Goal: Transaction & Acquisition: Purchase product/service

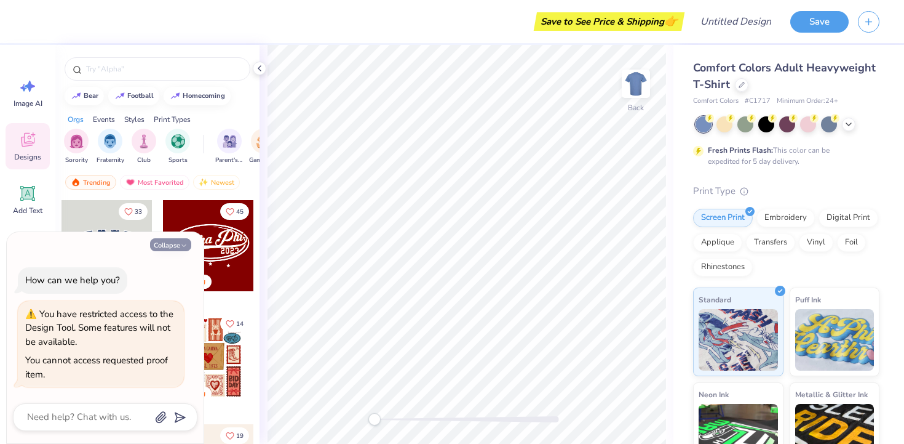
click at [184, 244] on icon "button" at bounding box center [183, 245] width 7 height 7
type textarea "x"
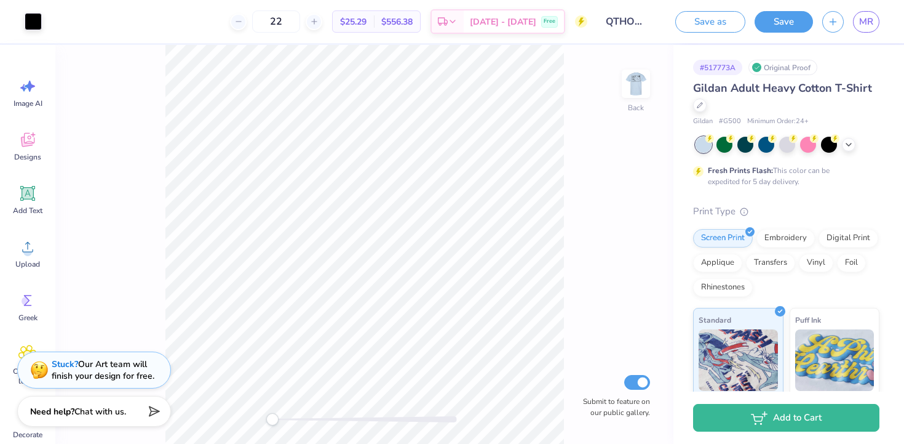
scroll to position [194, 0]
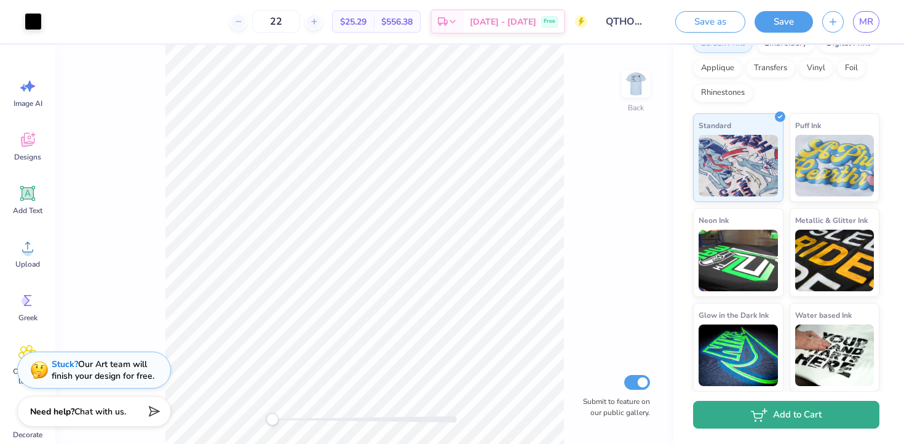
click at [762, 423] on button "Add to Cart" at bounding box center [786, 415] width 186 height 28
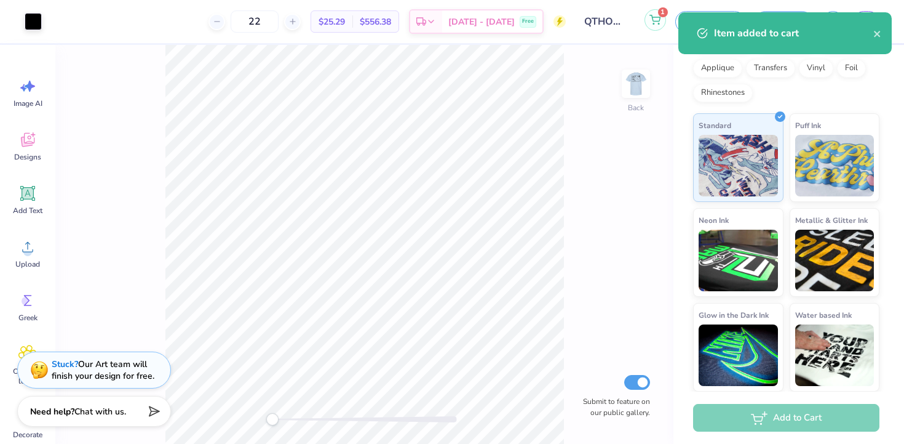
click at [650, 11] on button "1" at bounding box center [656, 20] width 22 height 22
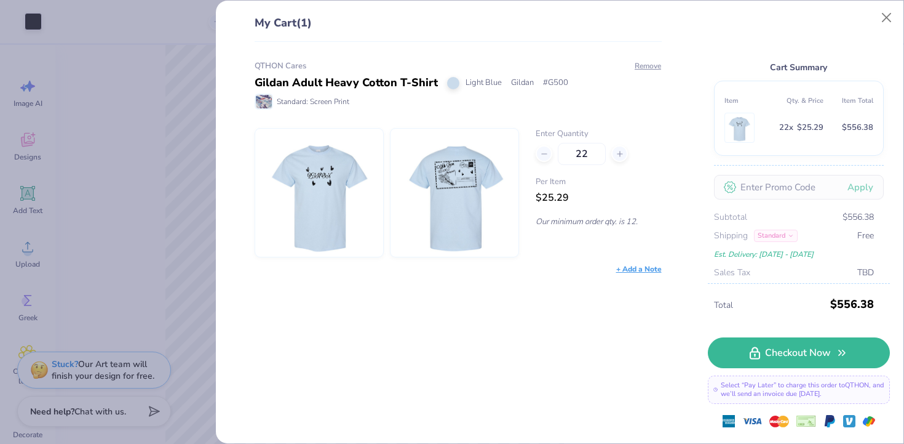
click at [119, 154] on div "My Cart (1) QTHON Cares Gildan Adult Heavy Cotton T-Shirt Light Blue Gildan # G…" at bounding box center [452, 222] width 904 height 444
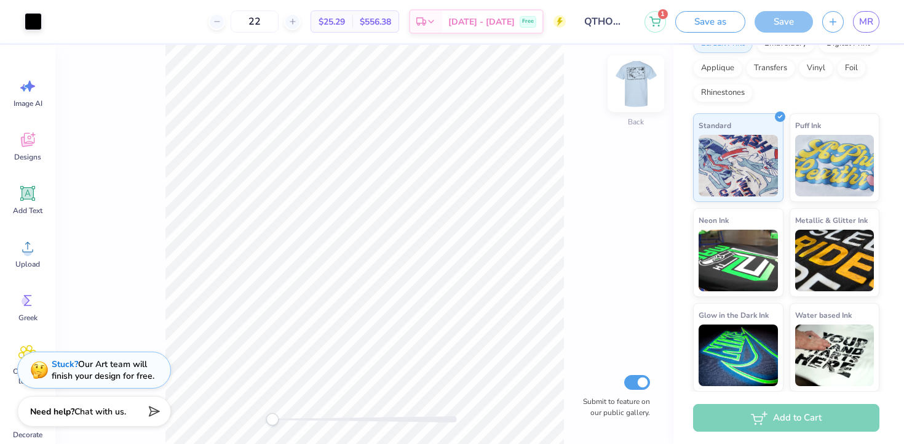
click at [635, 82] on img at bounding box center [636, 83] width 49 height 49
click at [636, 82] on img at bounding box center [636, 83] width 49 height 49
click at [640, 81] on img at bounding box center [636, 83] width 49 height 49
click at [640, 82] on img at bounding box center [636, 83] width 49 height 49
click at [642, 84] on img at bounding box center [636, 83] width 49 height 49
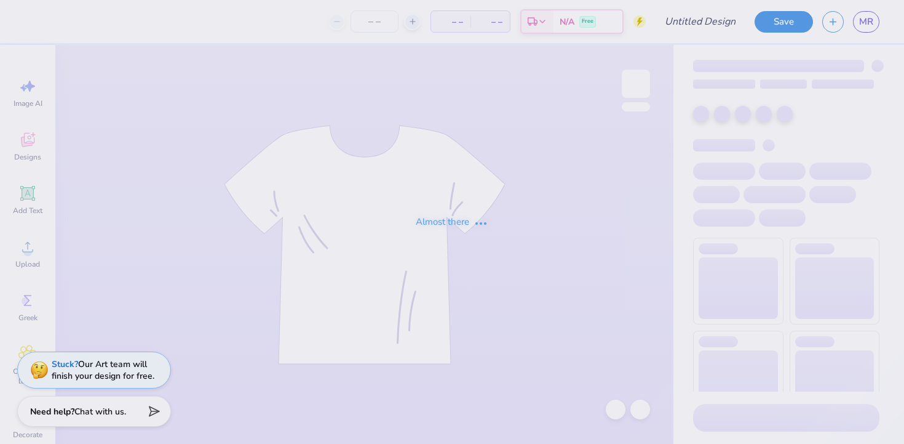
type input "QTHON Cares"
type input "24"
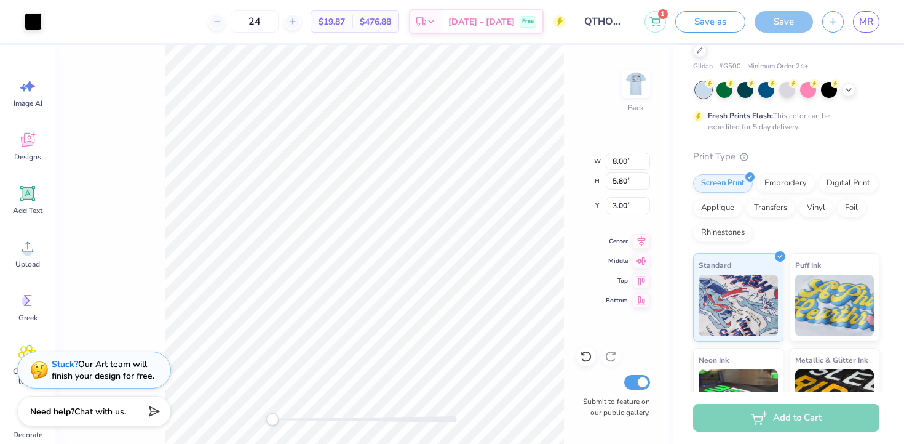
scroll to position [54, 0]
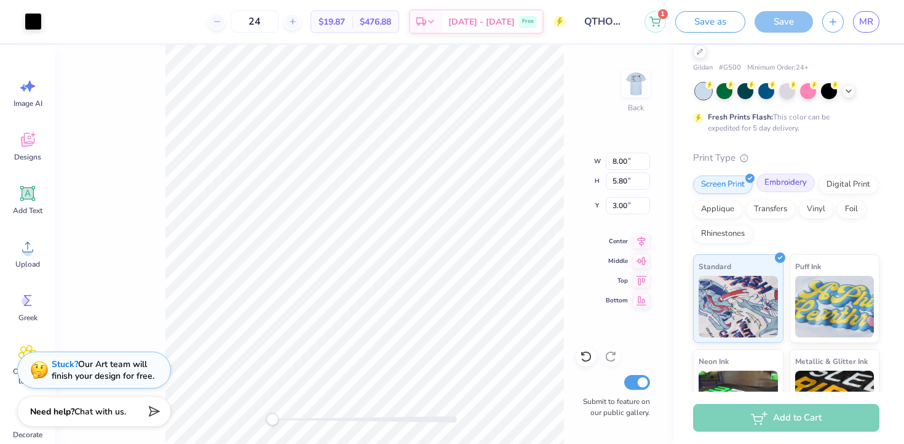
click at [778, 186] on div "Embroidery" at bounding box center [786, 182] width 58 height 18
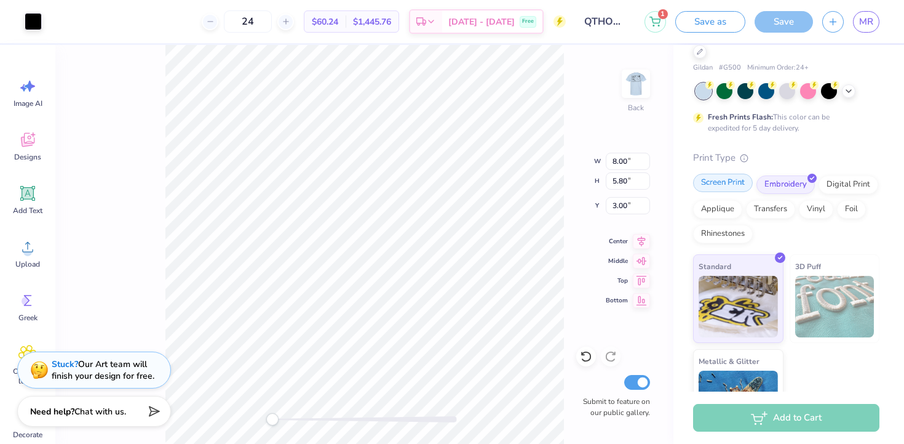
click at [744, 182] on div "Screen Print" at bounding box center [723, 182] width 60 height 18
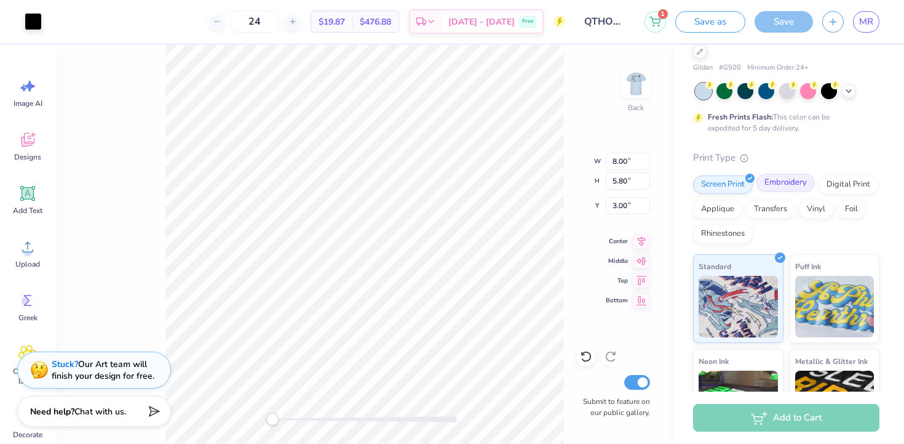
click at [789, 187] on div "Embroidery" at bounding box center [786, 182] width 58 height 18
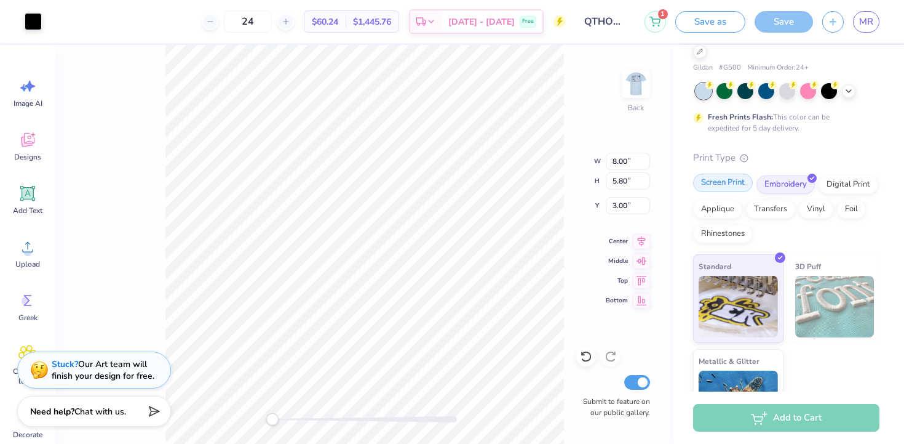
click at [748, 178] on icon at bounding box center [750, 177] width 6 height 6
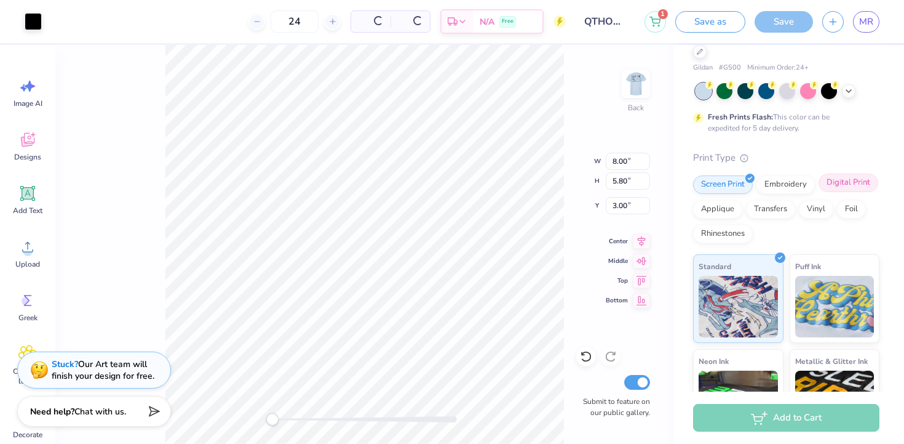
click at [845, 190] on div "Digital Print" at bounding box center [849, 182] width 60 height 18
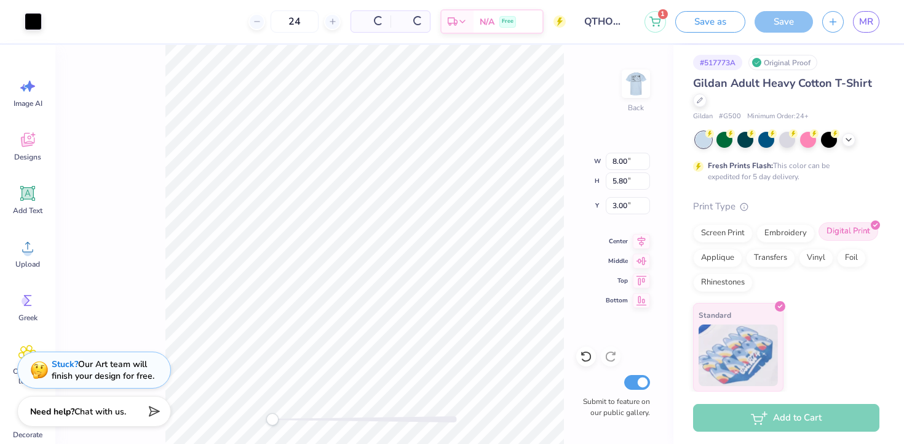
scroll to position [5, 0]
click at [724, 251] on div "Applique" at bounding box center [717, 256] width 49 height 18
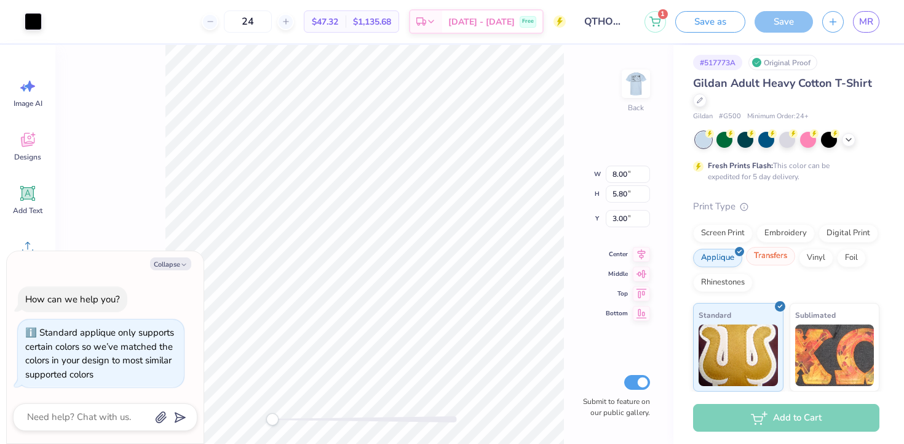
click at [760, 260] on div "Transfers" at bounding box center [770, 256] width 49 height 18
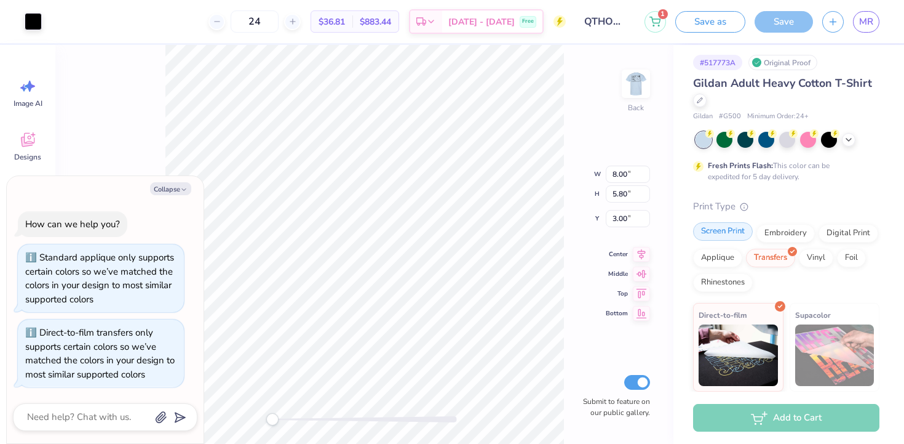
click at [725, 231] on div "Screen Print" at bounding box center [723, 231] width 60 height 18
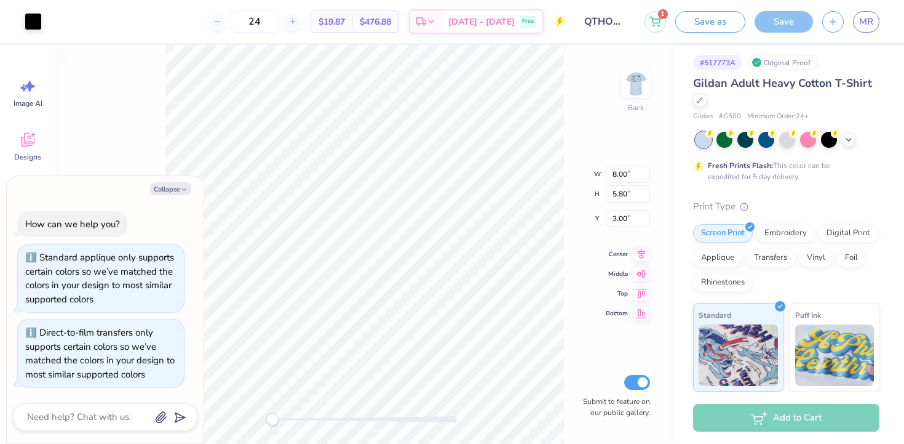
click at [583, 140] on div "Back W 8.00 8.00 " H 5.80 5.80 " Y 3.00 3.00 " Center Middle Top Bottom Submit …" at bounding box center [364, 244] width 618 height 399
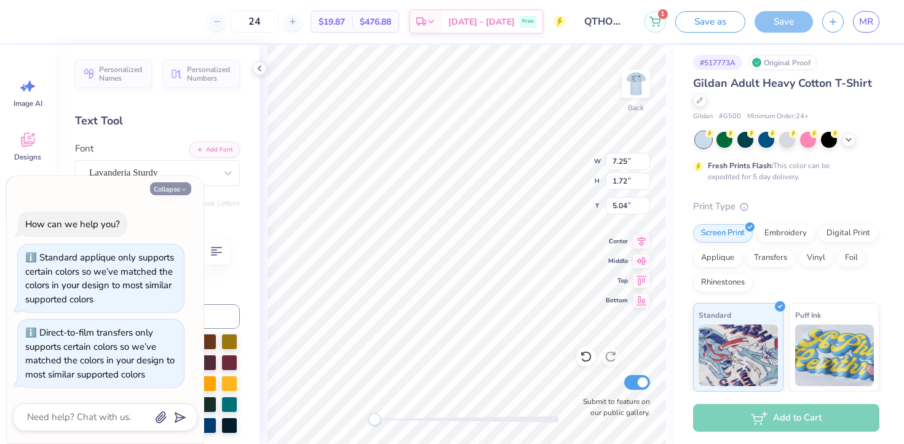
click at [175, 194] on button "Collapse" at bounding box center [170, 188] width 41 height 13
type textarea "x"
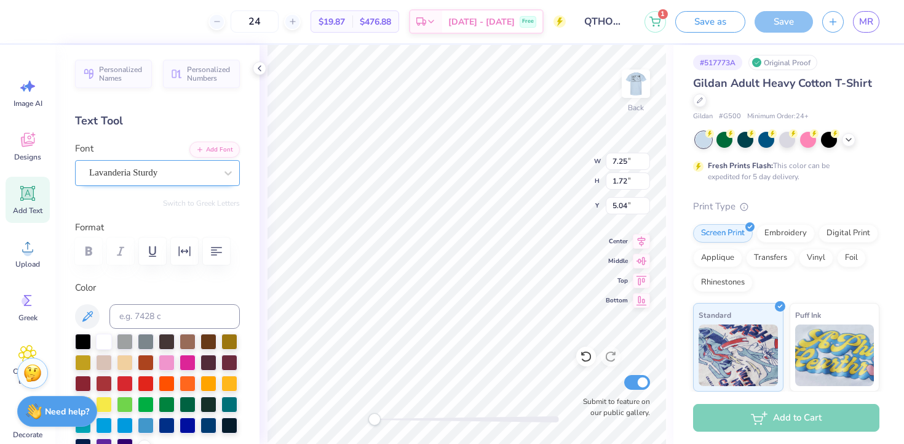
click at [176, 181] on div "Lavanderia Sturdy" at bounding box center [157, 173] width 165 height 26
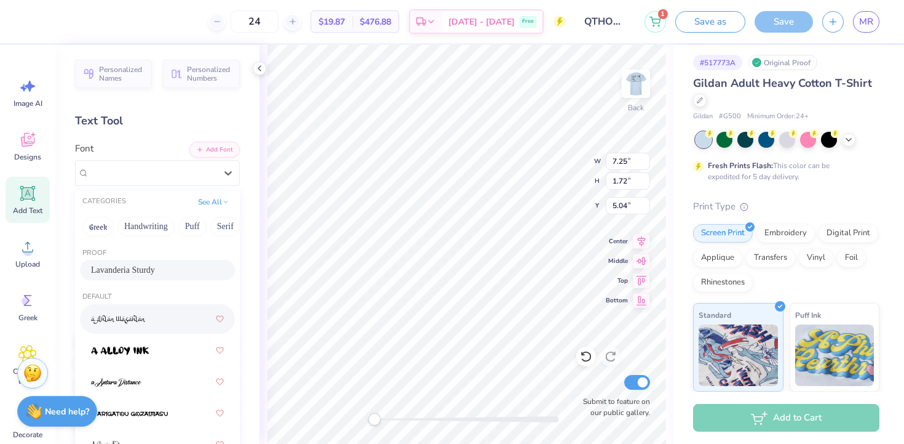
scroll to position [18, 0]
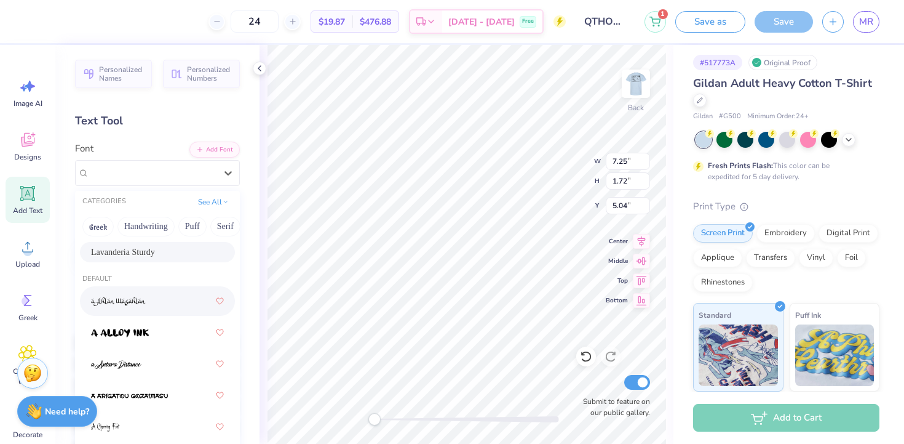
click at [148, 325] on div at bounding box center [157, 332] width 133 height 22
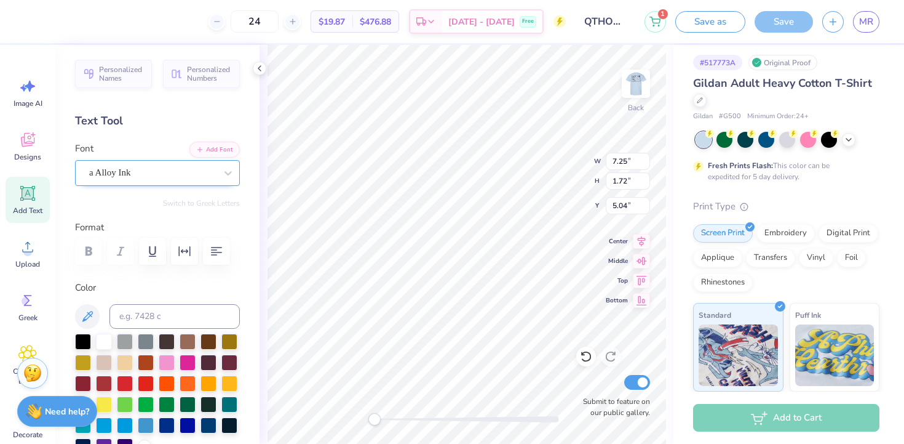
click at [166, 180] on div at bounding box center [152, 172] width 127 height 17
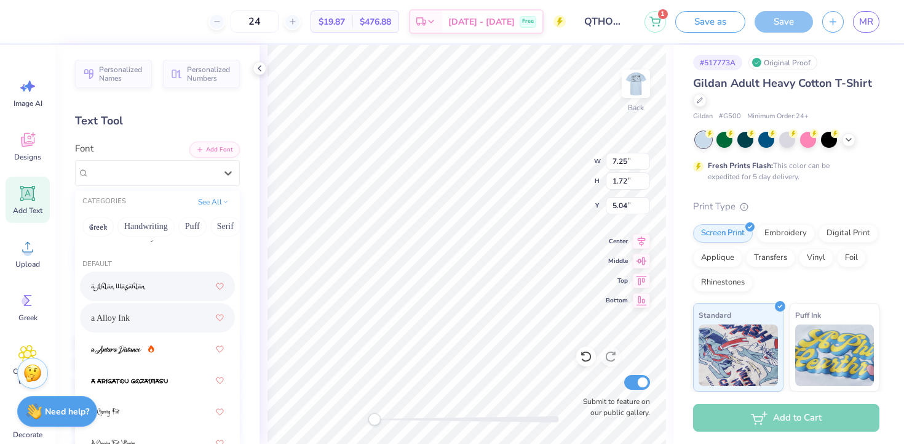
scroll to position [69, 0]
click at [185, 327] on div at bounding box center [157, 313] width 155 height 30
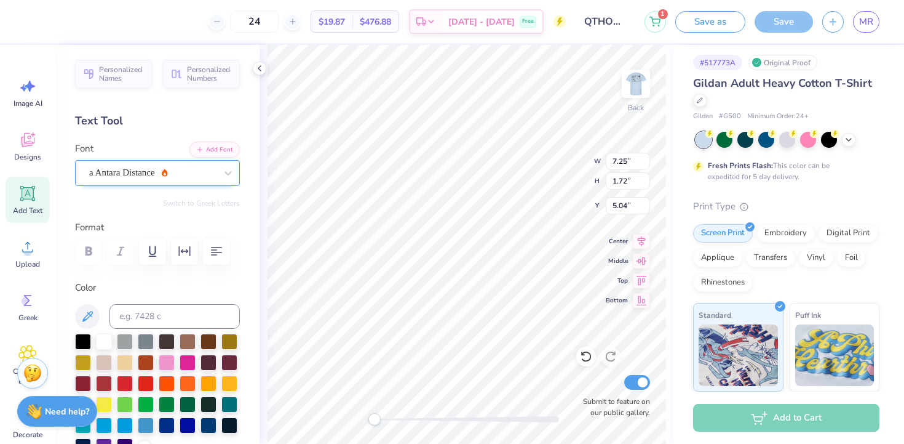
click at [169, 180] on div "a Antara Distance" at bounding box center [152, 172] width 129 height 19
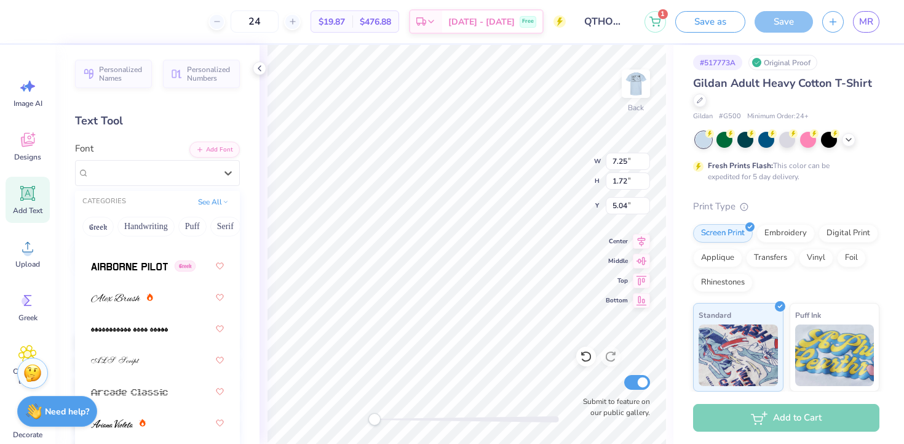
scroll to position [436, 0]
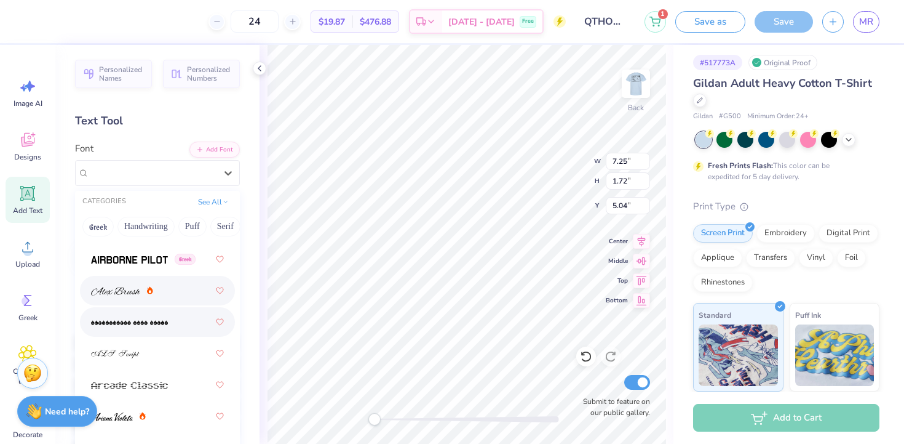
click at [165, 296] on div at bounding box center [157, 290] width 133 height 22
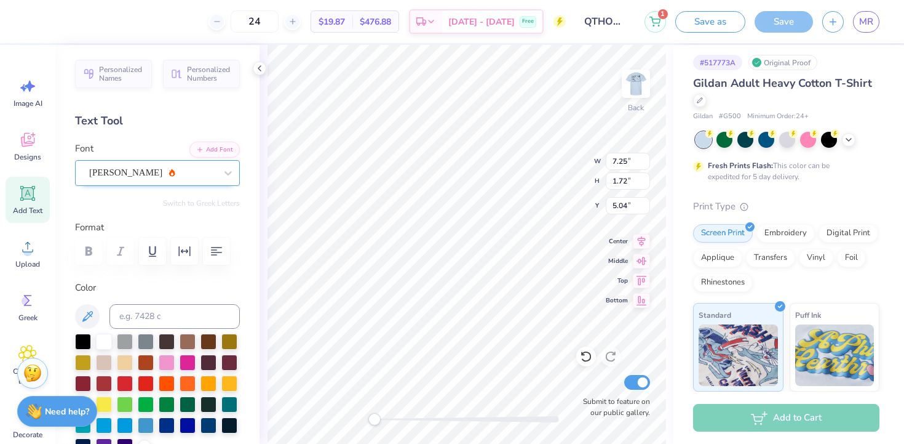
click at [166, 177] on div "[PERSON_NAME]" at bounding box center [152, 172] width 129 height 19
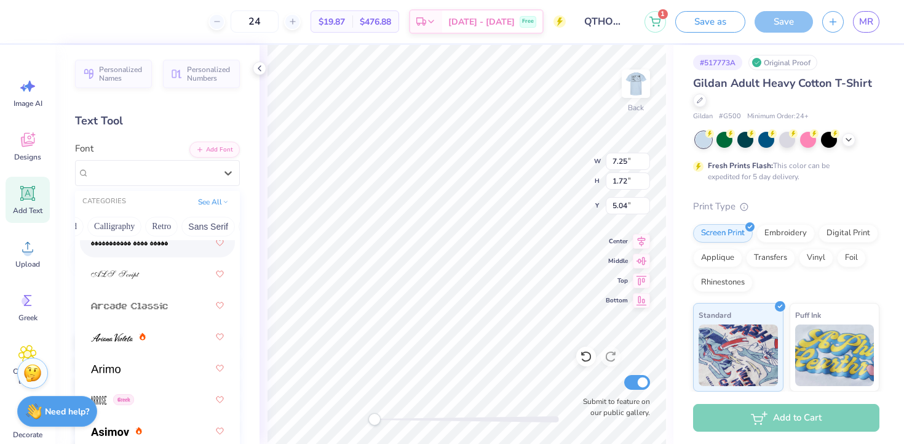
scroll to position [0, 191]
click at [134, 221] on button "Calligraphy" at bounding box center [114, 227] width 54 height 20
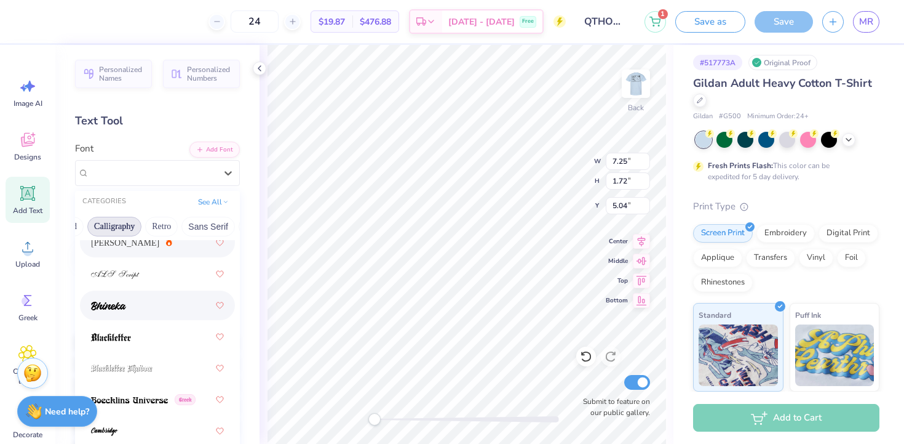
scroll to position [0, 0]
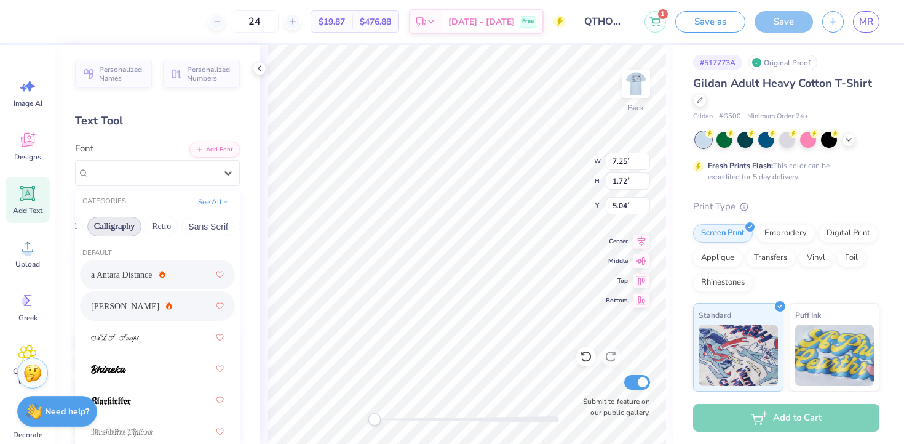
click at [134, 284] on div "a Antara Distance" at bounding box center [157, 274] width 133 height 22
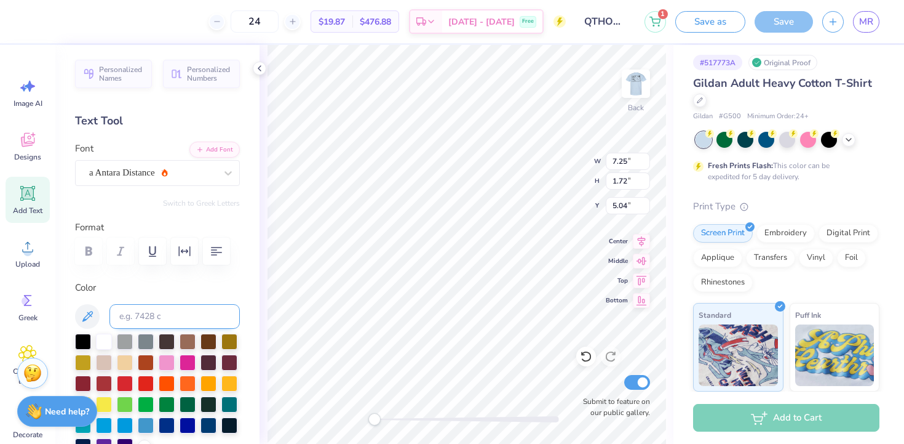
scroll to position [19, 0]
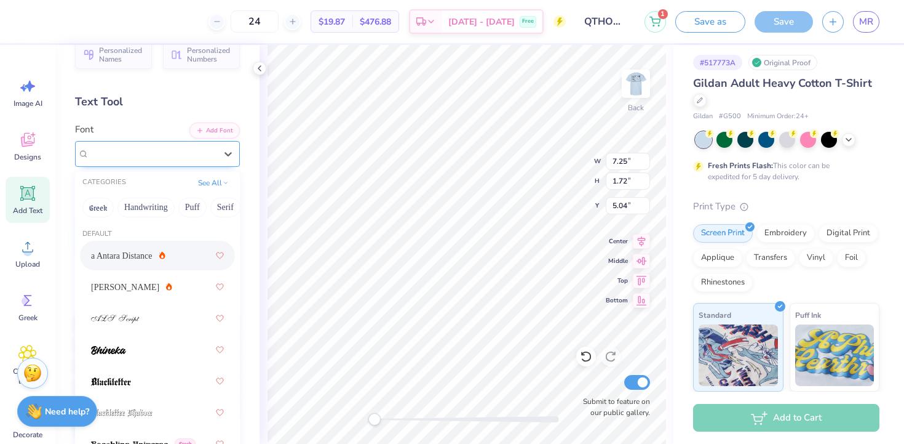
click at [162, 157] on div "a Antara Distance" at bounding box center [152, 153] width 129 height 19
click at [155, 298] on div "[PERSON_NAME]" at bounding box center [157, 287] width 155 height 30
click at [168, 162] on div "[PERSON_NAME]" at bounding box center [152, 153] width 129 height 19
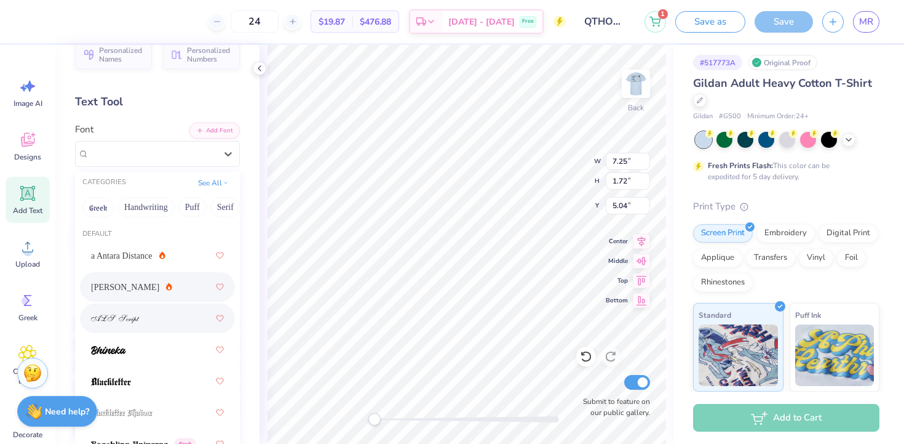
click at [164, 324] on div at bounding box center [157, 318] width 133 height 22
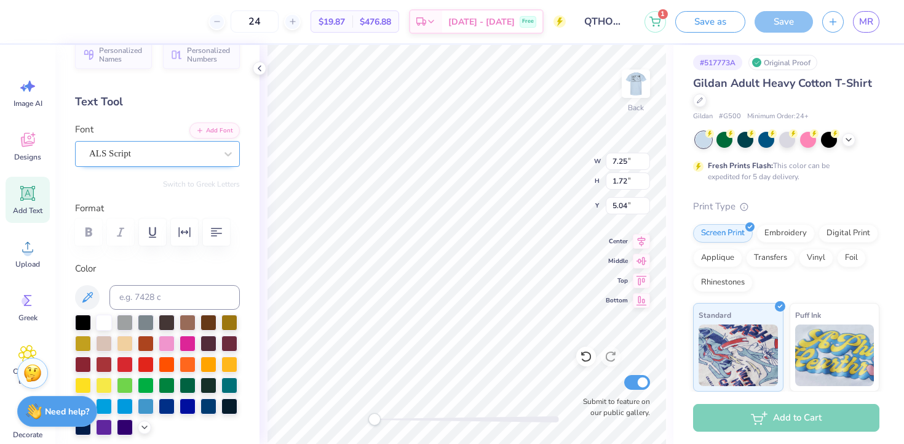
click at [188, 145] on div at bounding box center [152, 153] width 127 height 17
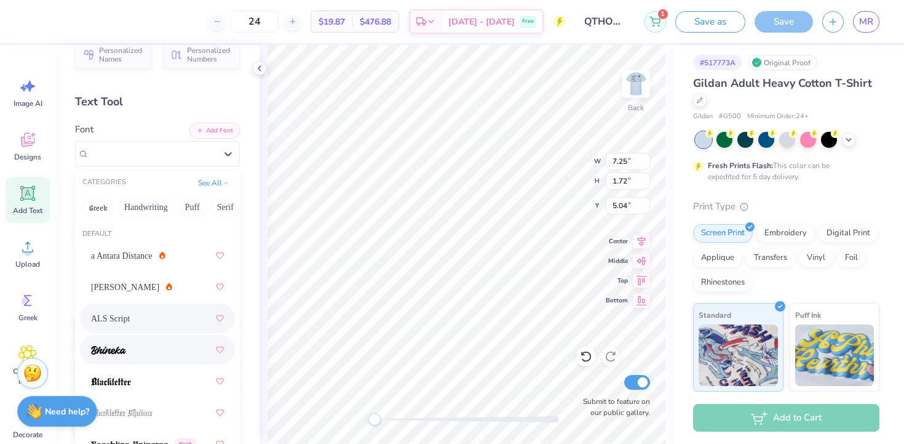
click at [161, 360] on div at bounding box center [157, 349] width 133 height 22
click at [175, 150] on div "Bhineka" at bounding box center [152, 153] width 129 height 19
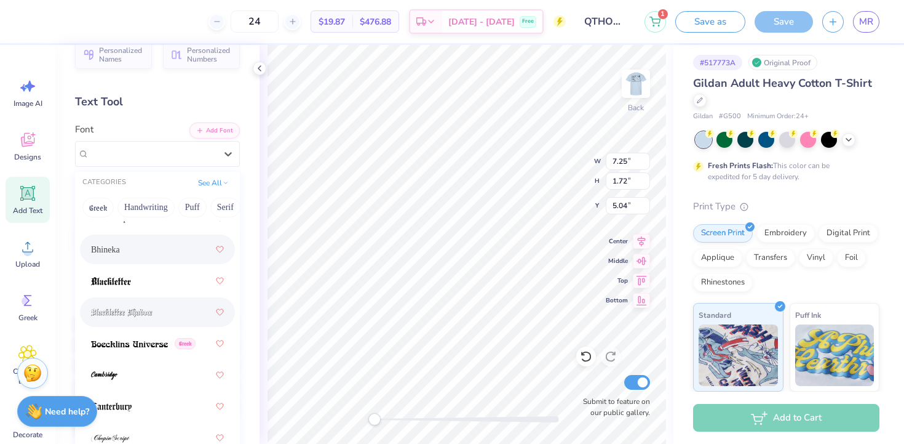
scroll to position [105, 0]
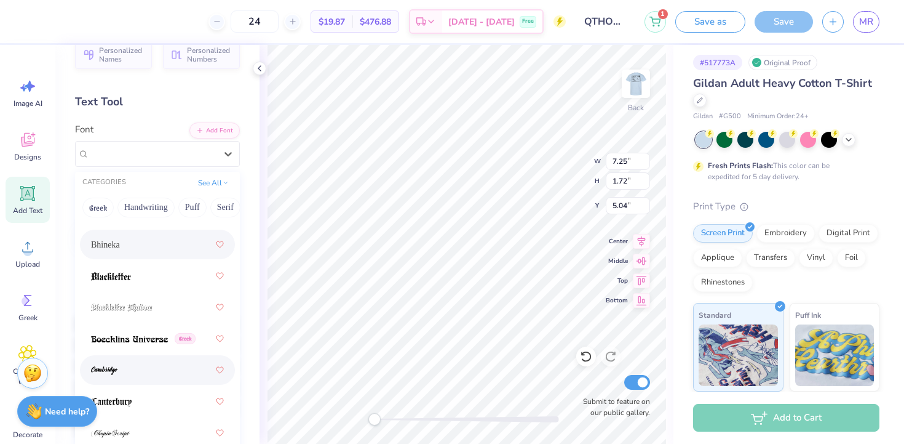
click at [166, 365] on div at bounding box center [157, 370] width 133 height 22
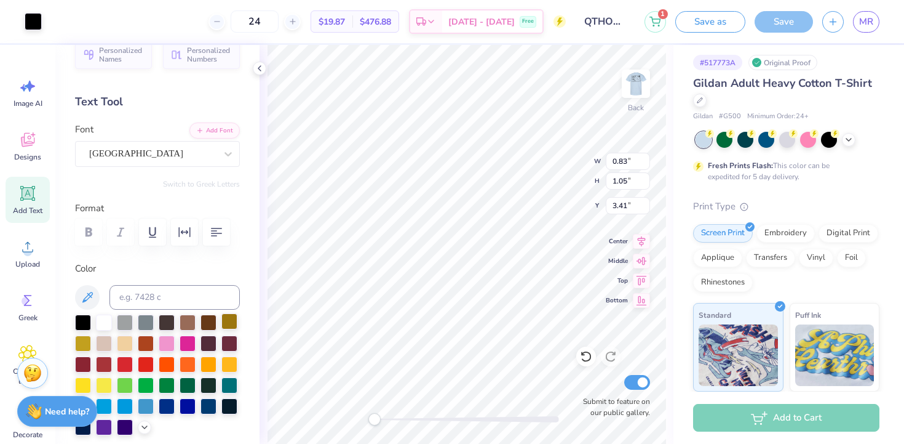
type input "0.83"
type input "1.05"
type input "3.41"
type input "1.10"
type input "1.76"
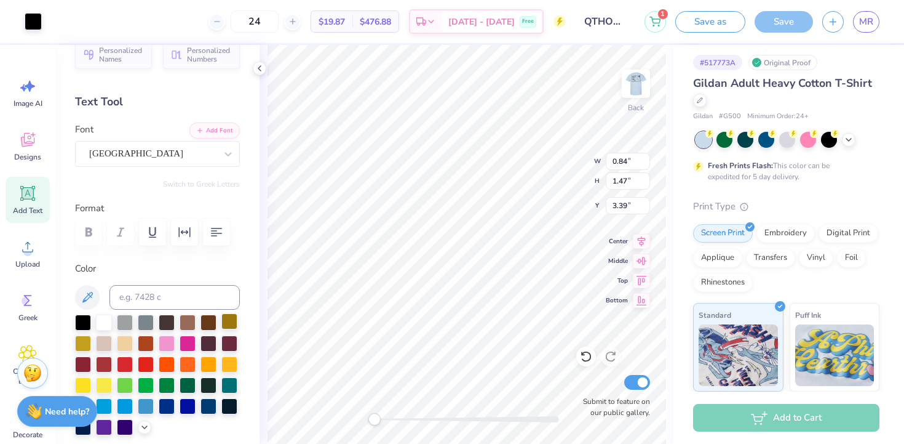
type input "7.04"
type input "3.88"
type input "4.05"
type input "3.00"
click at [165, 346] on div at bounding box center [167, 342] width 16 height 16
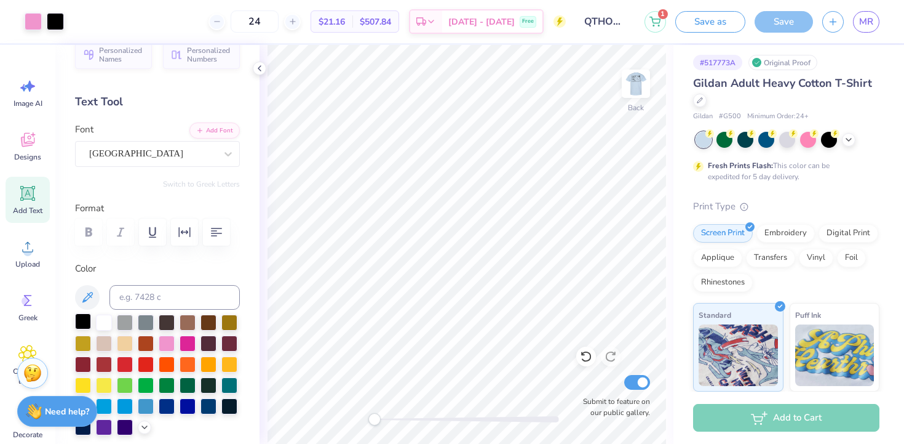
click at [79, 320] on div at bounding box center [83, 321] width 16 height 16
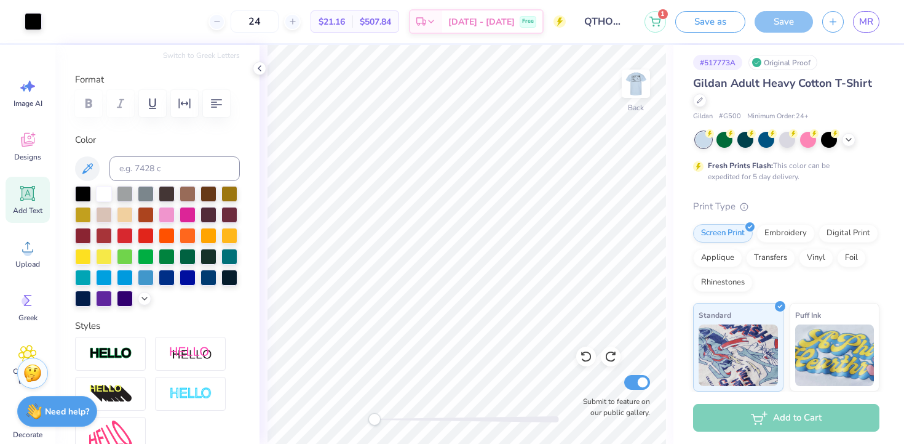
scroll to position [320, 0]
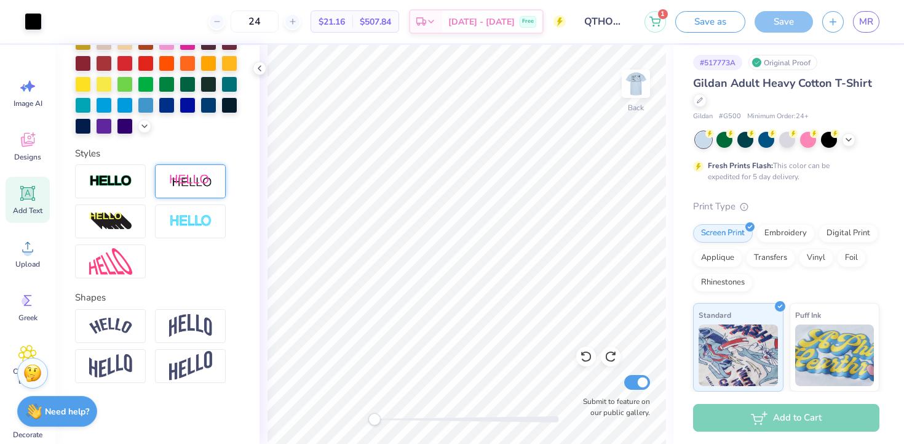
click at [191, 185] on img at bounding box center [190, 180] width 43 height 15
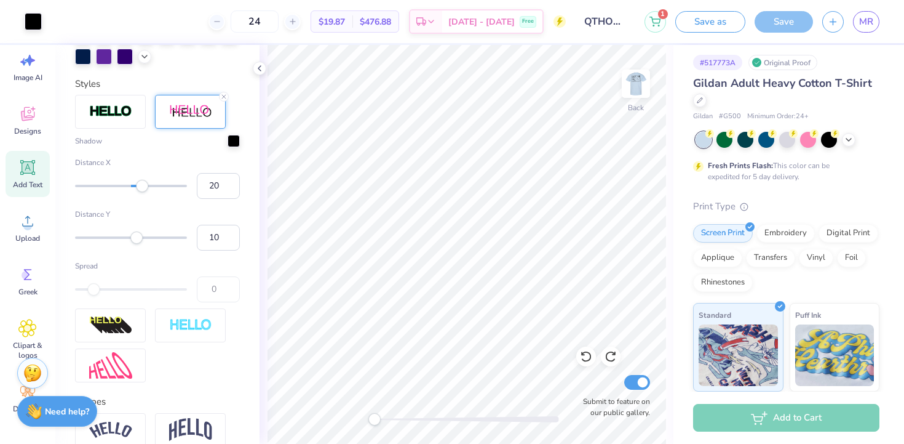
scroll to position [0, 0]
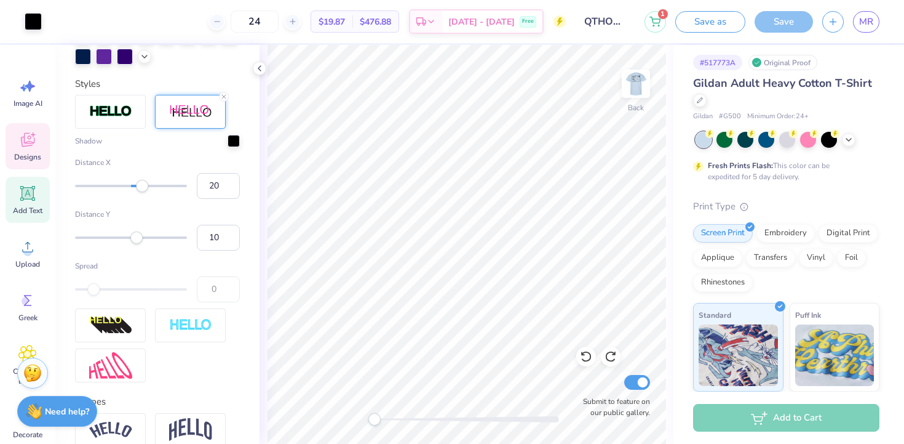
click at [41, 145] on div "Designs" at bounding box center [28, 146] width 44 height 46
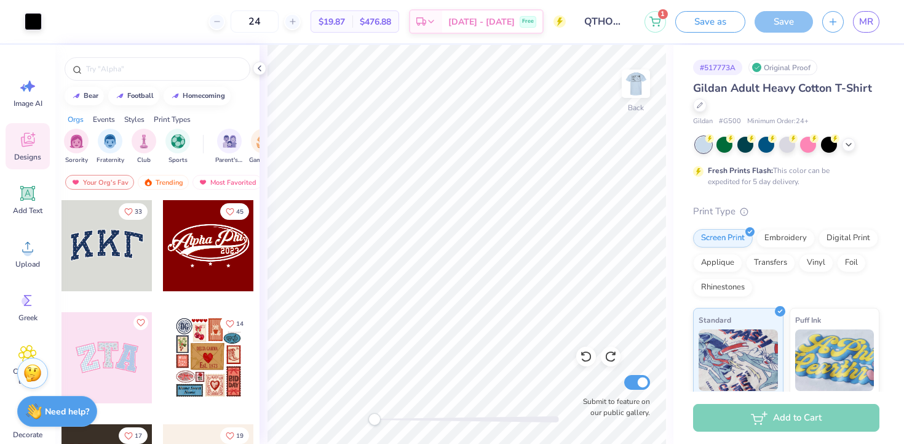
click at [722, 73] on div "# 517773A" at bounding box center [717, 67] width 49 height 15
click at [724, 66] on div "# 517773A" at bounding box center [717, 67] width 49 height 15
click at [847, 147] on icon at bounding box center [849, 143] width 10 height 10
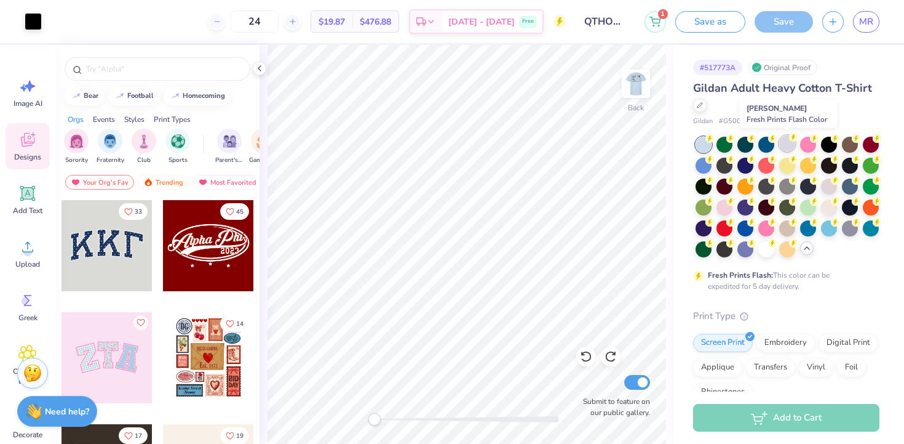
click at [791, 138] on circle at bounding box center [793, 137] width 9 height 9
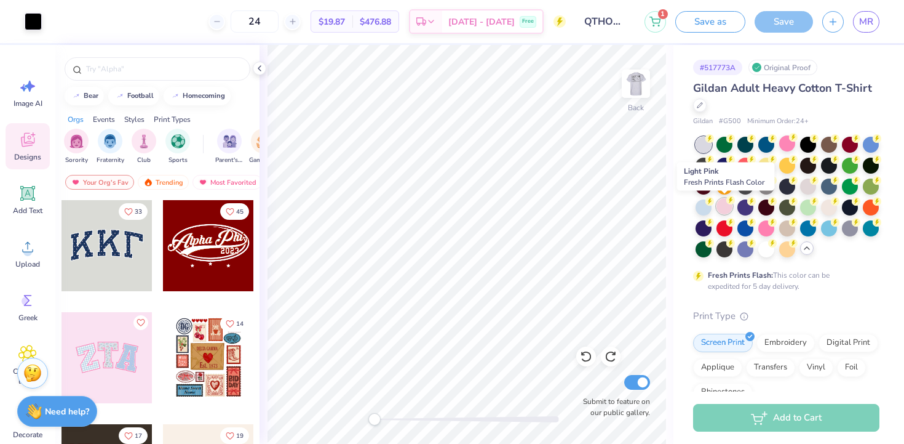
click at [722, 211] on div at bounding box center [725, 206] width 16 height 16
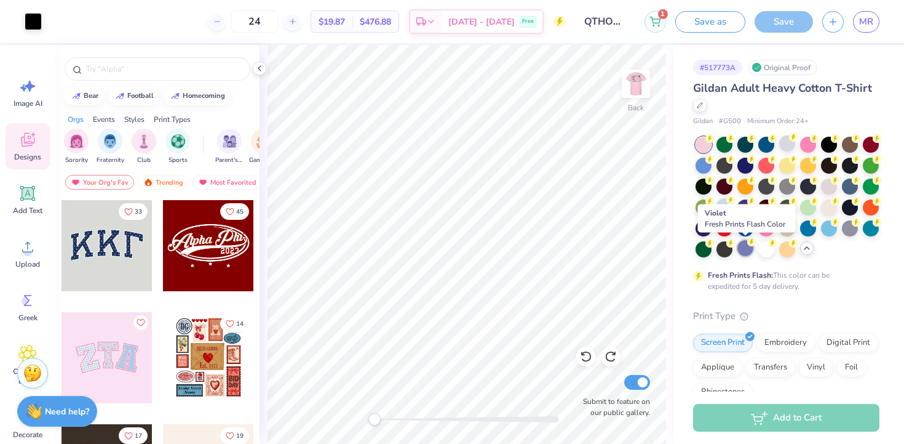
click at [752, 243] on circle at bounding box center [752, 241] width 9 height 9
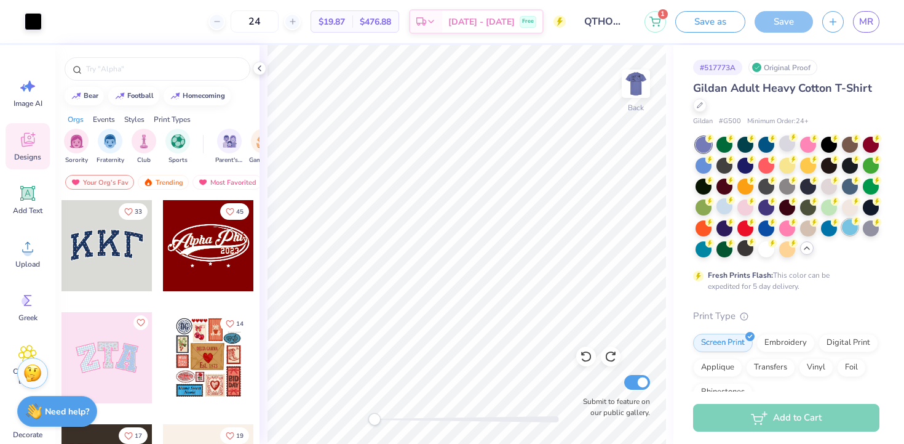
click at [854, 228] on div at bounding box center [850, 227] width 16 height 16
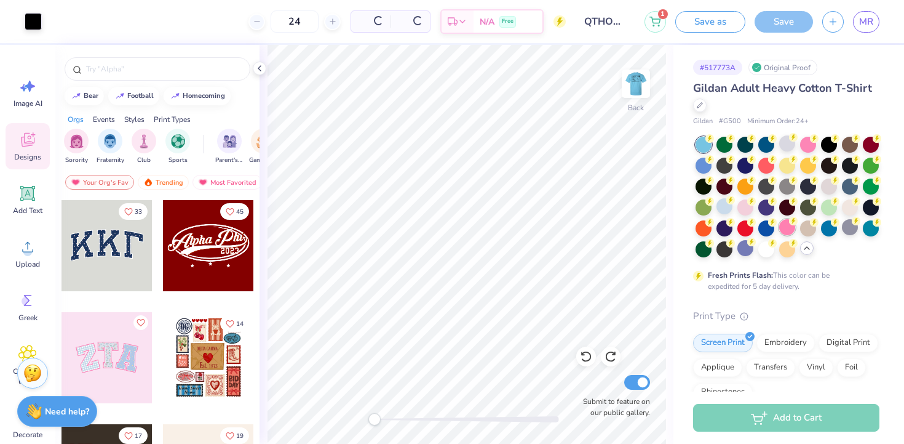
click at [785, 228] on div at bounding box center [787, 227] width 16 height 16
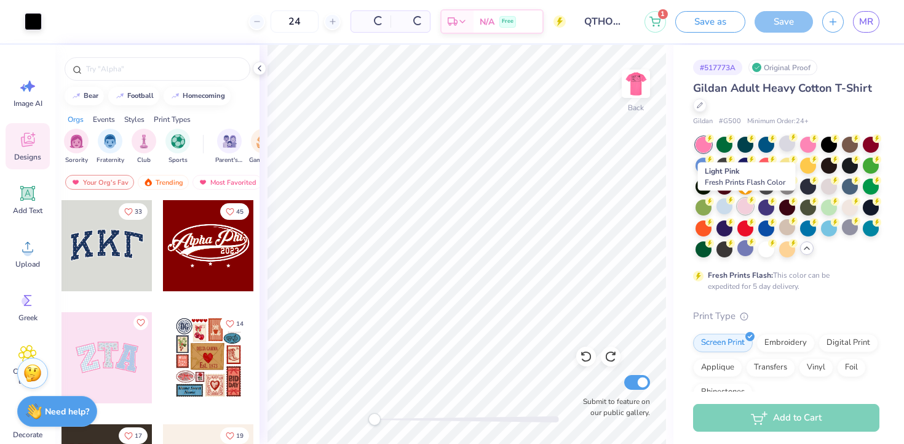
click at [744, 202] on div at bounding box center [746, 206] width 16 height 16
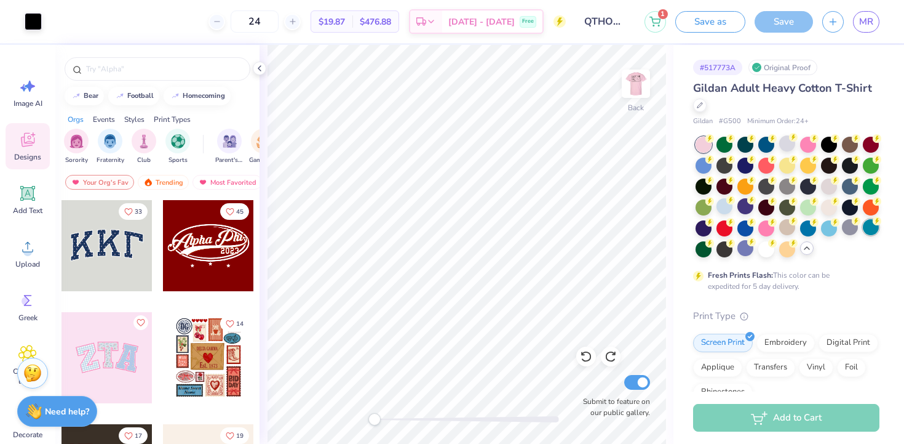
click at [869, 221] on div at bounding box center [871, 227] width 16 height 16
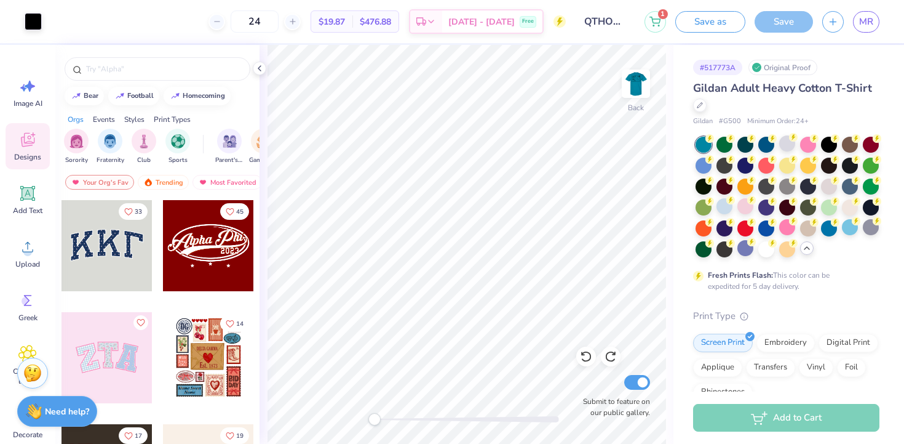
click at [736, 154] on div at bounding box center [788, 197] width 184 height 121
click at [769, 152] on div at bounding box center [788, 197] width 184 height 121
click at [812, 185] on div at bounding box center [808, 185] width 16 height 16
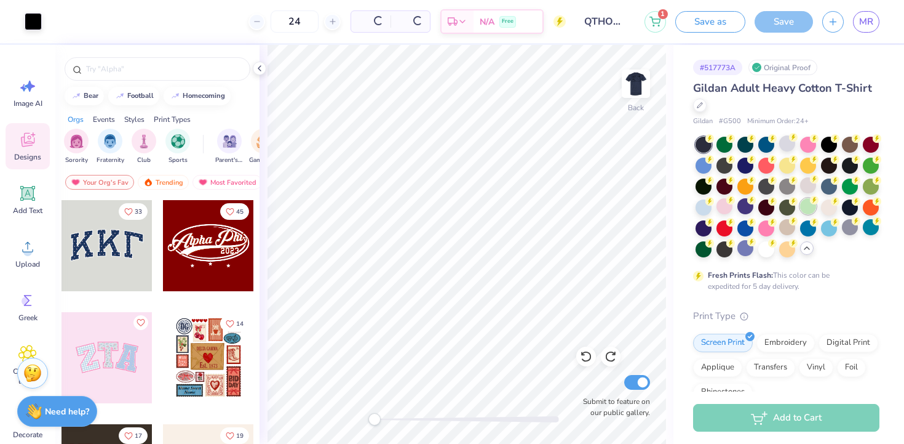
click at [817, 198] on circle at bounding box center [814, 200] width 9 height 9
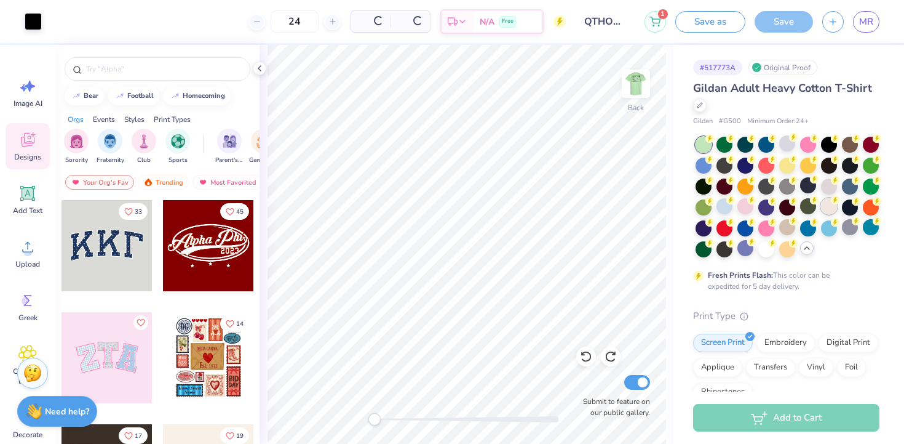
click at [829, 208] on div at bounding box center [829, 206] width 16 height 16
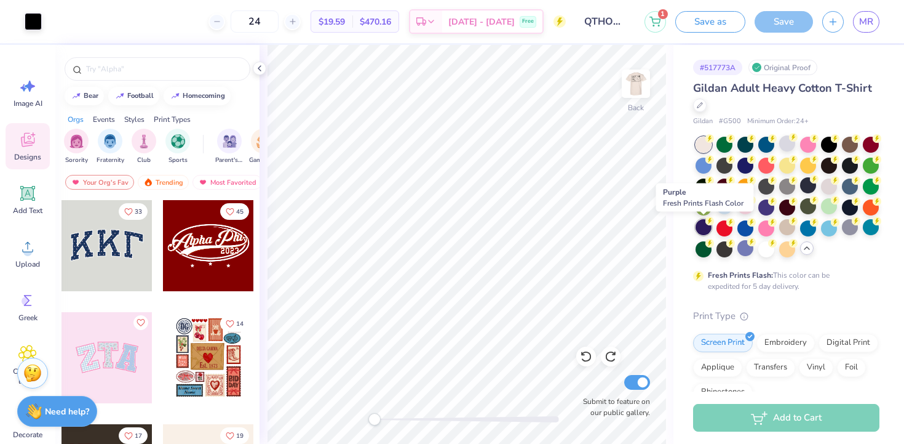
click at [711, 225] on circle at bounding box center [710, 221] width 9 height 9
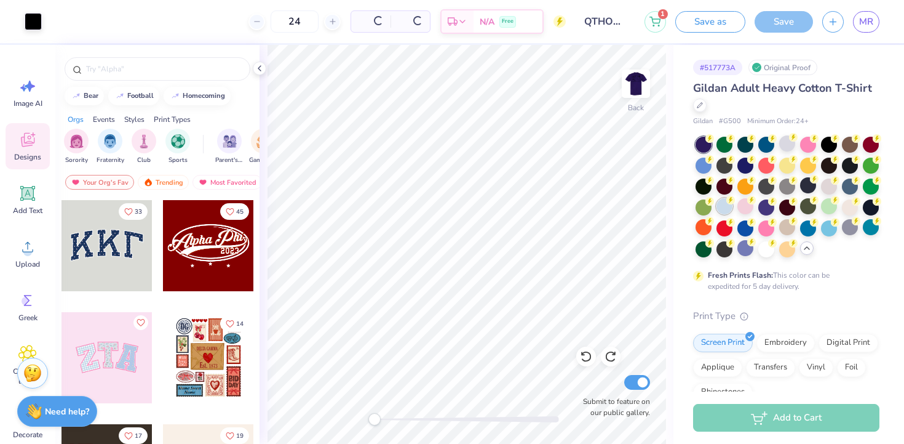
click at [730, 202] on g at bounding box center [731, 200] width 9 height 9
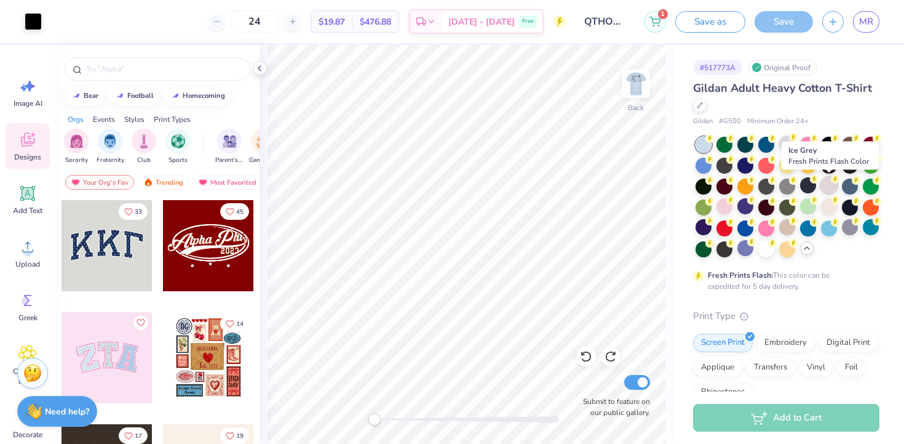
click at [827, 188] on div at bounding box center [829, 185] width 16 height 16
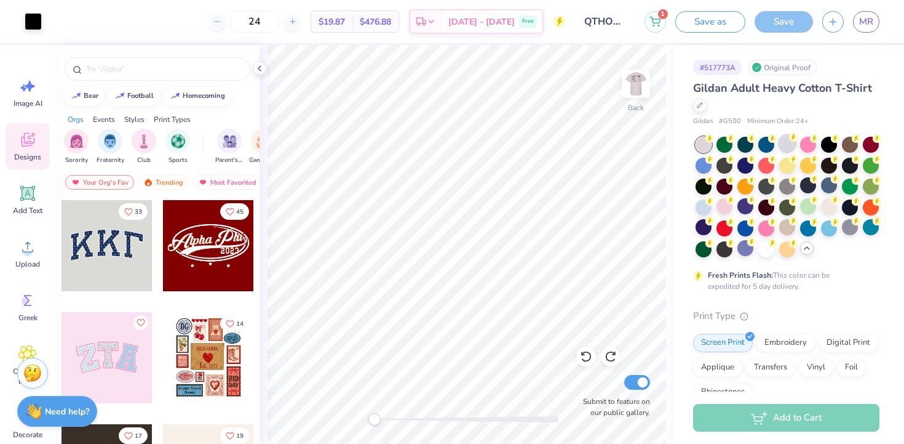
click at [791, 143] on div at bounding box center [787, 143] width 16 height 16
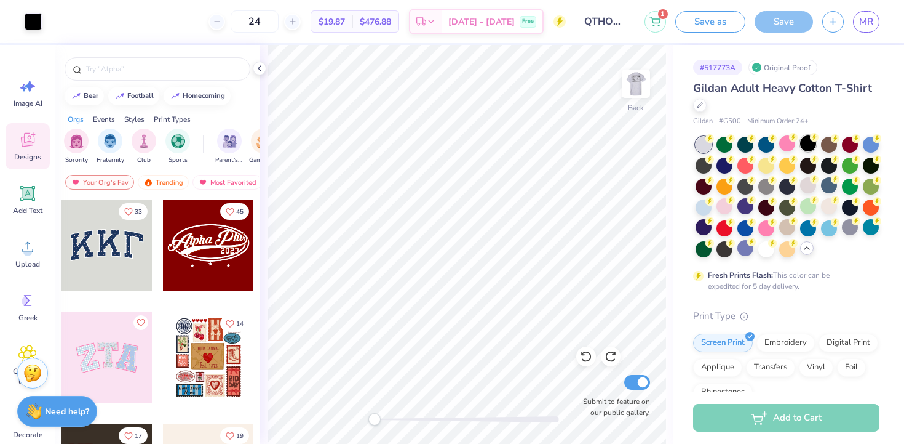
click at [809, 144] on div at bounding box center [808, 143] width 16 height 16
click at [788, 141] on div at bounding box center [787, 143] width 16 height 16
click at [788, 142] on div at bounding box center [787, 143] width 16 height 16
click at [872, 140] on div at bounding box center [871, 143] width 16 height 16
click at [702, 209] on div at bounding box center [704, 206] width 16 height 16
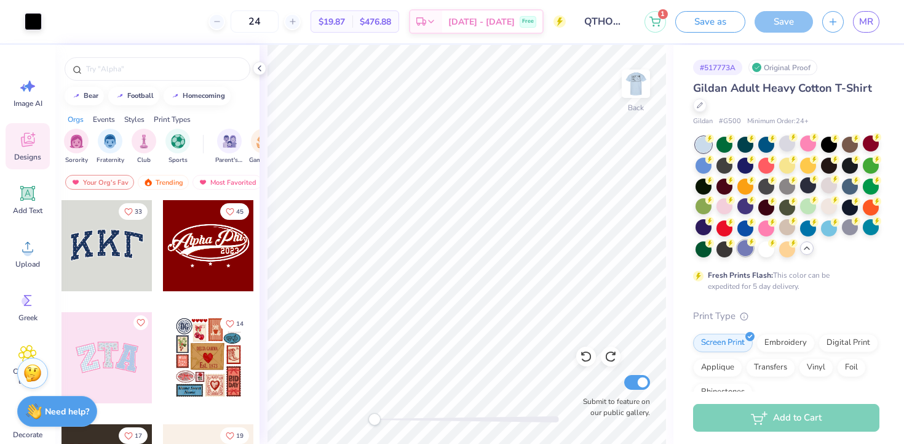
click at [743, 253] on div at bounding box center [746, 248] width 16 height 16
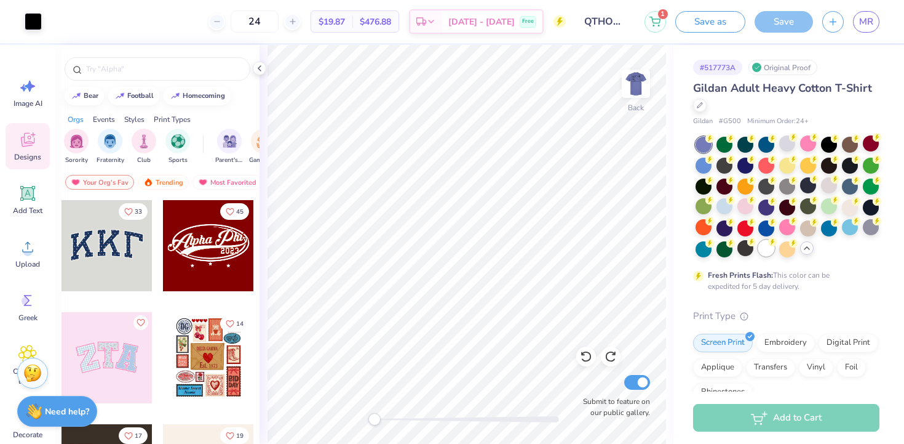
click at [766, 250] on div at bounding box center [767, 248] width 16 height 16
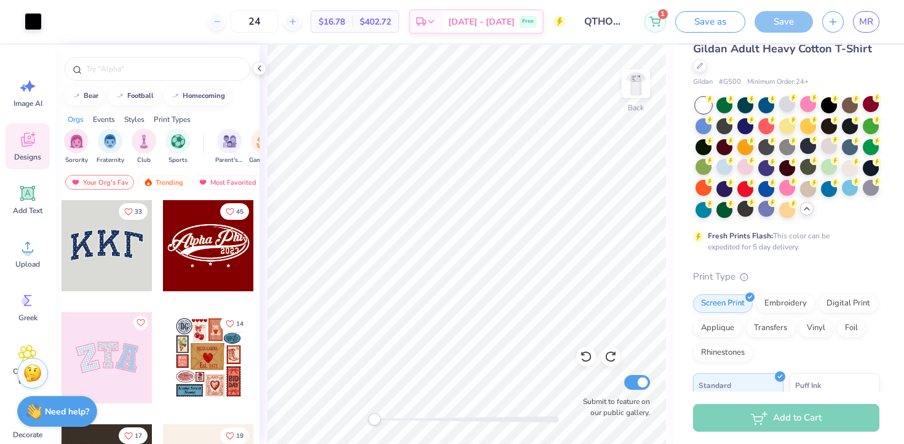
scroll to position [39, 0]
click at [831, 183] on icon at bounding box center [835, 182] width 9 height 9
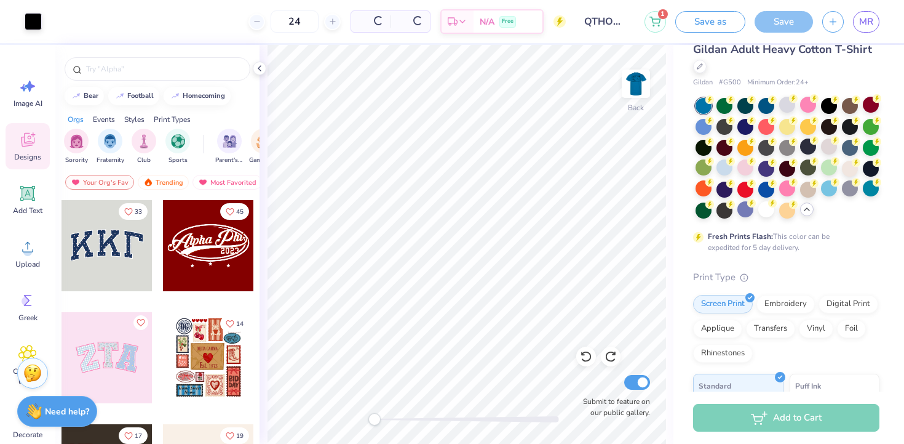
scroll to position [0, 0]
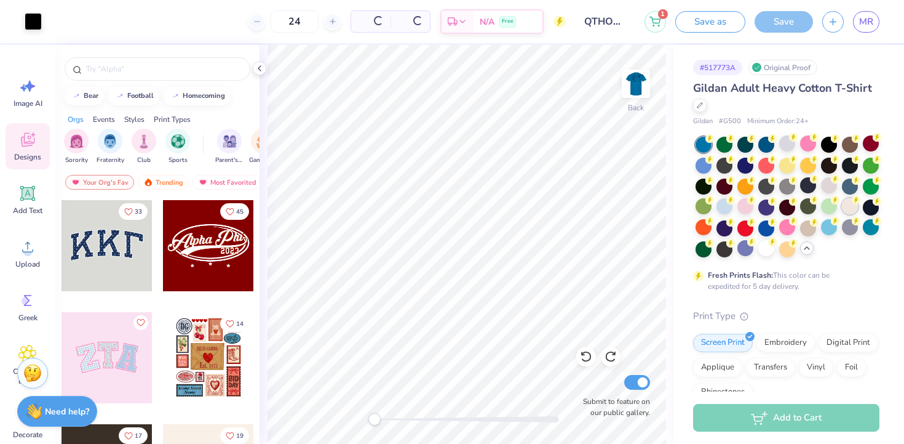
click at [847, 203] on div at bounding box center [850, 206] width 16 height 16
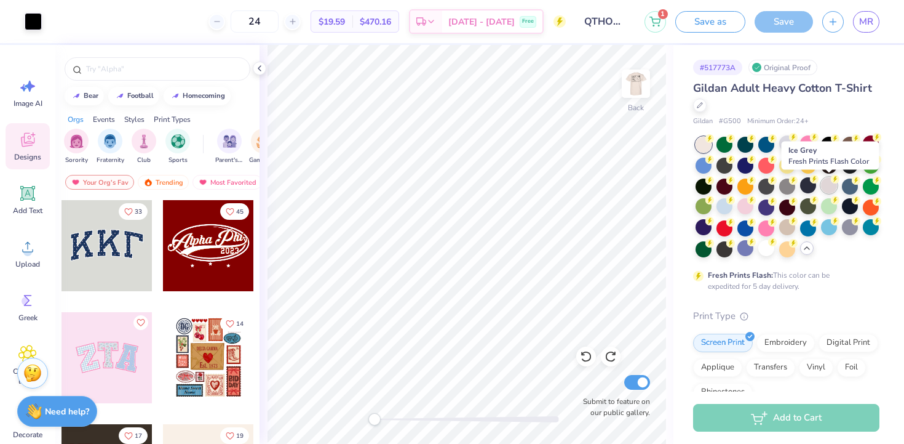
click at [829, 187] on div at bounding box center [829, 185] width 16 height 16
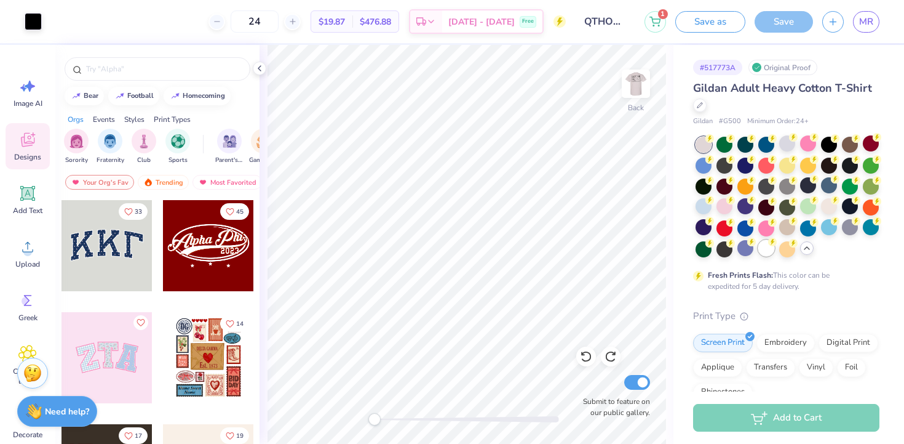
click at [762, 249] on div at bounding box center [767, 248] width 16 height 16
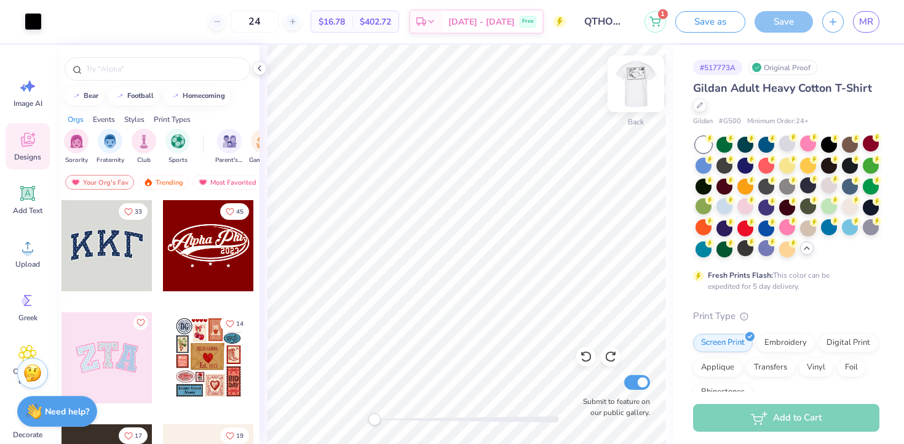
click at [638, 98] on img at bounding box center [636, 83] width 49 height 49
click at [638, 94] on img at bounding box center [636, 83] width 49 height 49
click at [771, 250] on div at bounding box center [767, 248] width 16 height 16
click at [730, 198] on g at bounding box center [731, 200] width 9 height 9
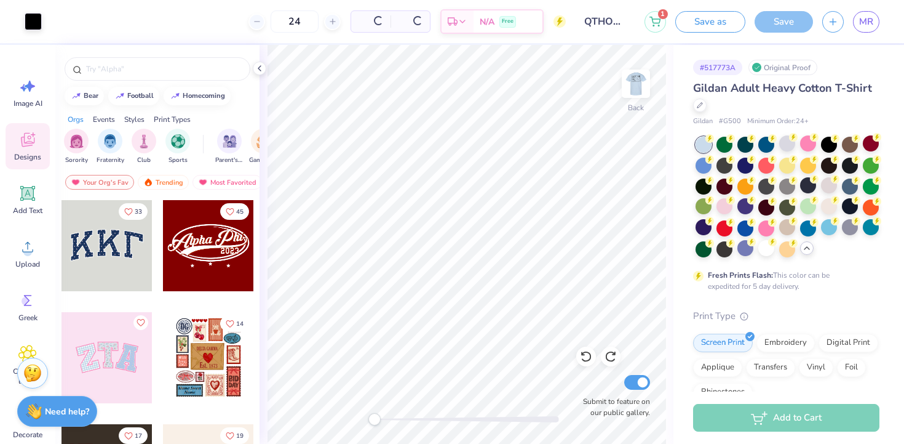
click at [722, 212] on div at bounding box center [725, 206] width 16 height 16
click at [718, 202] on div at bounding box center [725, 206] width 16 height 16
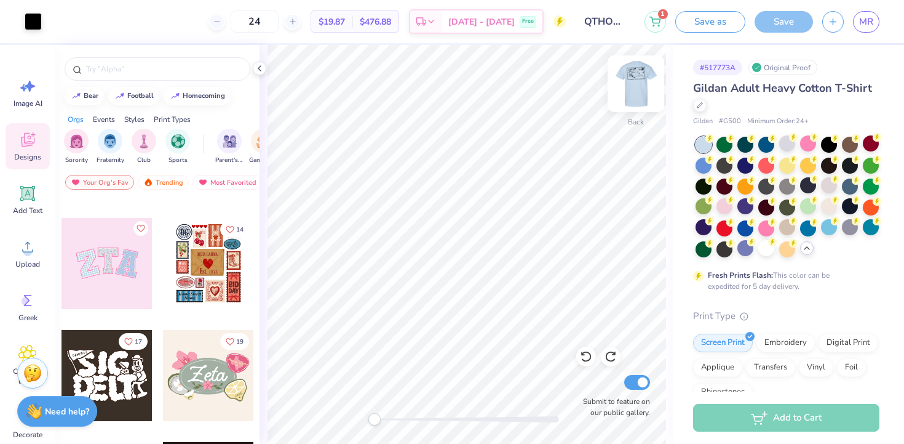
click at [636, 92] on img at bounding box center [636, 83] width 49 height 49
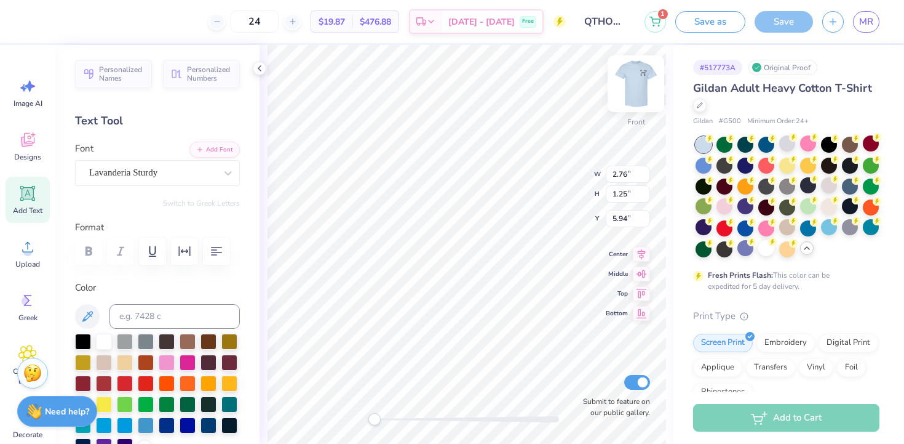
type input "3.48"
type input "1.60"
type input "5.27"
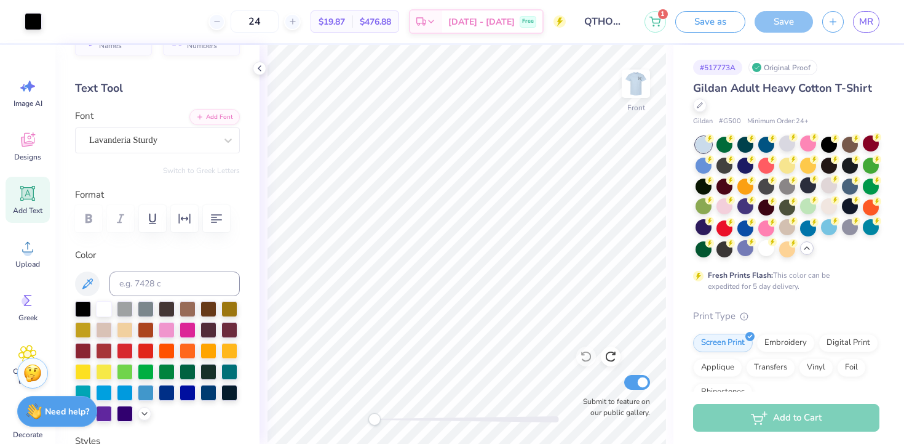
scroll to position [0, 0]
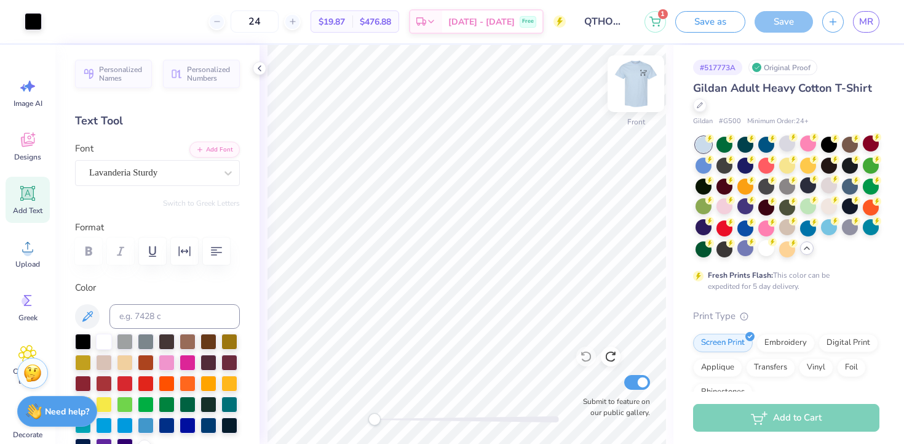
click at [645, 86] on img at bounding box center [636, 83] width 49 height 49
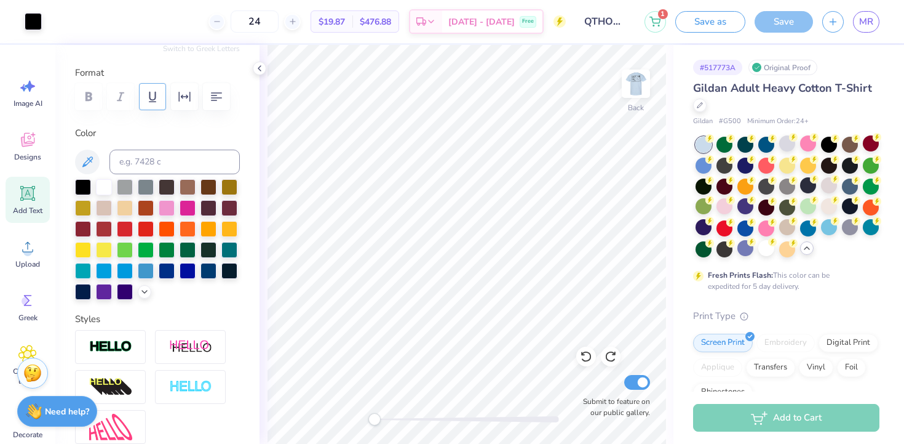
scroll to position [320, 0]
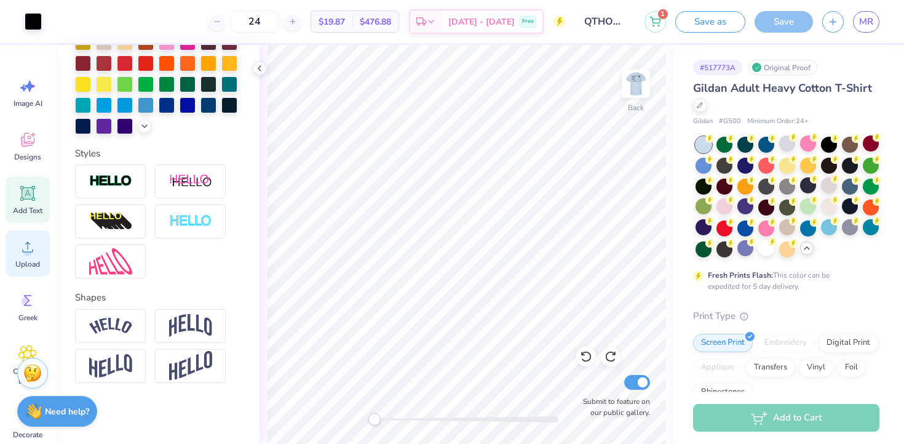
click at [33, 256] on div "Upload" at bounding box center [28, 253] width 44 height 46
click at [32, 140] on icon at bounding box center [27, 139] width 18 height 18
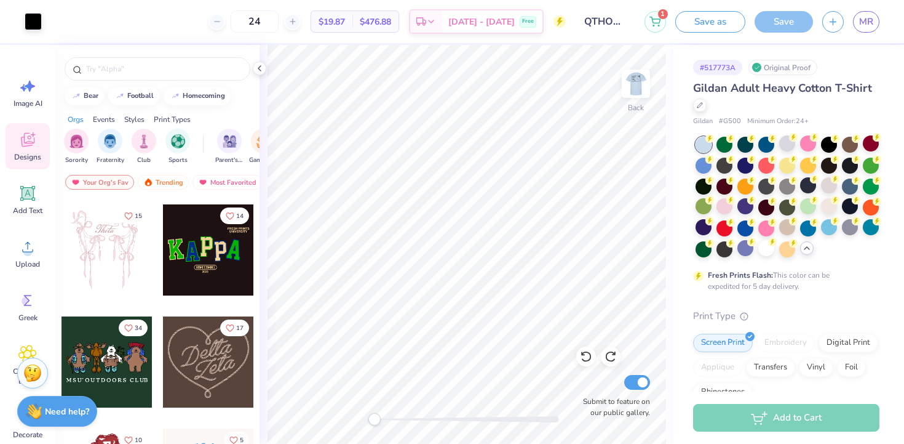
scroll to position [409, 0]
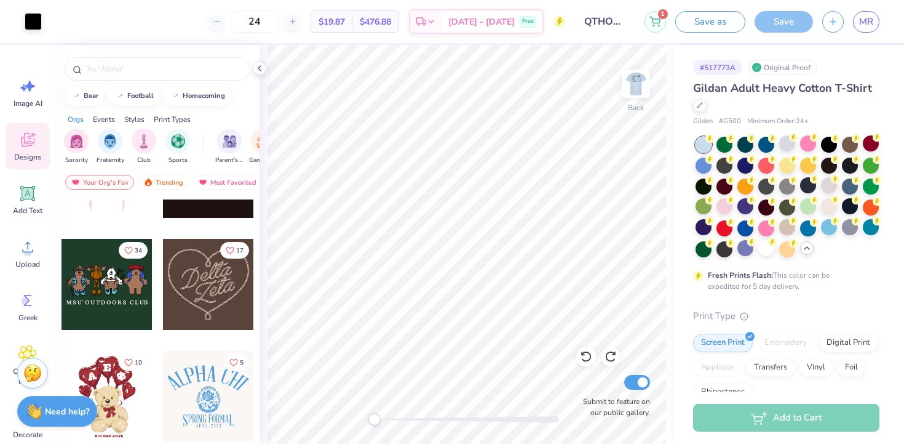
click at [205, 270] on div at bounding box center [208, 284] width 91 height 91
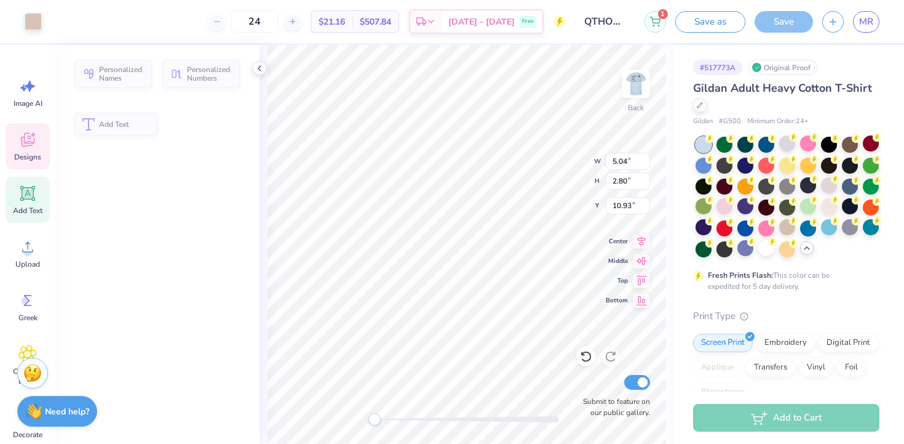
type input "5.04"
type input "2.80"
type input "10.93"
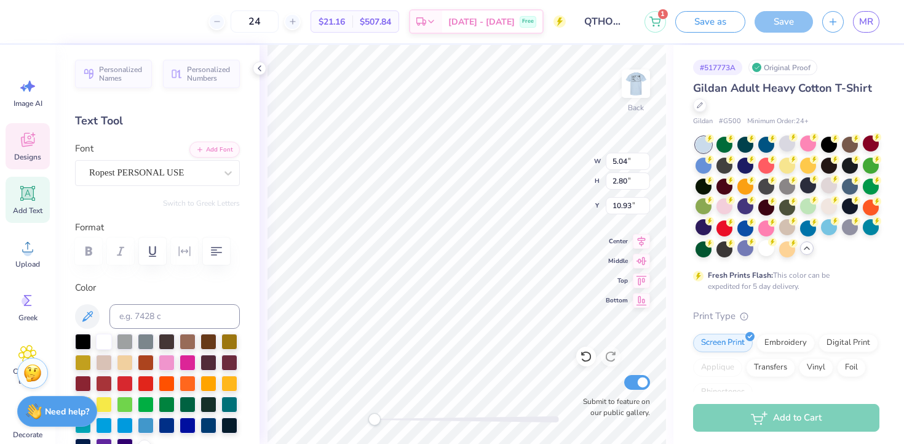
scroll to position [0, 1]
type textarea "QTHON"
type input "5.07"
type input "2.77"
type input "10.95"
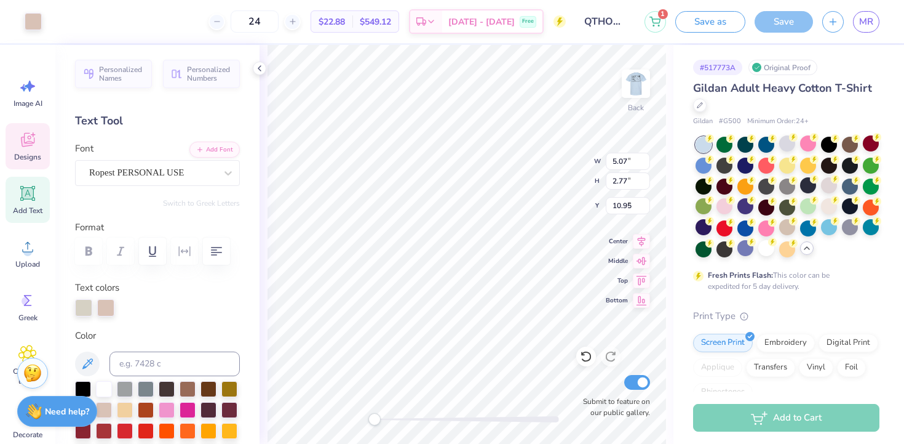
type input "7.93"
type input "6.97"
type input "9.76"
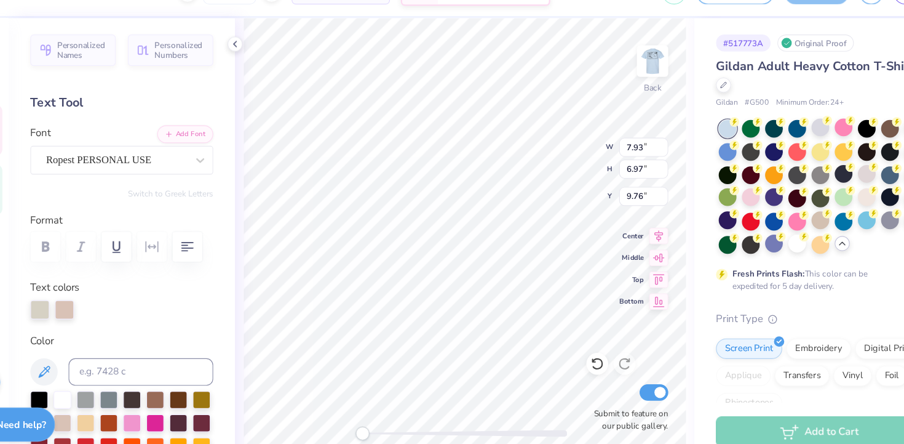
type input "5.07"
type input "2.77"
type input "10.97"
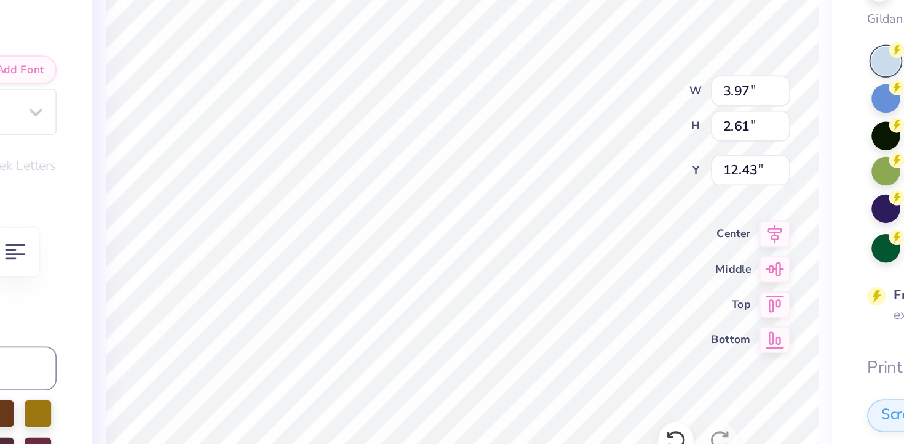
type textarea "Cares"
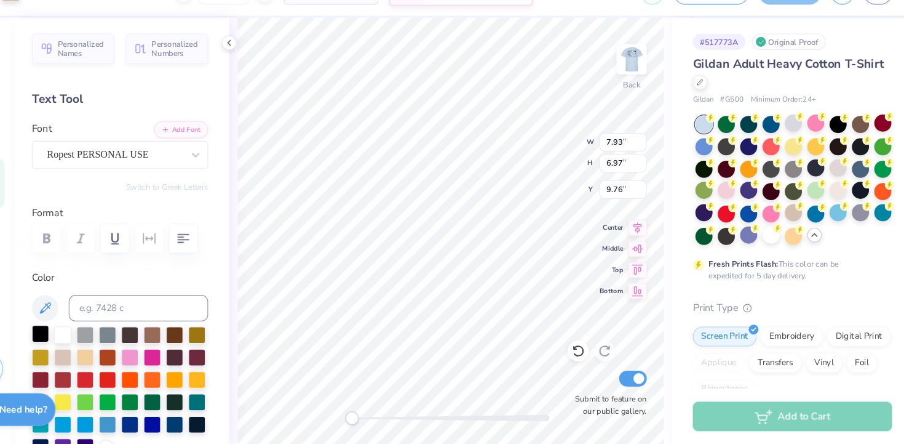
click at [79, 348] on div at bounding box center [83, 340] width 16 height 16
click at [81, 345] on div at bounding box center [83, 340] width 16 height 16
click at [265, 277] on div "Back W 7.93 7.93 " H 6.97 6.97 " Y 9.76 9.76 " Center Middle Top Bottom Submit …" at bounding box center [467, 244] width 414 height 399
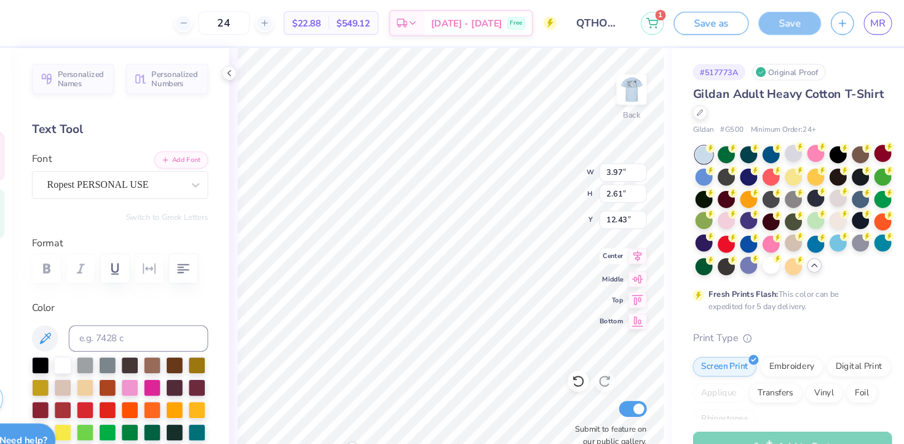
type textarea "Cares"
click at [607, 236] on span "Center" at bounding box center [617, 239] width 22 height 10
type textarea "Cares"
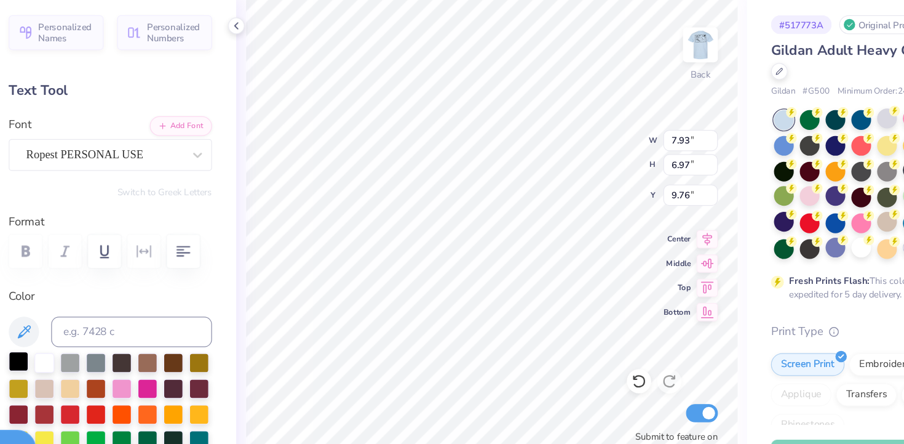
click at [86, 338] on div at bounding box center [83, 340] width 16 height 16
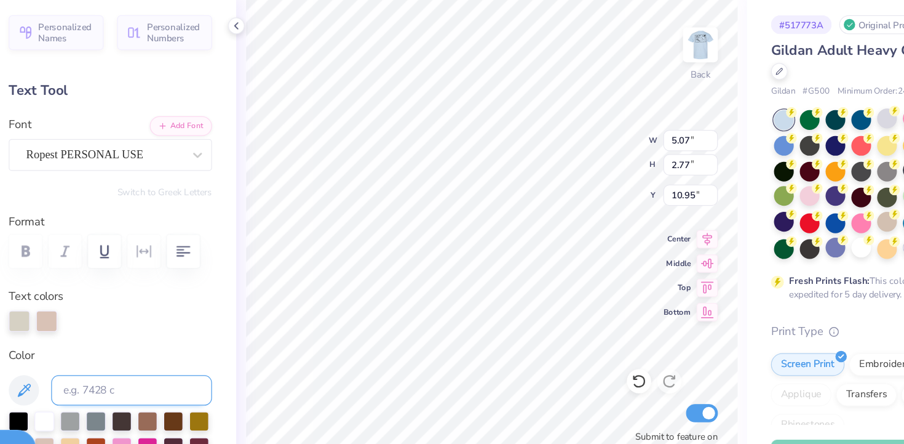
type input "5.07"
type input "2.77"
type input "10.95"
click at [86, 383] on div at bounding box center [83, 388] width 16 height 16
type input "7.93"
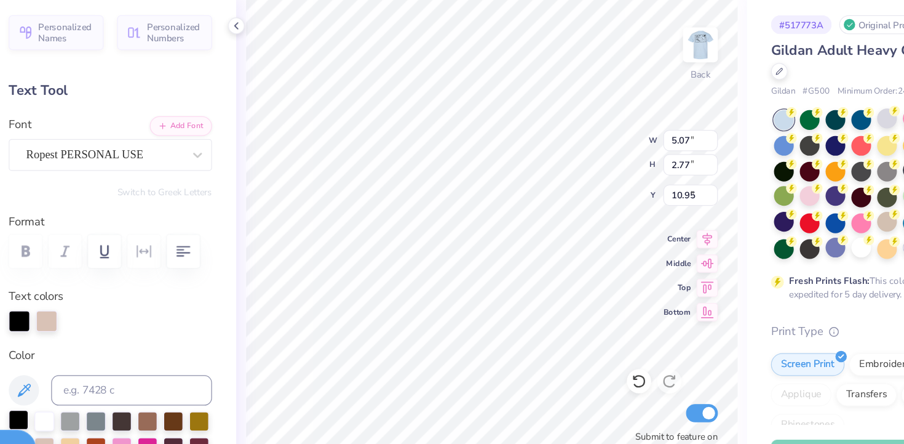
type input "6.97"
type input "9.76"
click at [80, 385] on div at bounding box center [83, 388] width 16 height 16
click at [79, 385] on div at bounding box center [83, 388] width 16 height 16
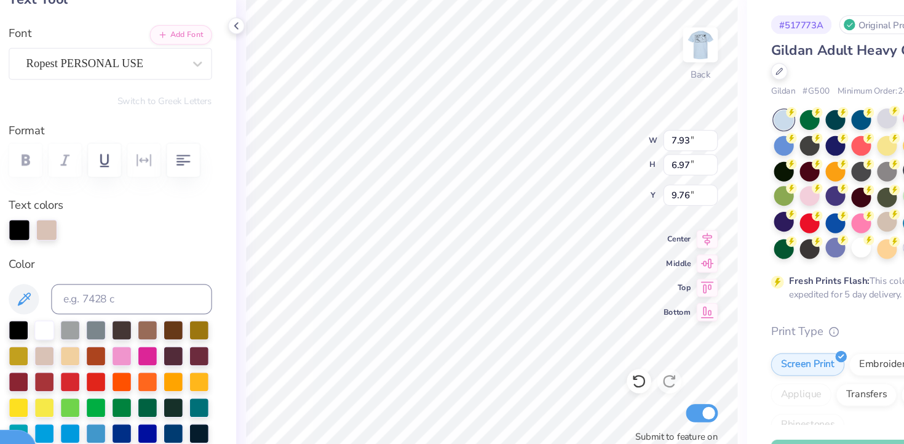
scroll to position [94, 0]
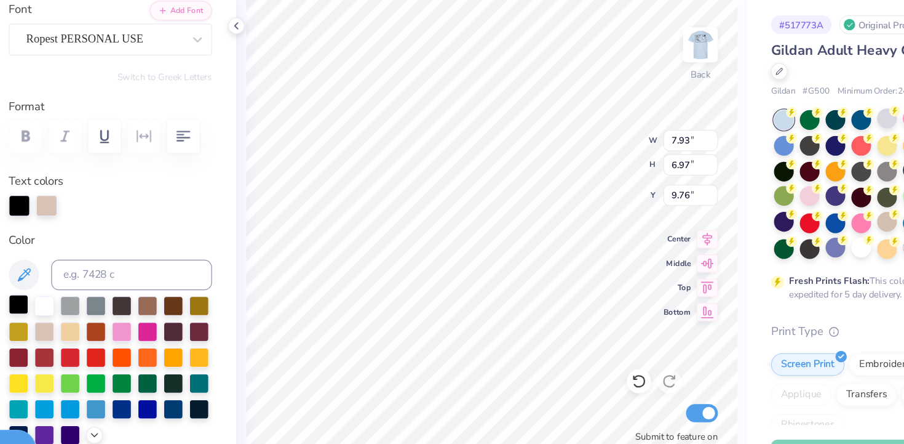
click at [81, 292] on div at bounding box center [83, 294] width 16 height 16
type input "7.57"
type input "6.66"
click at [77, 297] on div at bounding box center [83, 294] width 16 height 16
click at [82, 295] on div at bounding box center [83, 295] width 16 height 16
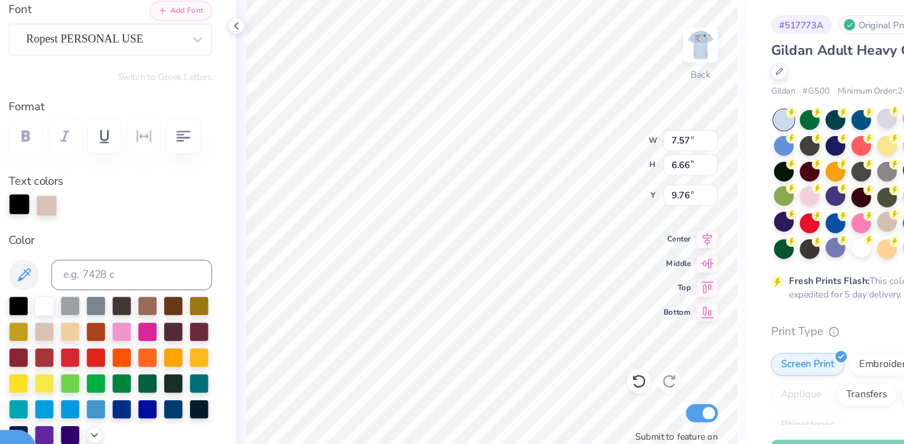
click at [82, 215] on div at bounding box center [83, 212] width 17 height 17
type input "7.57"
type input "6.66"
type input "9.76"
click at [83, 291] on div at bounding box center [83, 294] width 16 height 16
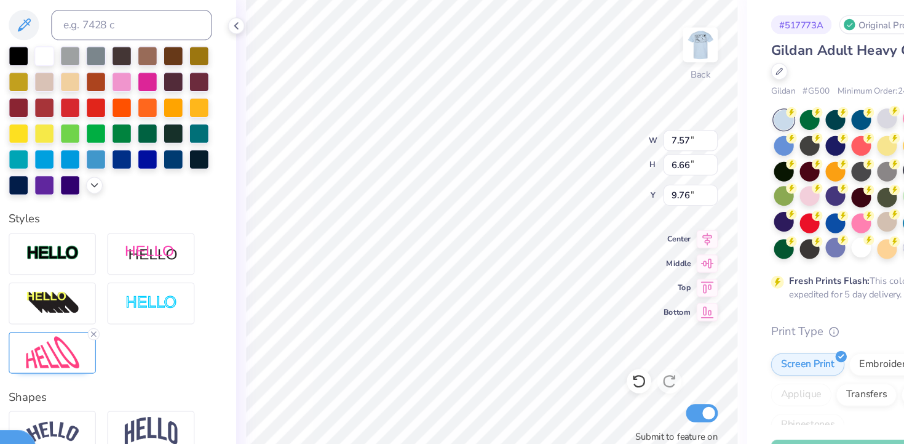
scroll to position [368, 0]
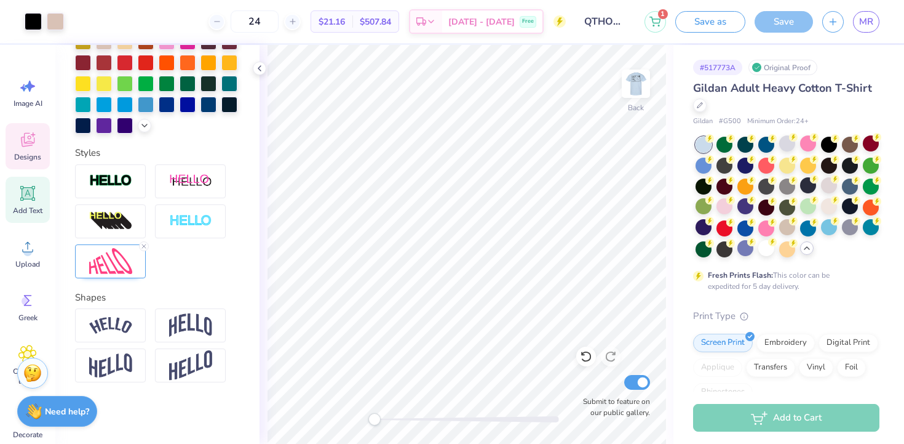
click at [25, 142] on icon at bounding box center [28, 140] width 14 height 14
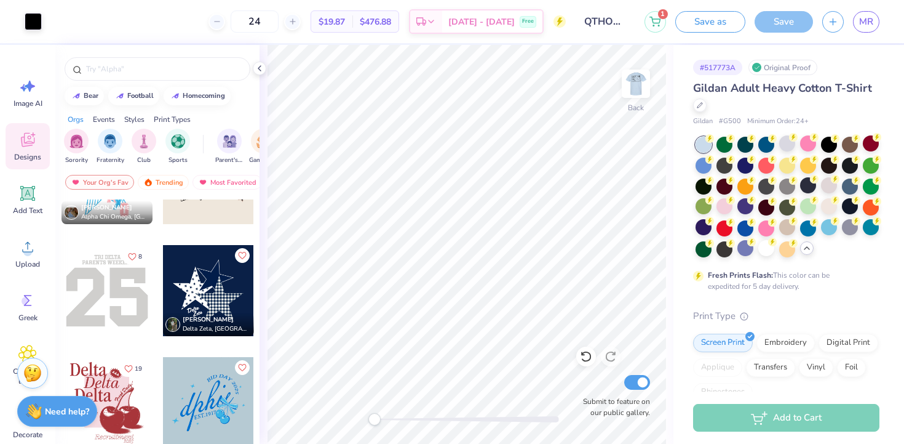
scroll to position [1524, 0]
click at [199, 282] on div at bounding box center [208, 289] width 91 height 91
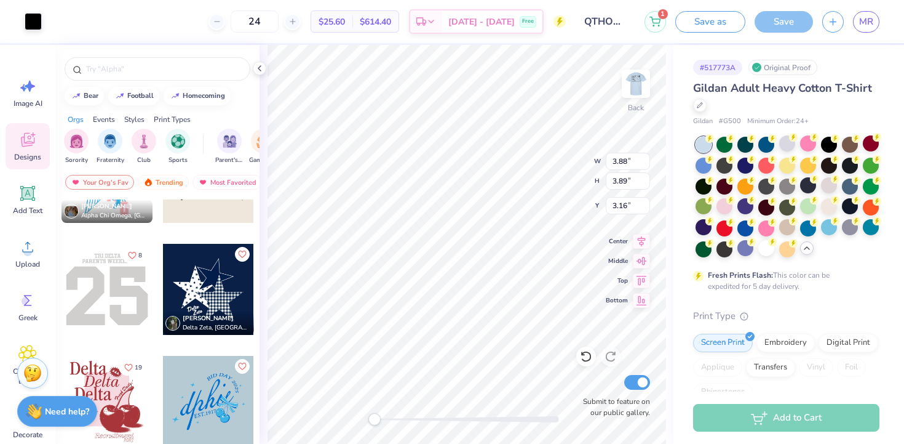
type input "17.85"
type input "6.46"
type input "5.70"
type input "3.00"
type input "4.90"
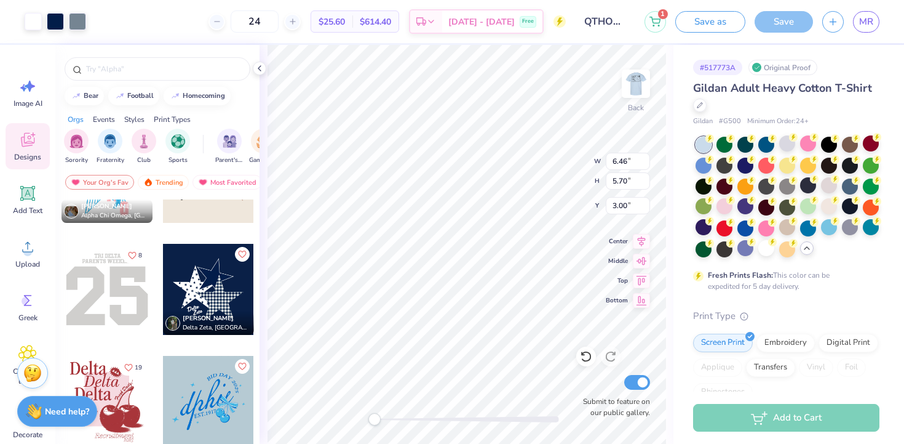
type input "4.33"
type input "1.73"
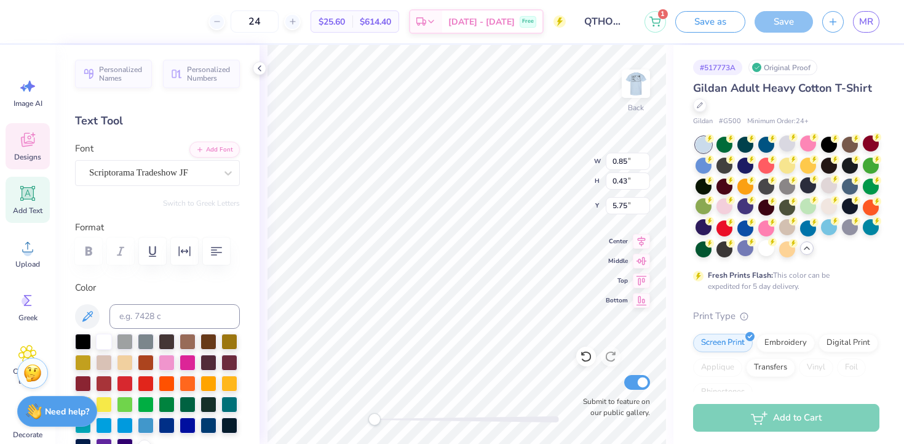
click at [628, 98] on div "Back" at bounding box center [636, 92] width 28 height 44
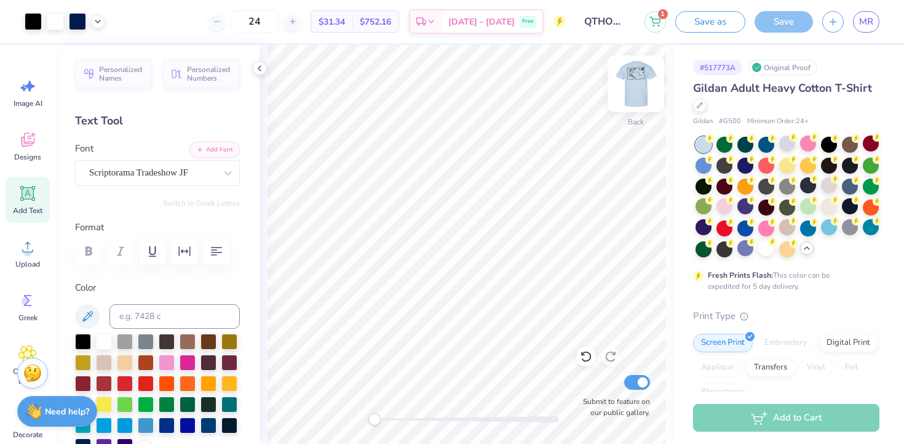
click at [644, 86] on img at bounding box center [636, 83] width 49 height 49
click at [639, 97] on img at bounding box center [636, 83] width 49 height 49
click at [33, 151] on div "Designs" at bounding box center [28, 146] width 44 height 46
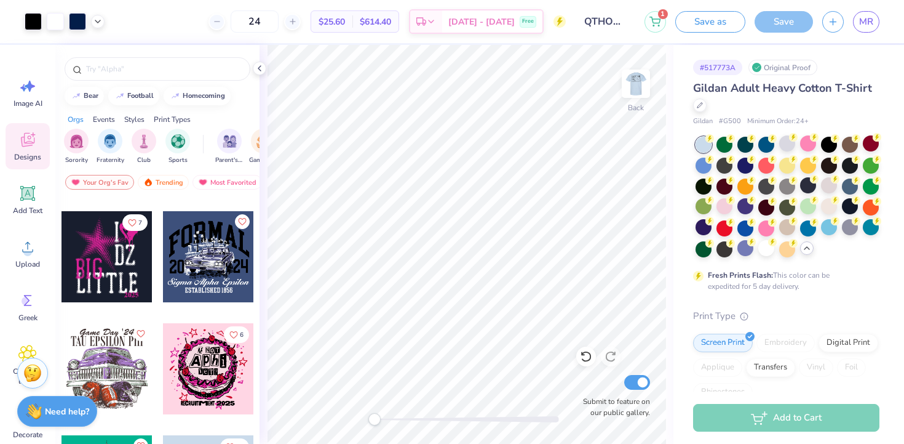
scroll to position [5901, 0]
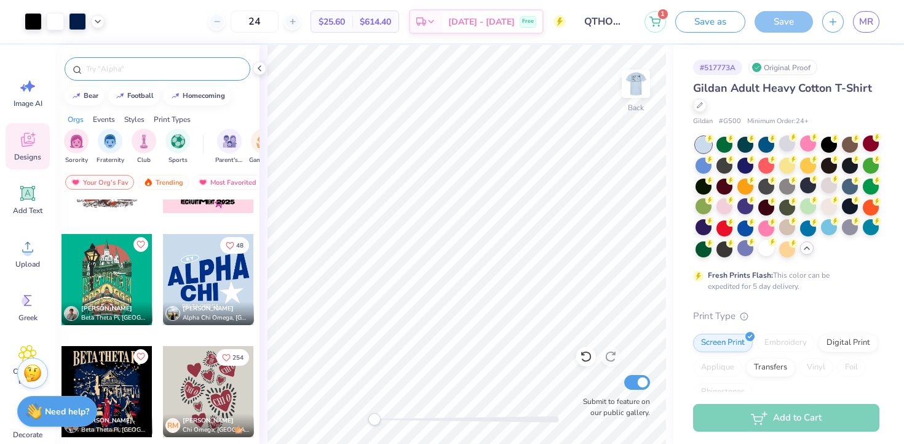
click at [169, 69] on input "text" at bounding box center [163, 69] width 157 height 12
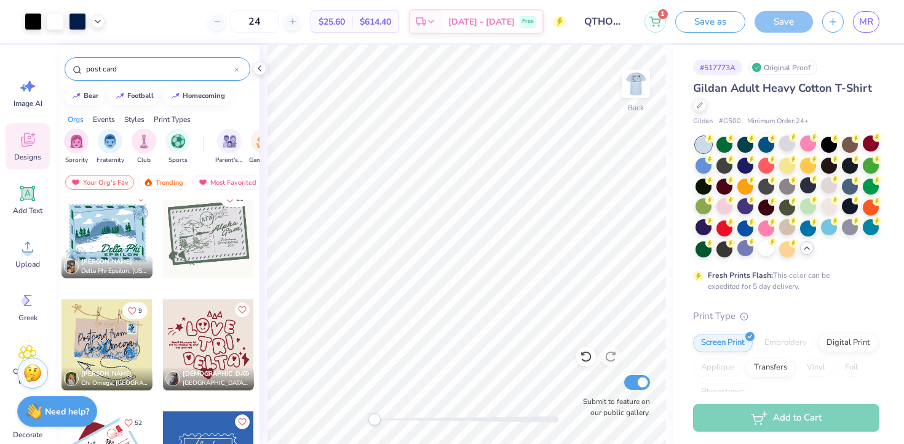
scroll to position [1039, 0]
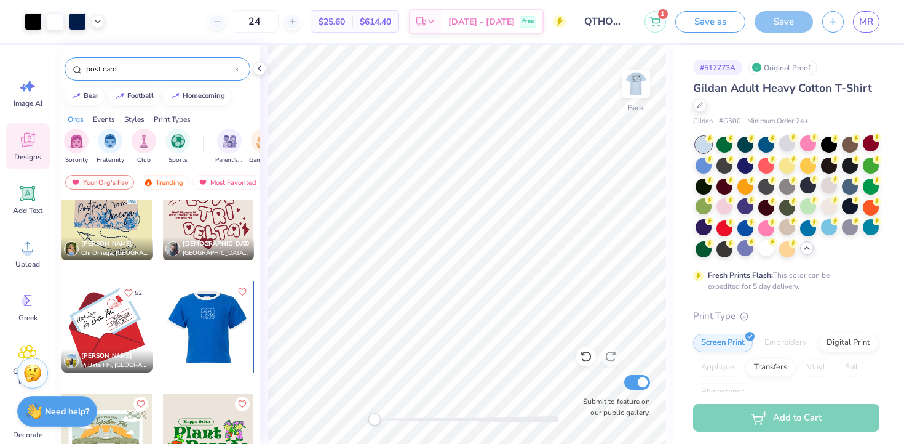
click at [234, 328] on div at bounding box center [207, 326] width 91 height 91
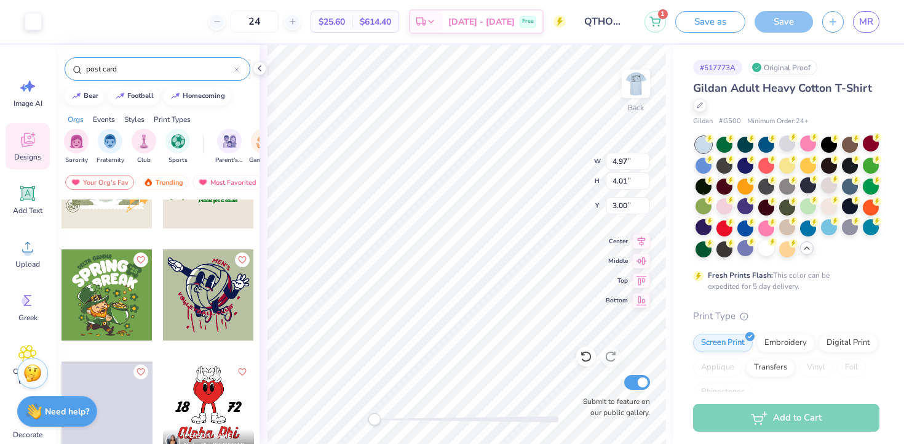
scroll to position [1296, 0]
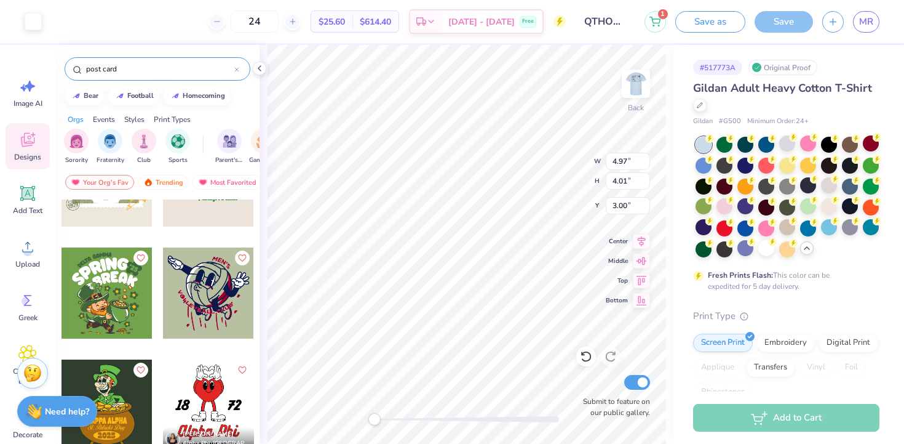
click at [149, 73] on input "post card" at bounding box center [160, 69] width 150 height 12
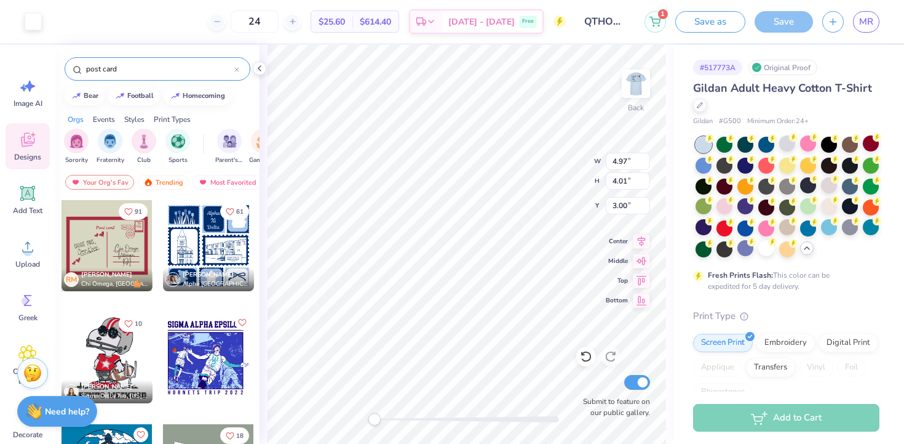
click at [149, 73] on input "post card" at bounding box center [160, 69] width 150 height 12
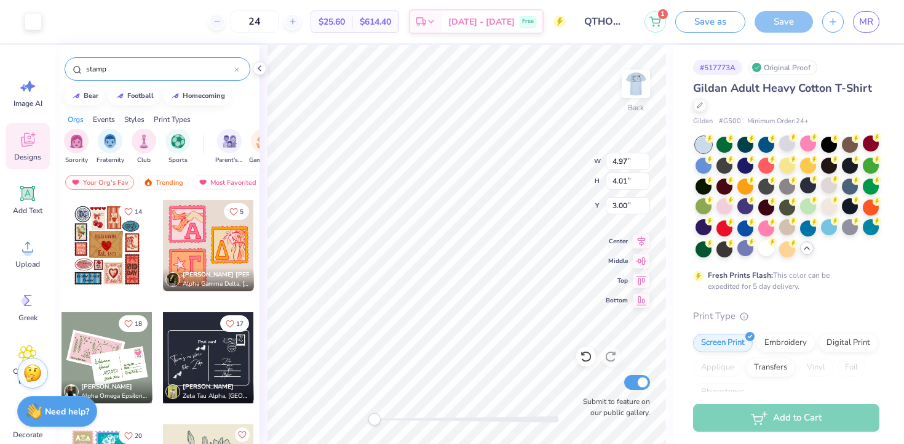
type input "stamp"
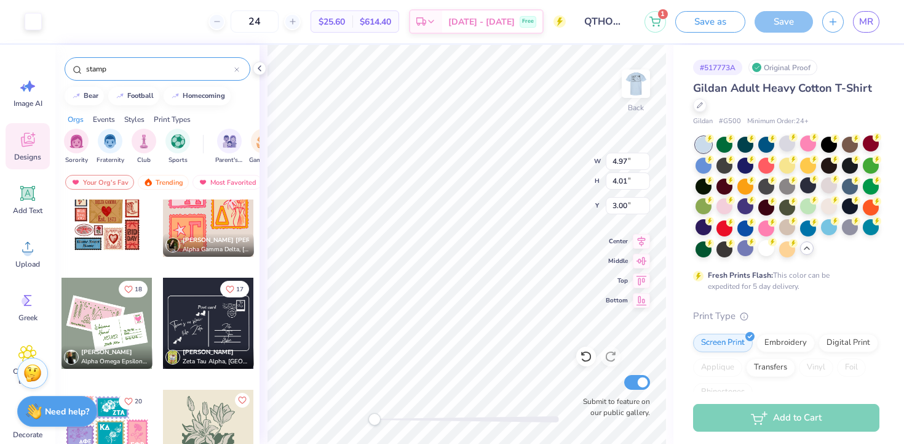
scroll to position [31, 0]
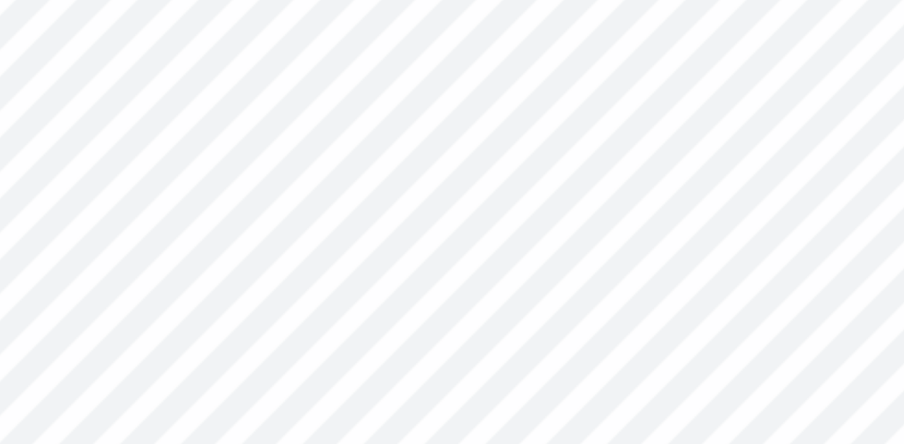
type textarea "QTHON"
type input "4.90"
type input "3.91"
type input "3.00"
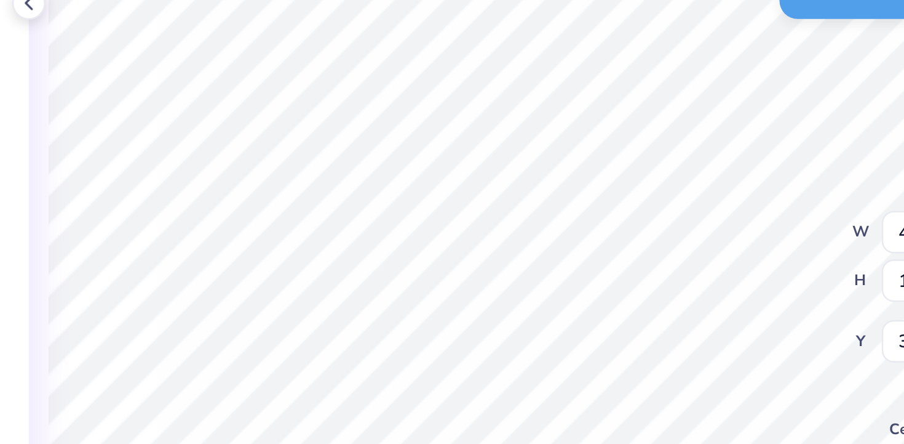
type input "3.72"
type input "1.64"
type input "3.85"
type input "3.72"
type input "1.64"
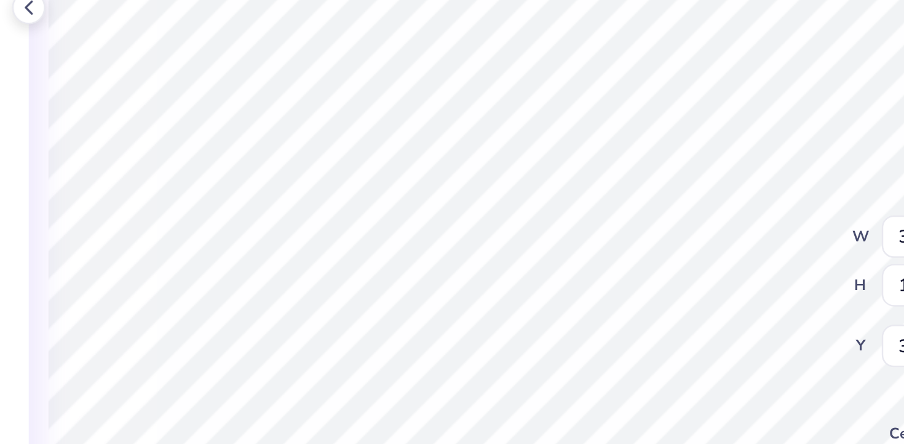
type input "3.68"
type input "3.72"
type input "1.64"
type input "3.58"
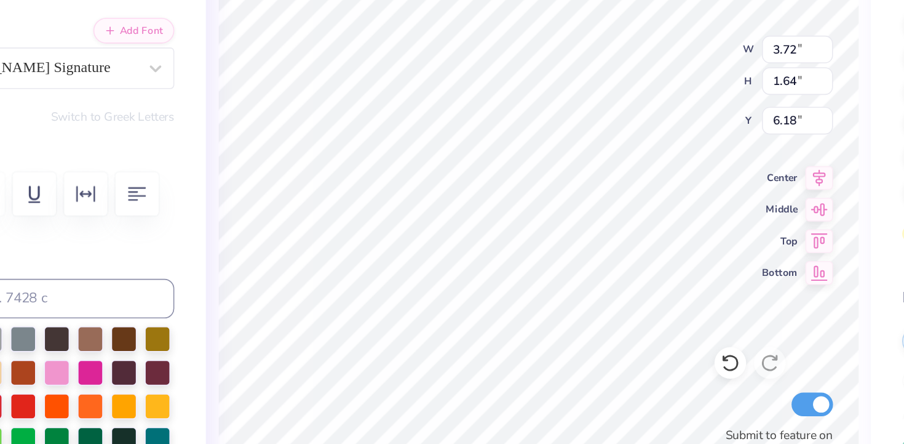
type textarea "Cares"
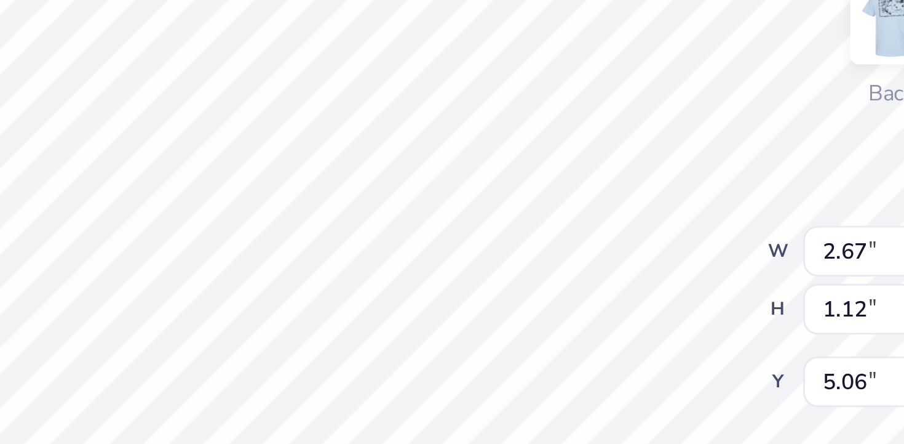
type input "3.72"
type input "1.64"
type input "3.59"
type input "3.45"
type input "1.52"
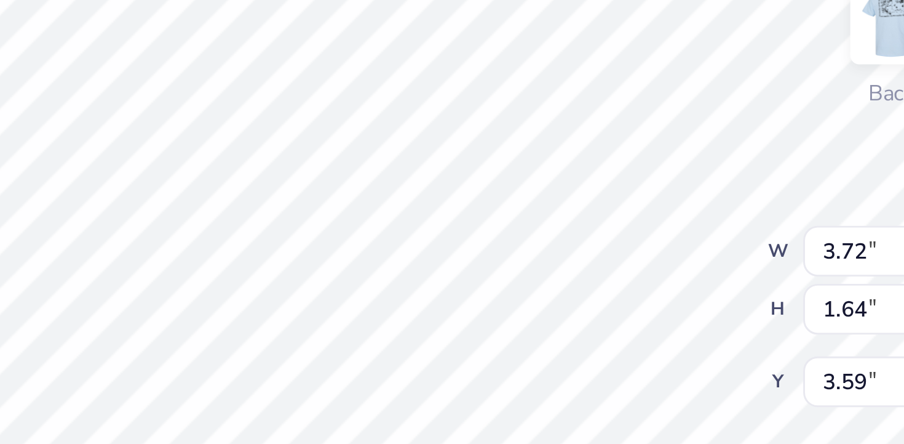
type input "3.63"
type input "2.41"
type input "2.49"
type input "2.53"
type input "3.45"
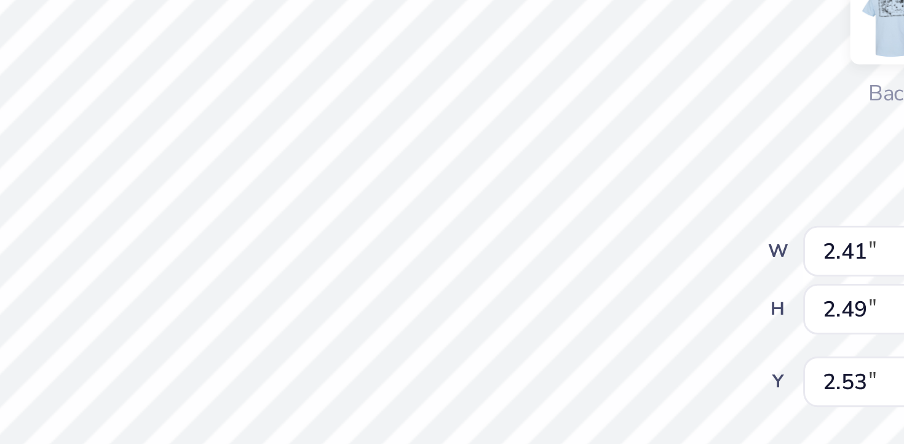
type input "1.52"
type input "3.54"
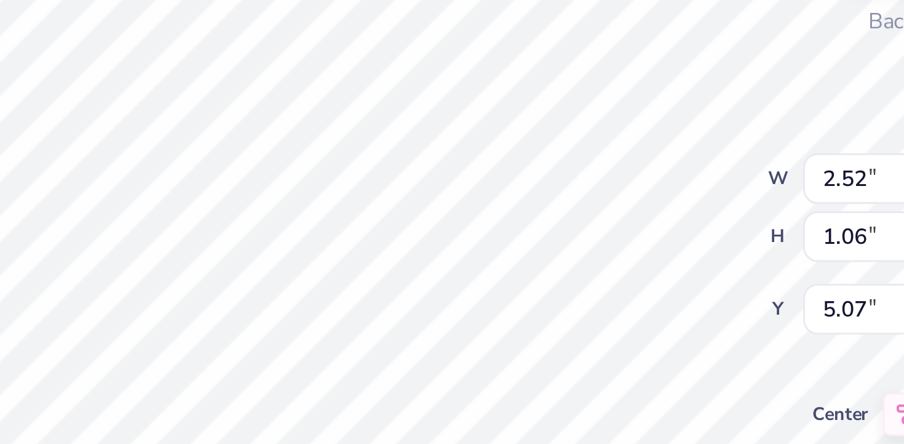
type input "2.52"
type input "1.06"
type input "5.07"
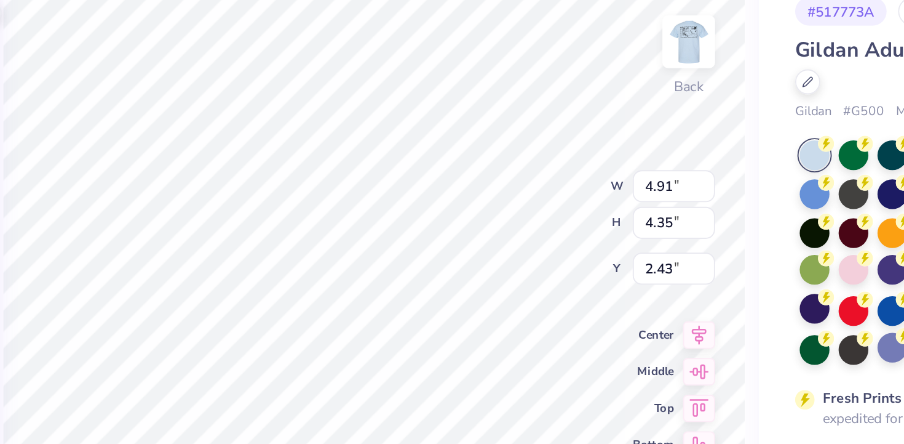
type input "11.08"
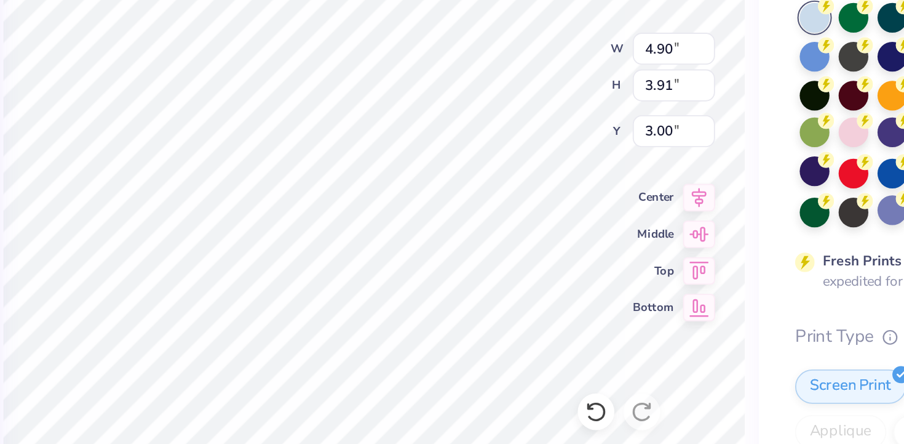
type input "2.24"
type input "0.20"
type input "6.28"
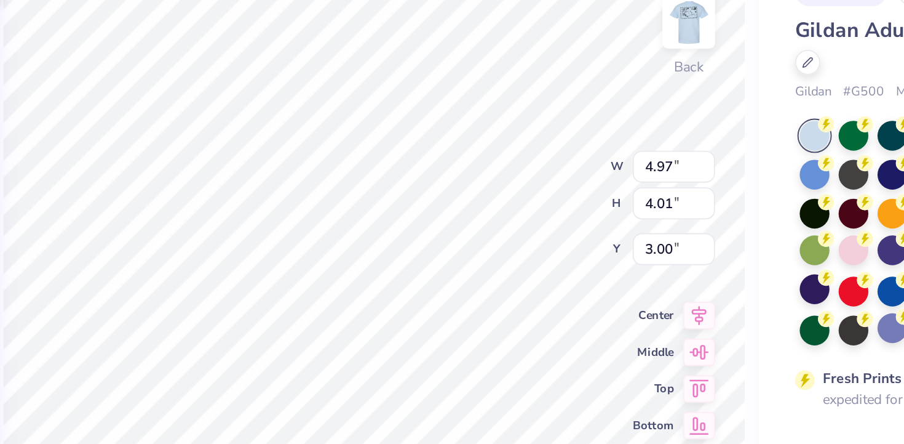
type input "3.32"
type input "2.68"
type input "2.71"
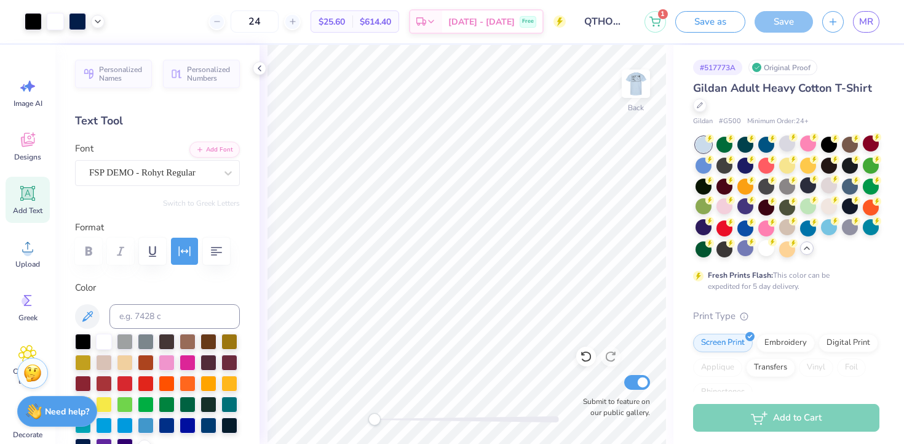
click at [671, 258] on div "Back Submit to feature on our public gallery." at bounding box center [467, 244] width 414 height 399
click at [637, 91] on img at bounding box center [636, 83] width 49 height 49
click at [633, 100] on img at bounding box center [636, 83] width 49 height 49
click at [641, 79] on img at bounding box center [636, 83] width 49 height 49
click at [79, 340] on div at bounding box center [83, 340] width 16 height 16
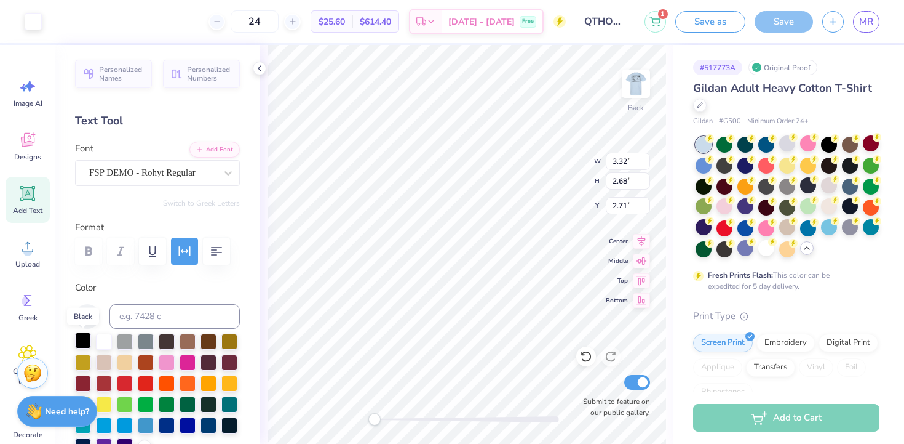
click at [86, 337] on div at bounding box center [83, 340] width 16 height 16
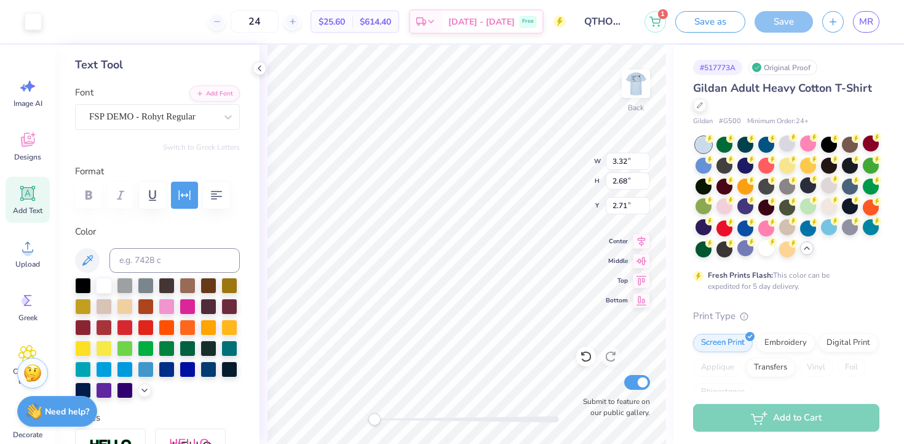
scroll to position [58, 0]
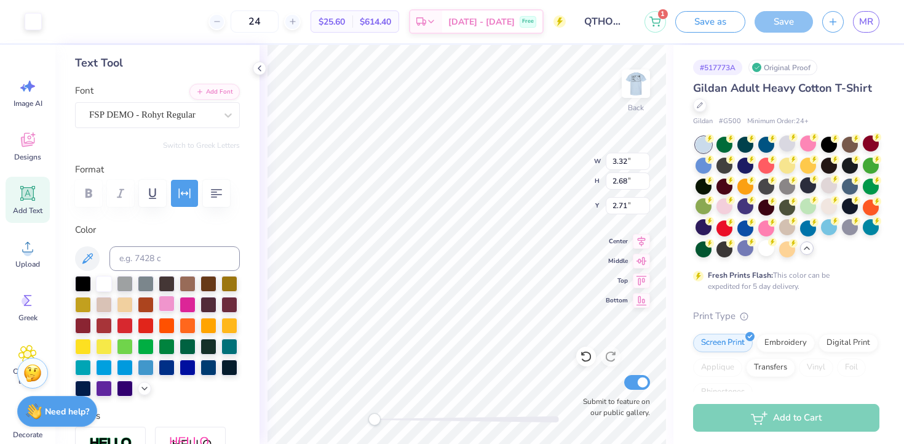
click at [169, 303] on div at bounding box center [167, 303] width 16 height 16
click at [146, 305] on div at bounding box center [146, 303] width 16 height 16
click at [82, 291] on div at bounding box center [157, 336] width 165 height 121
click at [83, 283] on div at bounding box center [83, 282] width 16 height 16
click at [75, 284] on div at bounding box center [83, 282] width 16 height 16
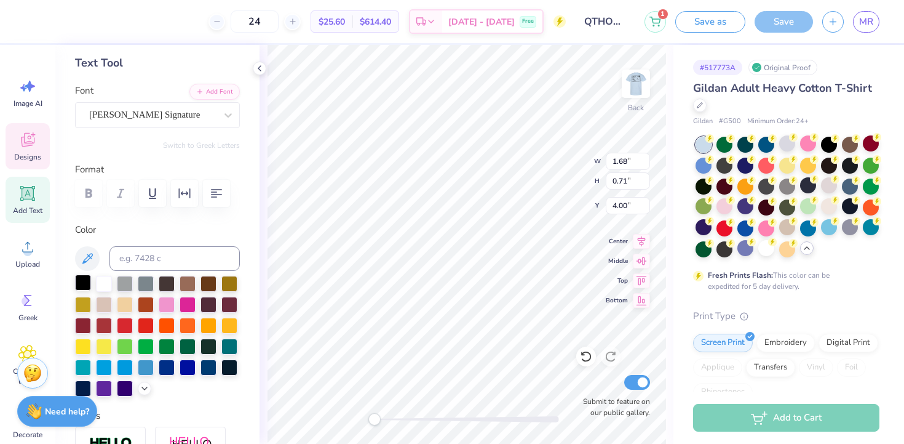
click at [82, 276] on div at bounding box center [83, 282] width 16 height 16
click at [87, 281] on div at bounding box center [83, 282] width 16 height 16
click at [88, 282] on div at bounding box center [83, 282] width 16 height 16
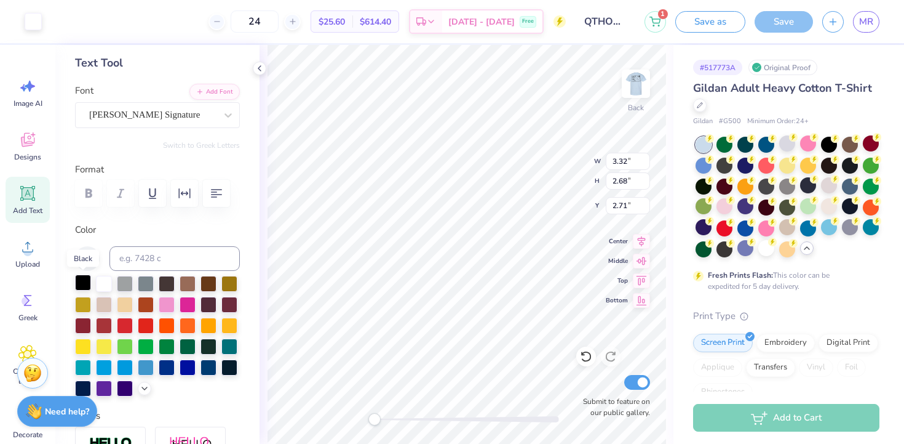
click at [88, 282] on div at bounding box center [83, 282] width 16 height 16
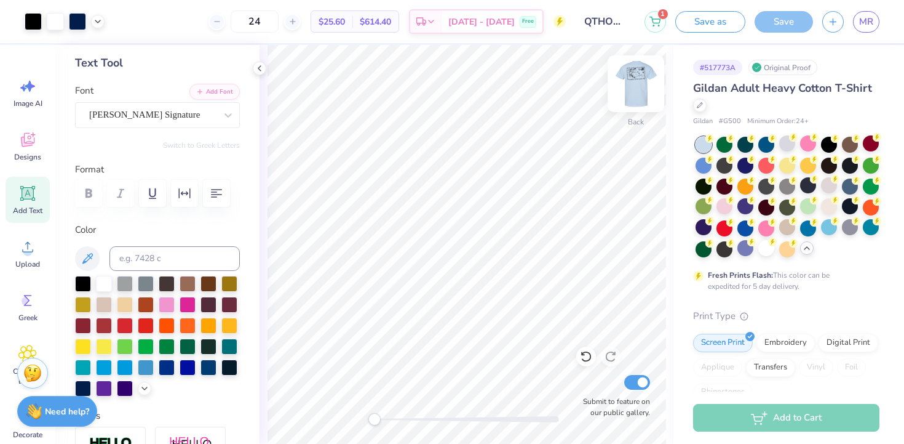
click at [631, 93] on img at bounding box center [636, 83] width 49 height 49
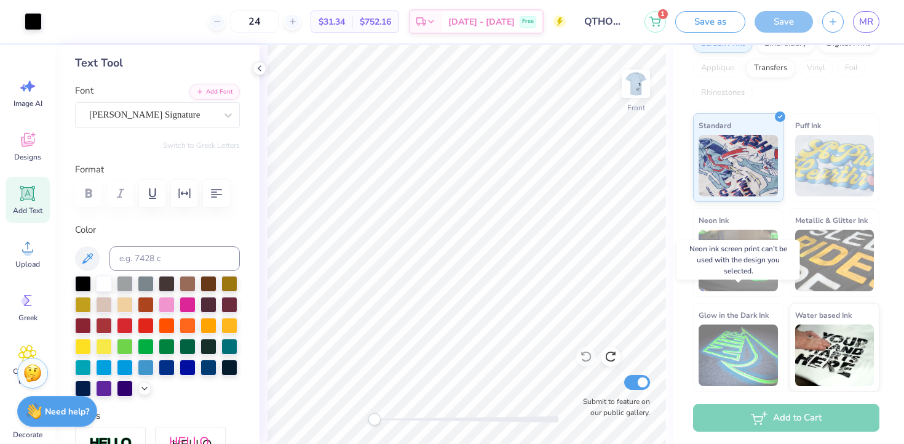
scroll to position [0, 0]
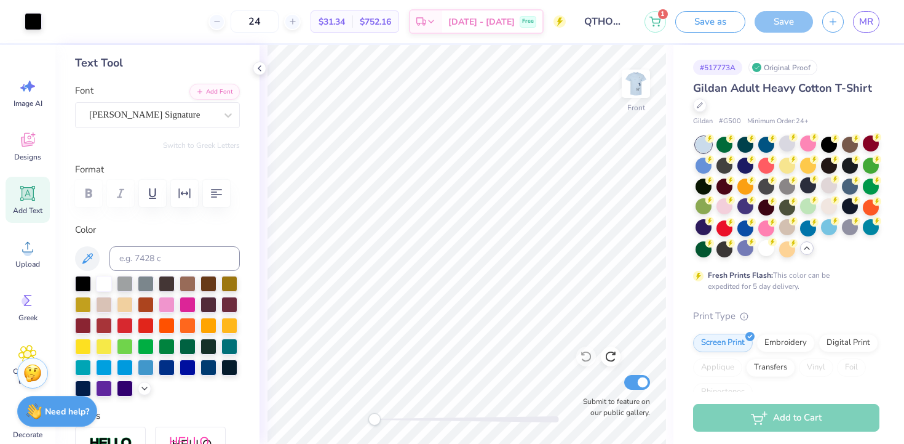
click at [793, 70] on div "Original Proof" at bounding box center [783, 67] width 69 height 15
click at [793, 63] on div "Original Proof" at bounding box center [783, 67] width 69 height 15
click at [762, 65] on div at bounding box center [756, 67] width 9 height 9
click at [759, 66] on icon at bounding box center [757, 68] width 6 height 6
click at [722, 65] on div "# 517773A" at bounding box center [717, 67] width 49 height 15
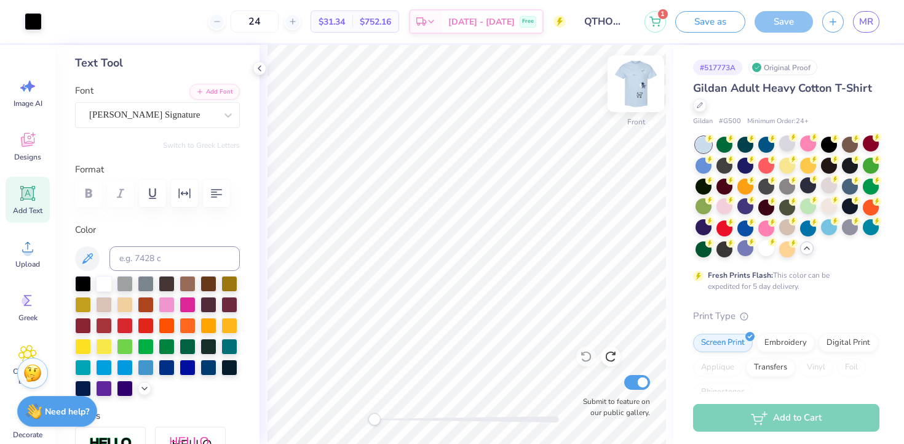
click at [640, 79] on img at bounding box center [636, 83] width 49 height 49
click at [637, 88] on img at bounding box center [636, 83] width 49 height 49
click at [105, 281] on div at bounding box center [104, 282] width 16 height 16
click at [643, 93] on img at bounding box center [636, 83] width 49 height 49
click at [636, 90] on img at bounding box center [636, 83] width 25 height 25
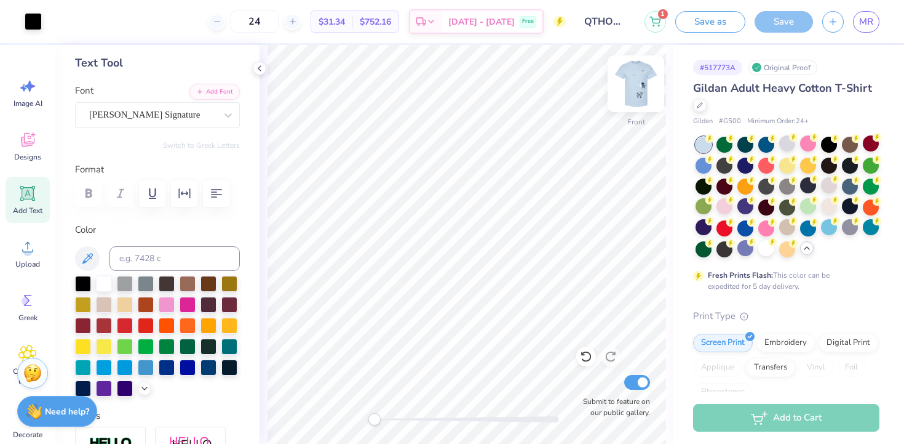
click at [639, 93] on img at bounding box center [636, 83] width 49 height 49
click at [37, 150] on div "Designs" at bounding box center [28, 146] width 44 height 46
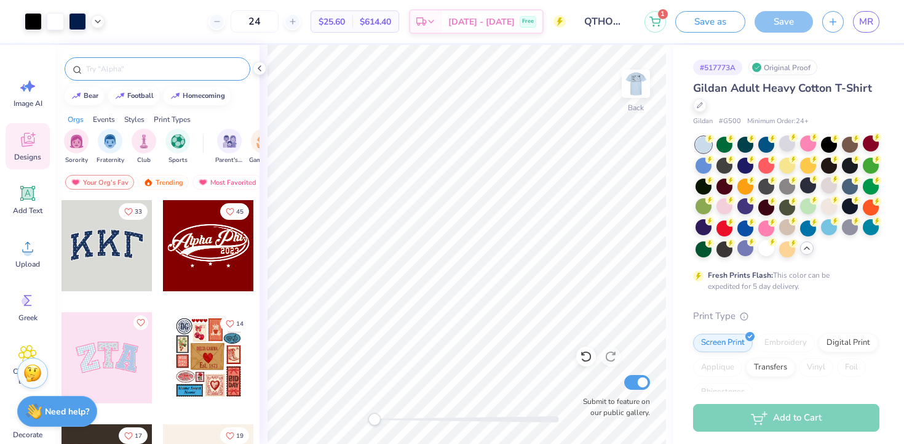
click at [163, 61] on div at bounding box center [158, 68] width 186 height 23
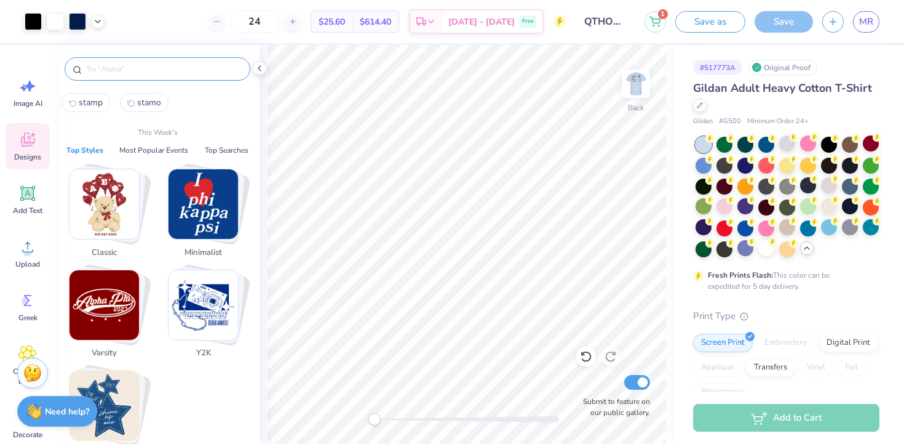
click at [164, 68] on input "text" at bounding box center [163, 69] width 157 height 12
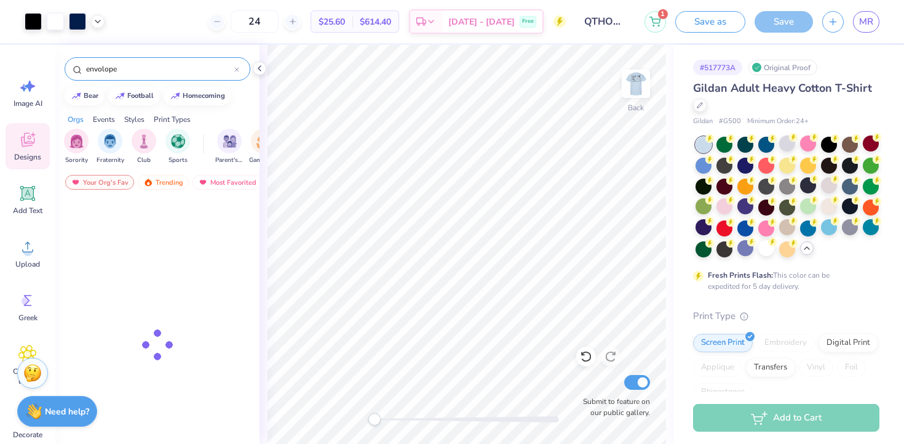
click at [156, 63] on input "envolope" at bounding box center [160, 69] width 150 height 12
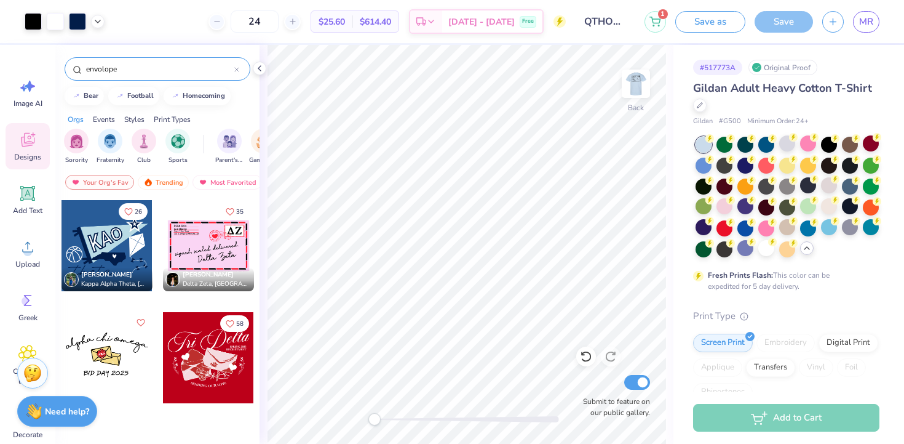
click at [156, 63] on input "envolope" at bounding box center [160, 69] width 150 height 12
drag, startPoint x: 156, startPoint y: 63, endPoint x: 63, endPoint y: 63, distance: 92.3
click at [63, 63] on div "envolope" at bounding box center [157, 66] width 204 height 42
click at [201, 70] on input "envolope" at bounding box center [160, 69] width 150 height 12
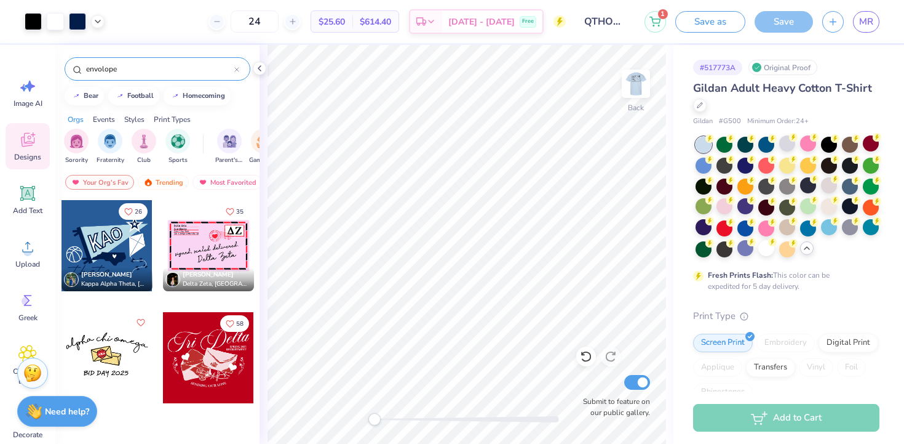
click at [201, 70] on input "envolope" at bounding box center [160, 69] width 150 height 12
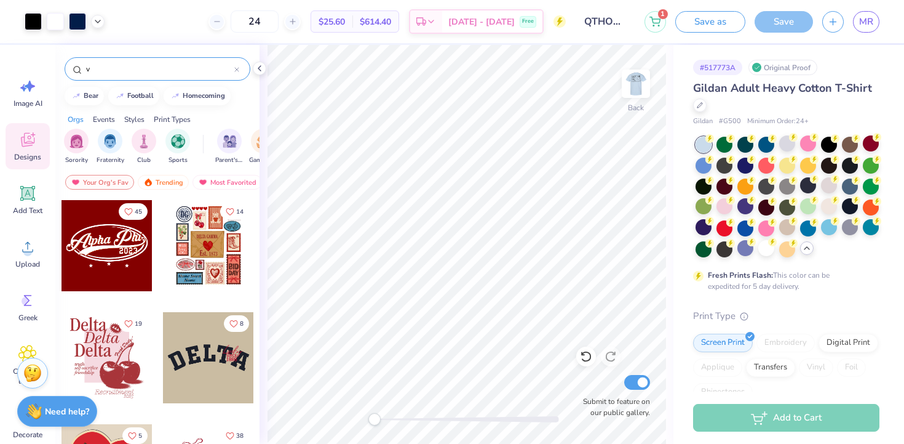
paste input "envelope"
type input "v"
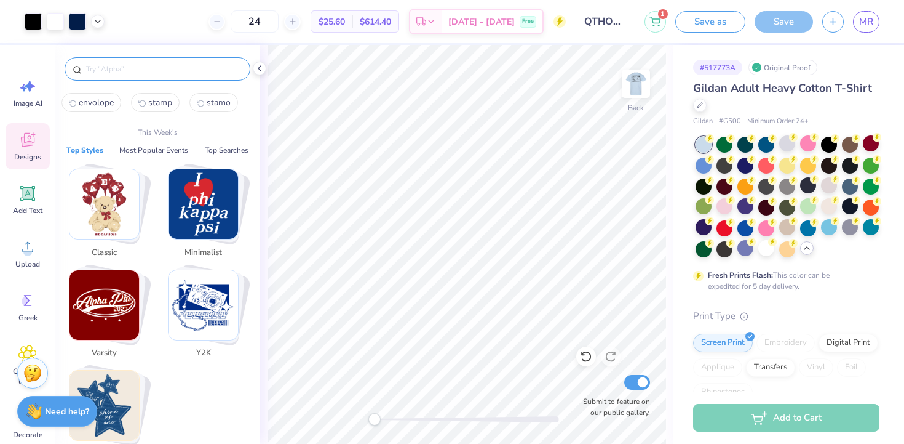
paste input "envelope"
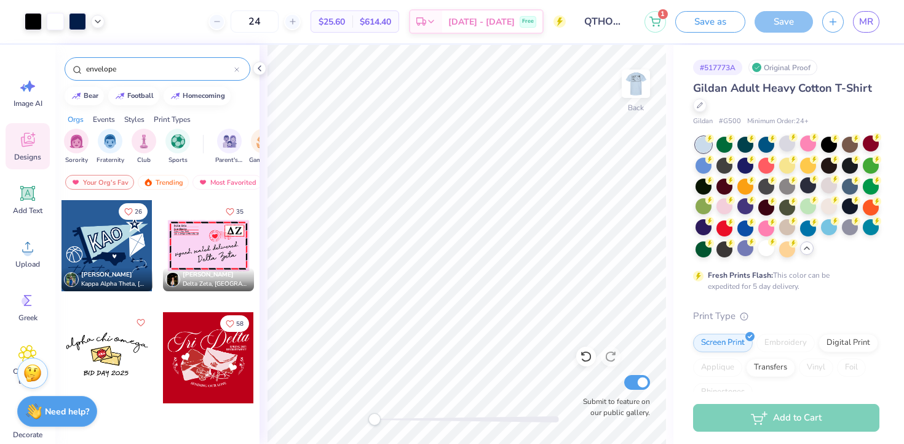
type input "envelope"
click at [114, 330] on div at bounding box center [107, 357] width 91 height 91
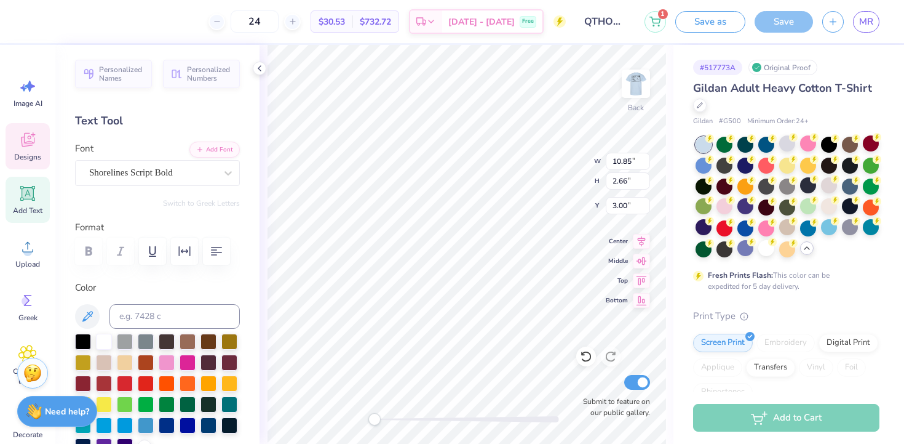
type textarea "Q"
type textarea "QTHON"
type input "5.91"
type input "0.87"
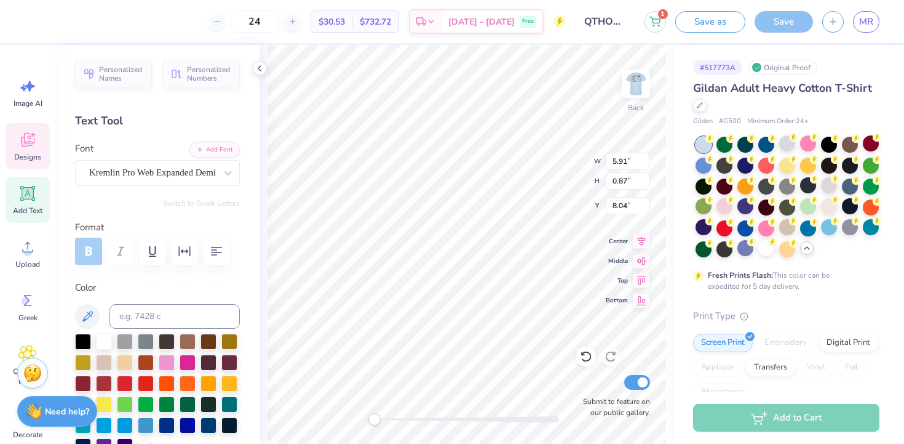
type input "8.04"
type textarea "2"
type textarea "2026"
type input "4.71"
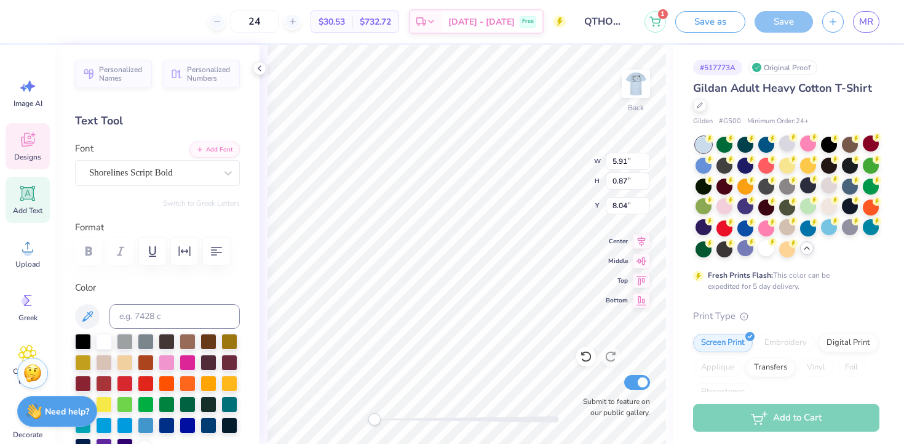
type input "1.90"
type input "3.00"
type textarea "QTHON cares"
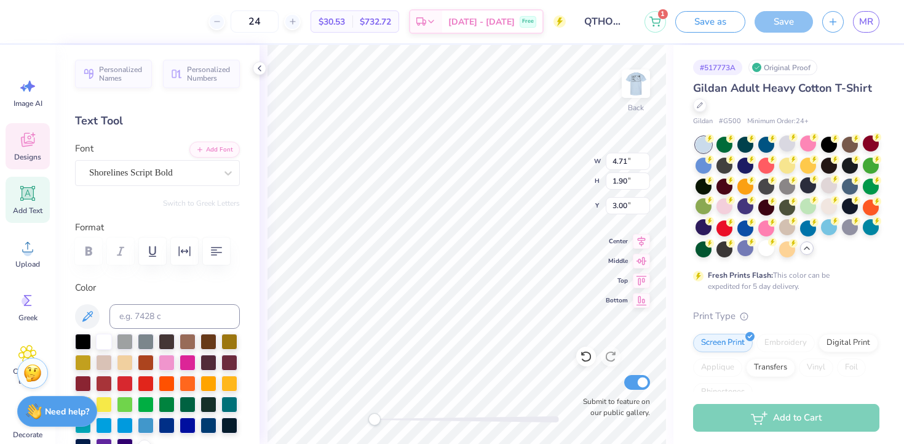
click at [254, 274] on div "Personalized Names Personalized Numbers Text Tool Add Font Font Shorelines Scri…" at bounding box center [157, 244] width 204 height 399
type input "3.00"
type input "5.66"
type input "4.03"
type input "1.91"
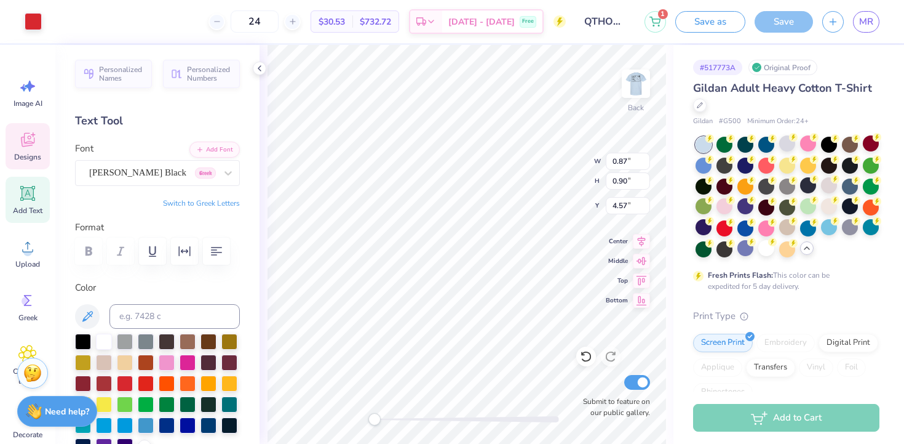
type input "1.37"
type input "4.76"
click at [79, 338] on div at bounding box center [83, 340] width 16 height 16
click at [86, 341] on div at bounding box center [83, 340] width 16 height 16
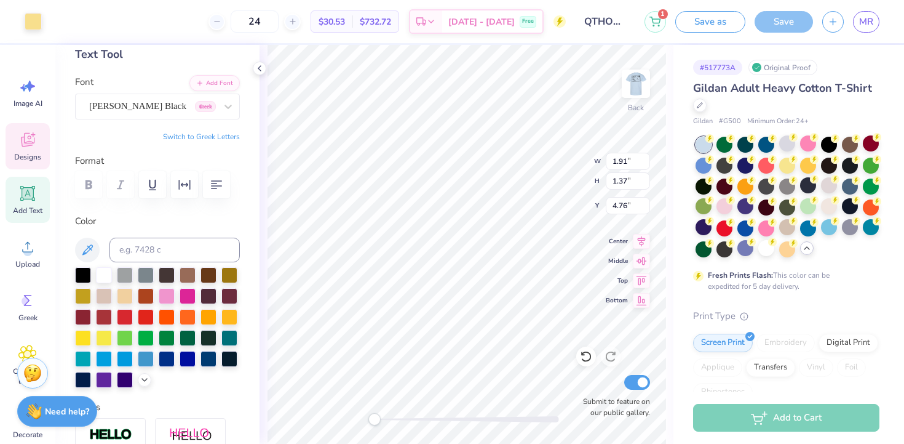
scroll to position [0, 0]
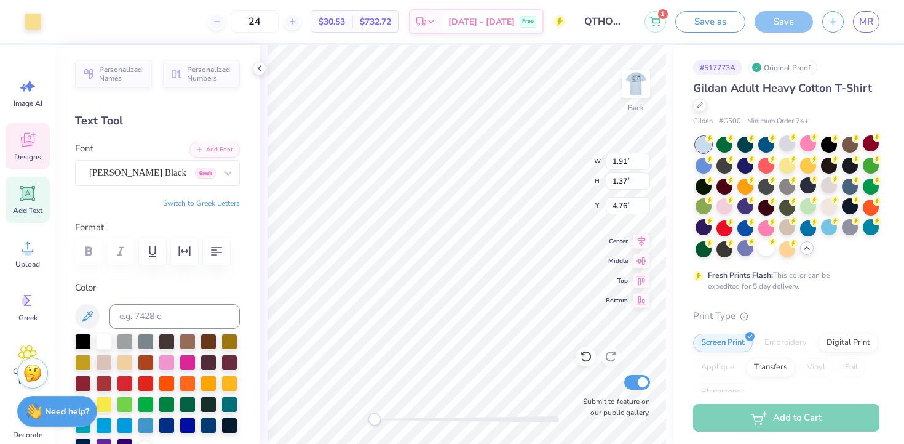
type input "2.00"
type input "1.43"
type input "4.30"
click at [38, 23] on div at bounding box center [33, 20] width 17 height 17
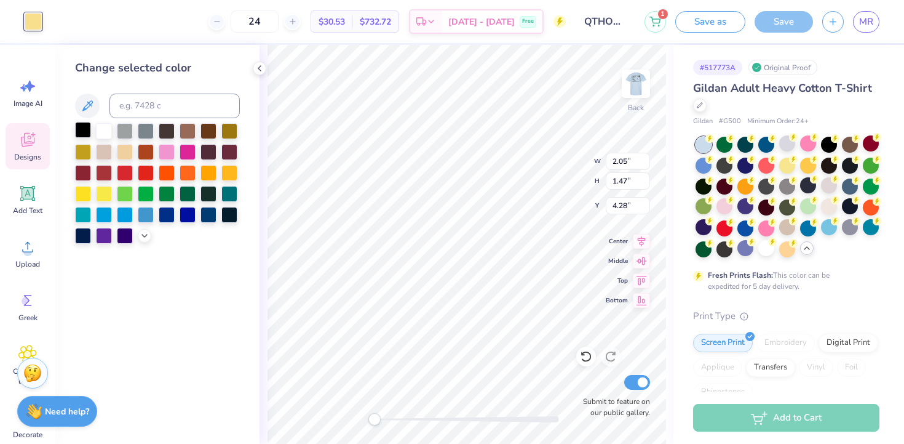
click at [88, 122] on div at bounding box center [83, 130] width 16 height 16
click at [89, 126] on div at bounding box center [83, 130] width 16 height 16
click at [79, 129] on div at bounding box center [83, 130] width 16 height 16
type input "2.11"
type input "1.50"
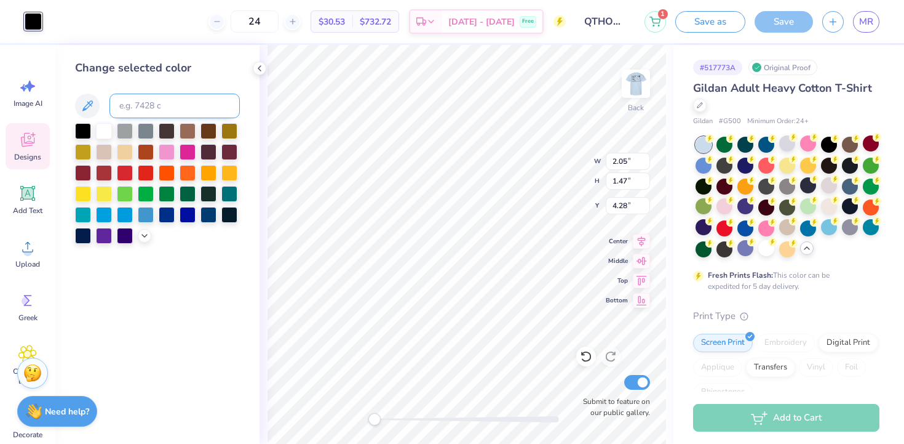
type input "4.63"
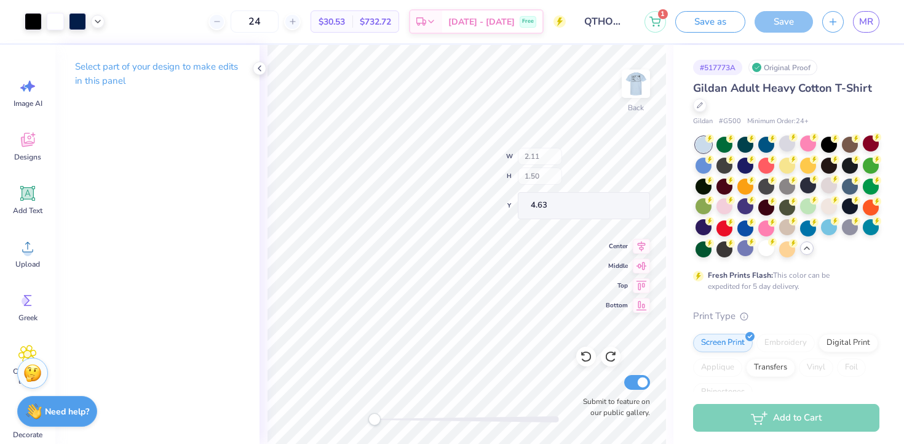
type input "4.63"
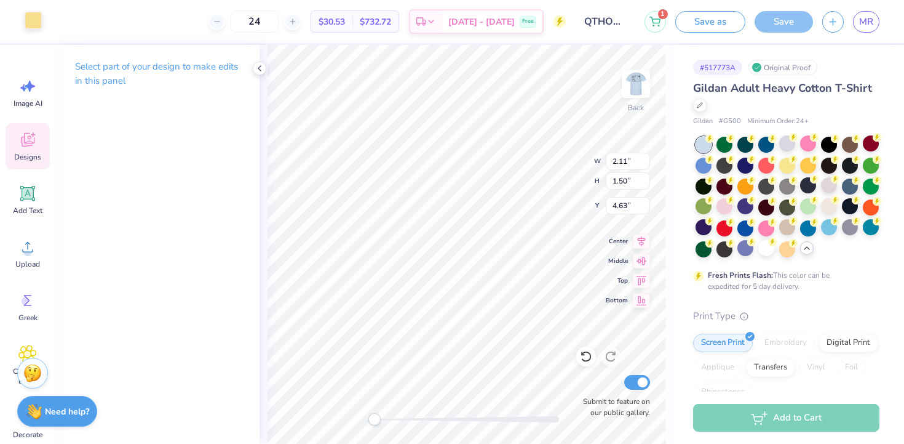
click at [34, 25] on div at bounding box center [33, 20] width 17 height 17
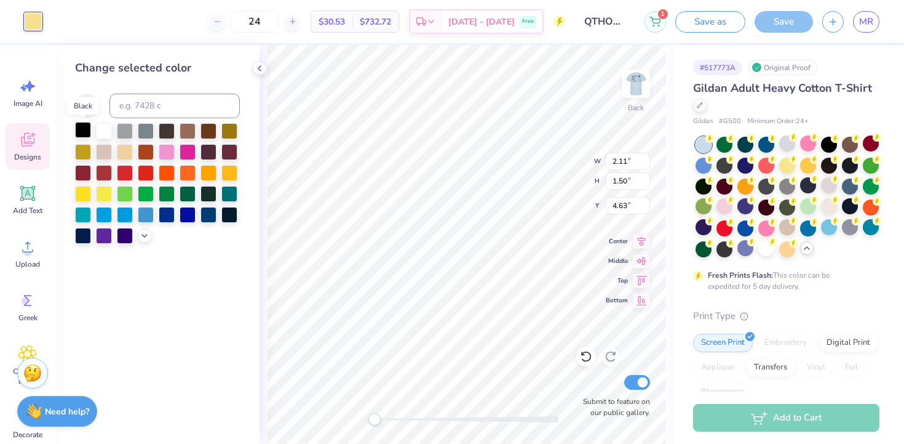
click at [84, 131] on div at bounding box center [83, 130] width 16 height 16
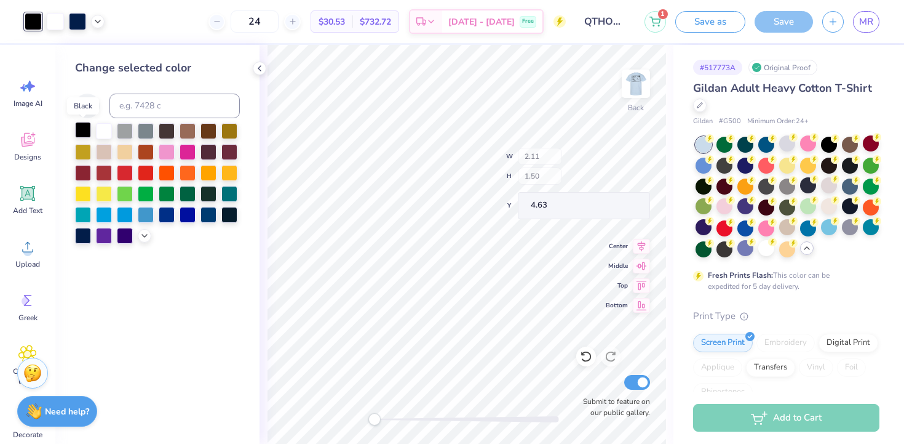
type input "4.70"
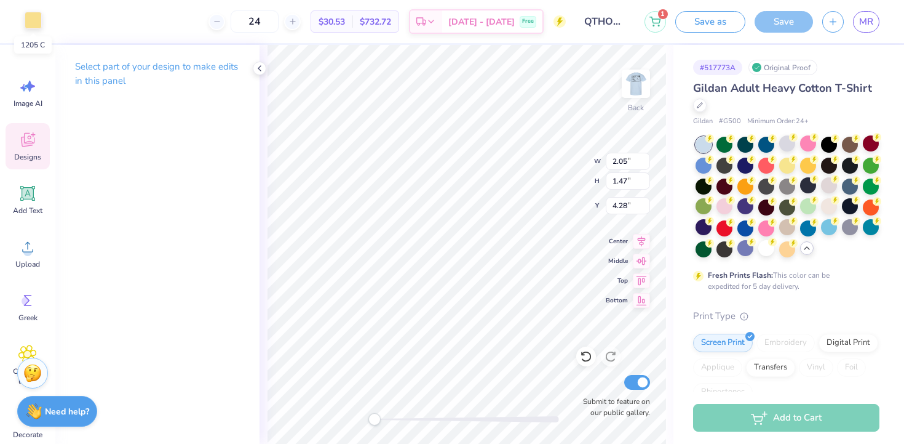
click at [31, 24] on div at bounding box center [33, 20] width 17 height 17
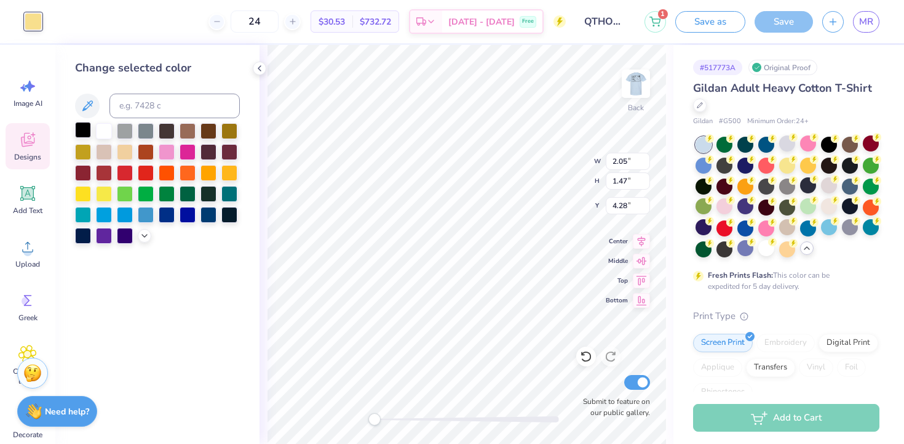
click at [85, 124] on div at bounding box center [83, 130] width 16 height 16
type input "4.38"
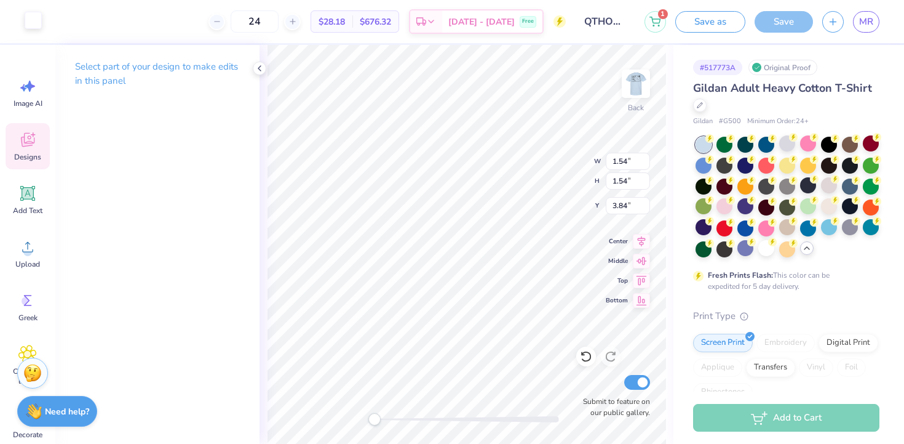
click at [32, 18] on div at bounding box center [33, 20] width 17 height 17
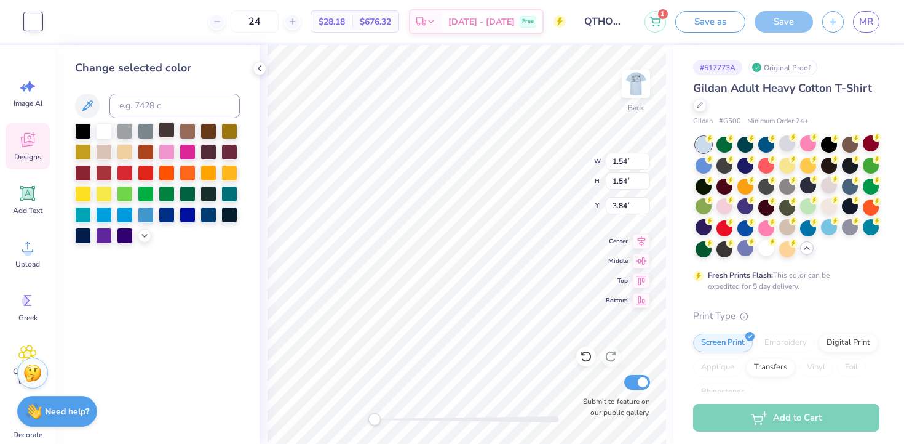
click at [89, 123] on div at bounding box center [83, 131] width 16 height 16
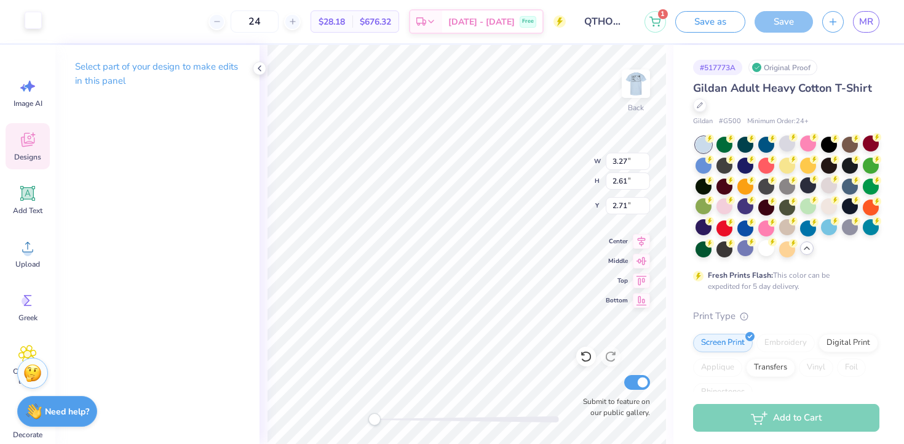
click at [32, 22] on div at bounding box center [33, 20] width 17 height 17
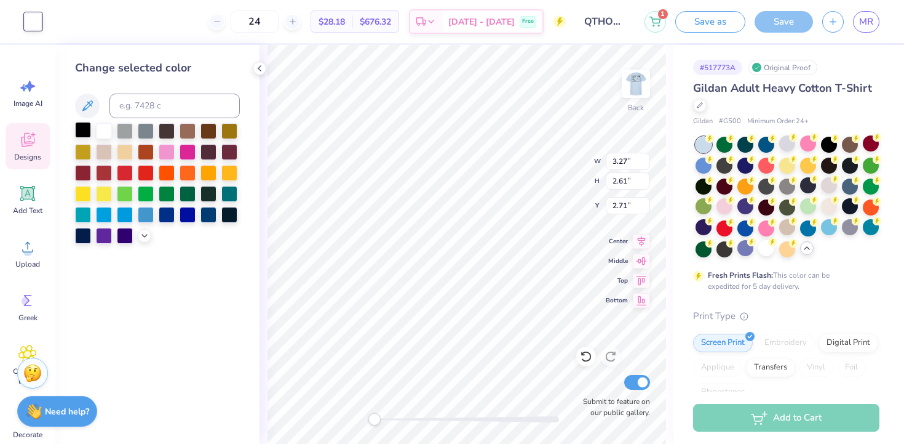
click at [82, 124] on div at bounding box center [83, 130] width 16 height 16
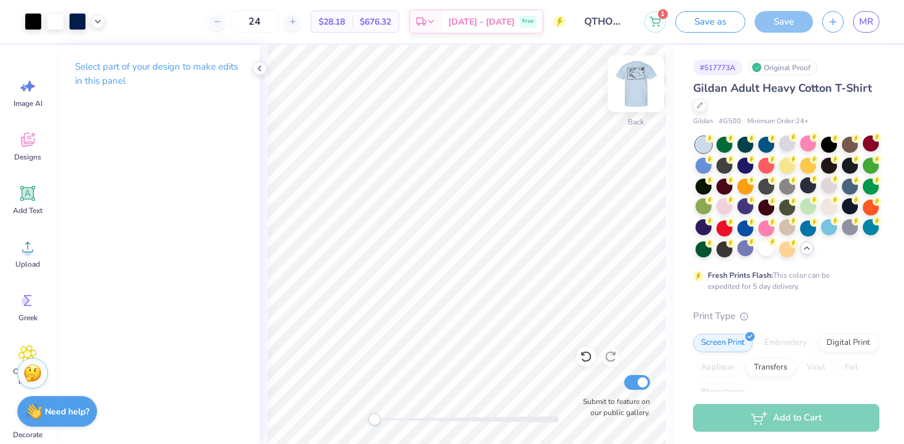
click at [641, 89] on img at bounding box center [636, 83] width 49 height 49
drag, startPoint x: 641, startPoint y: 89, endPoint x: 632, endPoint y: 87, distance: 9.4
click at [632, 87] on img at bounding box center [636, 83] width 49 height 49
click at [633, 87] on img at bounding box center [636, 83] width 49 height 49
click at [633, 88] on img at bounding box center [636, 83] width 49 height 49
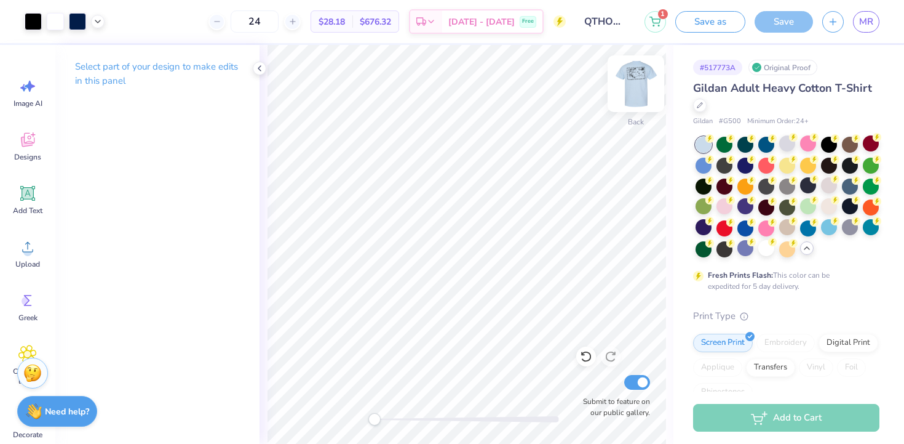
click at [634, 94] on img at bounding box center [636, 83] width 49 height 49
click at [634, 94] on img at bounding box center [636, 83] width 25 height 25
click at [709, 67] on div "# 517773A" at bounding box center [717, 67] width 49 height 15
click at [701, 103] on icon at bounding box center [700, 104] width 6 height 6
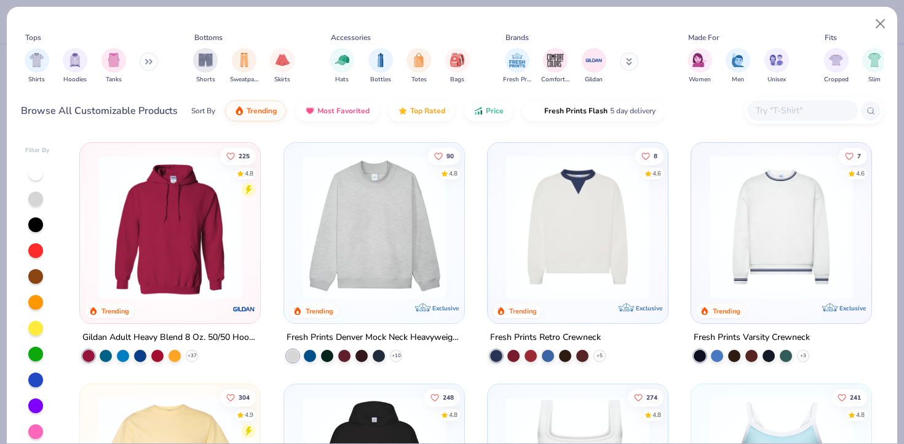
click at [49, 65] on div "Shirts Hoodies Tanks" at bounding box center [92, 66] width 142 height 46
click at [43, 64] on div "filter for Shirts" at bounding box center [37, 59] width 25 height 25
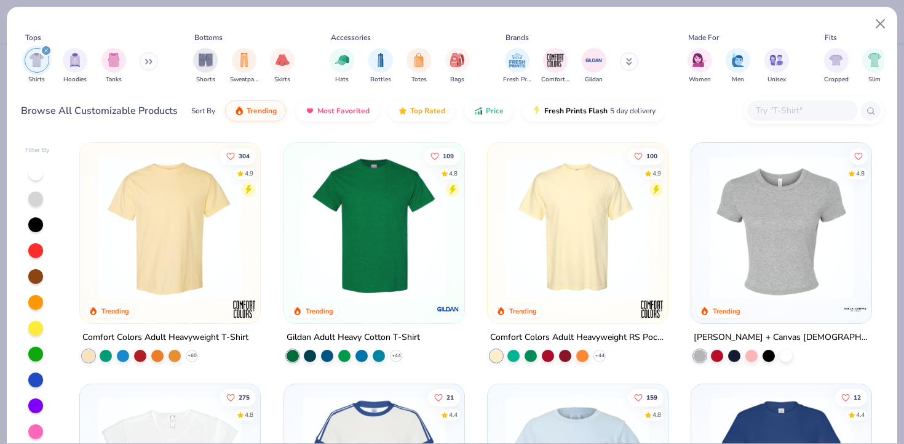
click at [210, 233] on img at bounding box center [170, 226] width 156 height 143
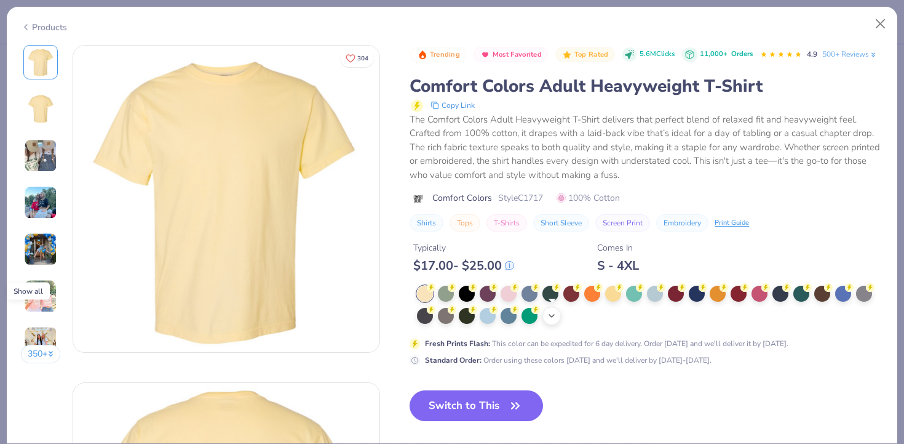
click at [560, 315] on div "+ 38" at bounding box center [552, 315] width 18 height 18
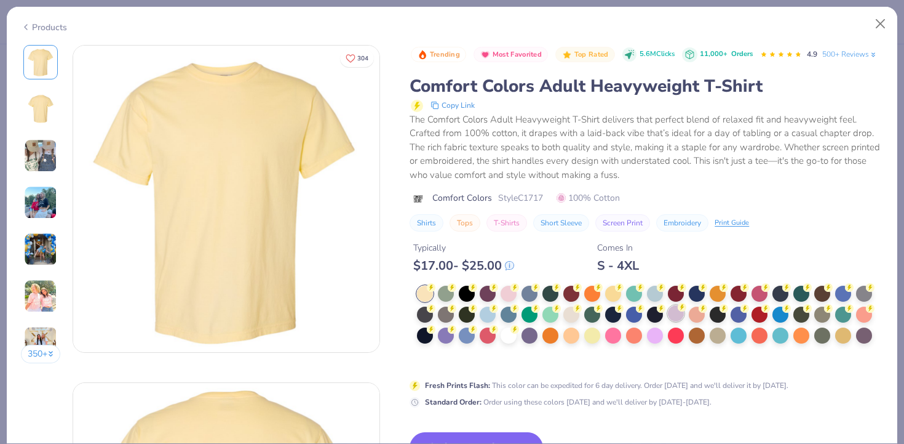
click at [673, 310] on div at bounding box center [676, 313] width 16 height 16
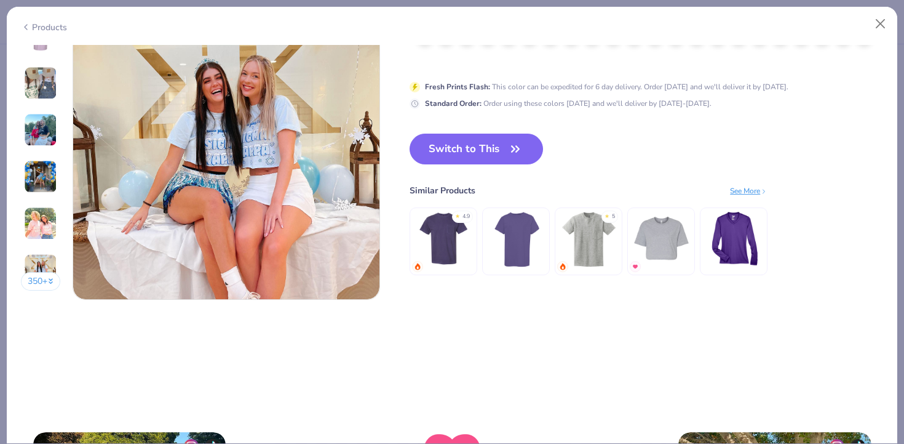
scroll to position [2009, 0]
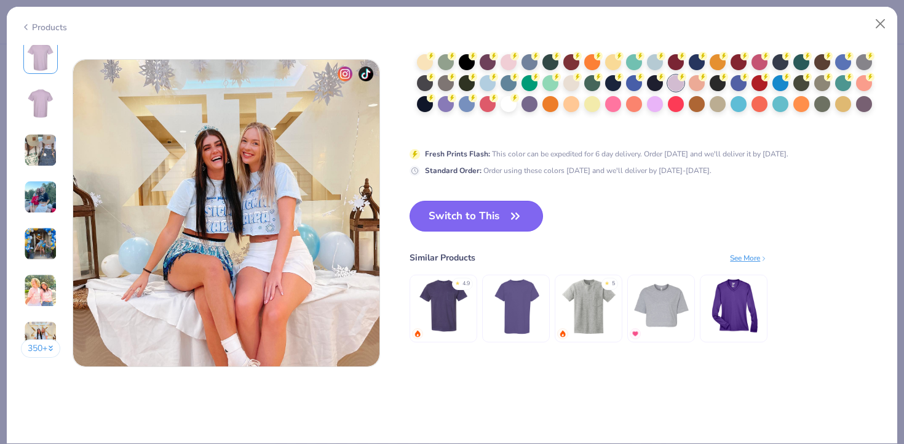
click at [511, 223] on icon "button" at bounding box center [515, 215] width 17 height 17
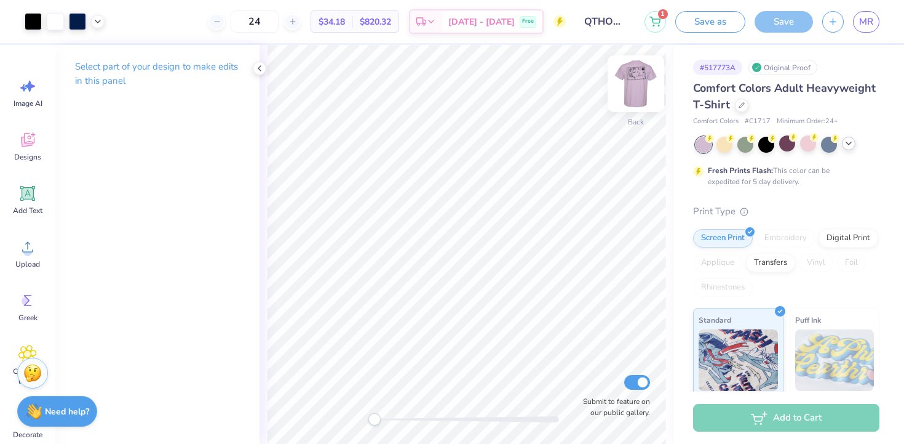
click at [638, 79] on img at bounding box center [636, 83] width 49 height 49
click at [638, 88] on img at bounding box center [636, 83] width 49 height 49
click at [848, 145] on icon at bounding box center [849, 143] width 10 height 10
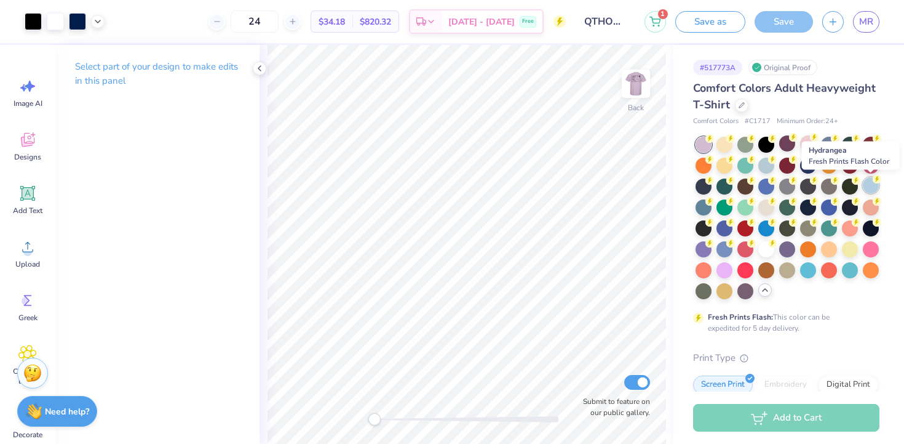
click at [870, 186] on div at bounding box center [871, 185] width 16 height 16
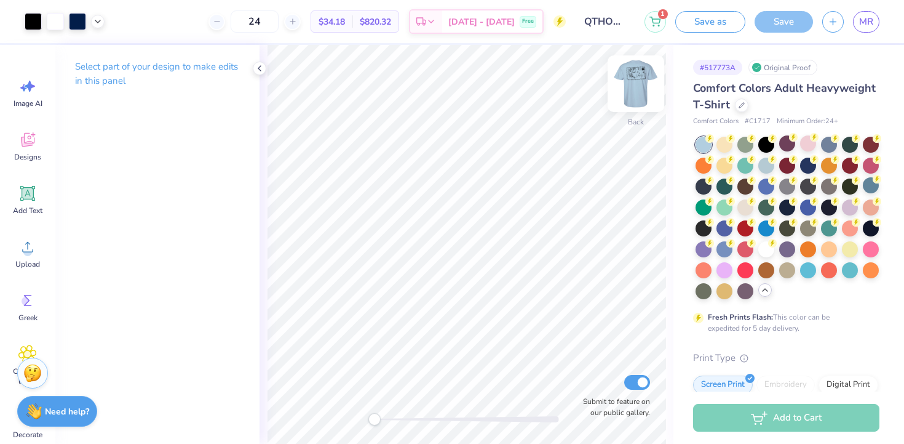
click at [643, 85] on img at bounding box center [636, 83] width 49 height 49
click at [630, 79] on img at bounding box center [636, 83] width 49 height 49
click at [645, 83] on img at bounding box center [636, 83] width 49 height 49
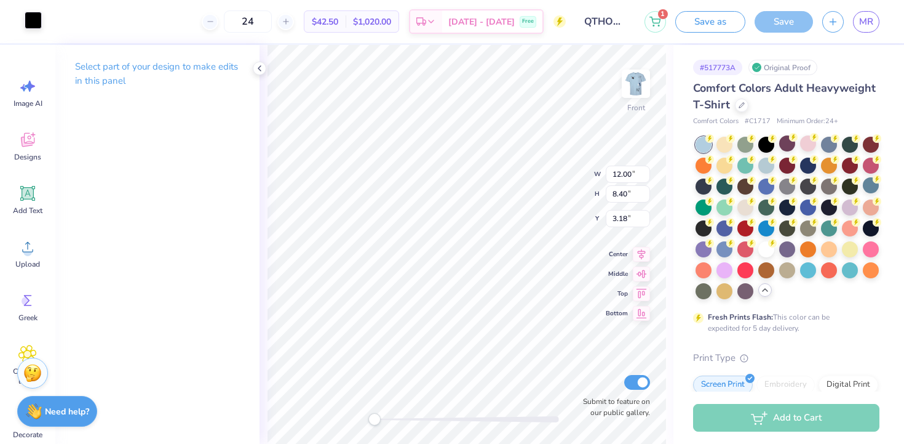
click at [42, 20] on div at bounding box center [33, 20] width 17 height 17
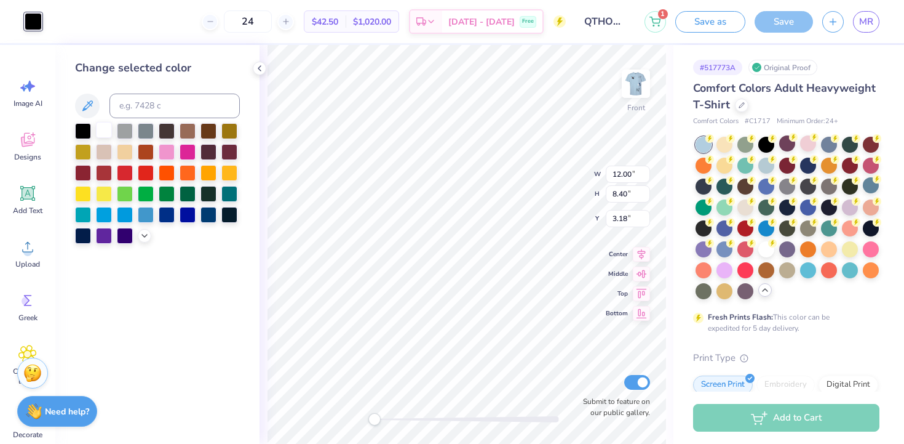
click at [97, 127] on div at bounding box center [104, 130] width 16 height 16
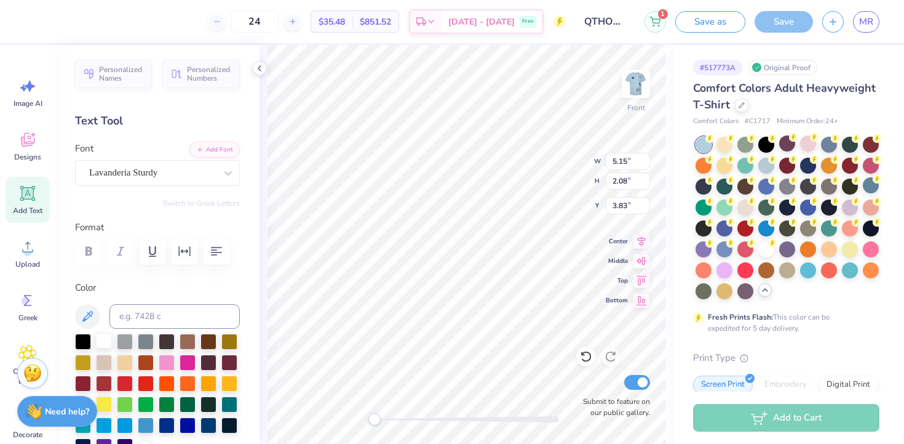
click at [110, 343] on div at bounding box center [104, 340] width 16 height 16
click at [99, 354] on div at bounding box center [104, 362] width 16 height 16
click at [101, 348] on div at bounding box center [104, 340] width 16 height 16
click at [265, 301] on div "Front W 3.48 3.48 " H 1.60 1.60 " Y 5.33 5.33 " Center Middle Top Bottom Submit…" at bounding box center [467, 244] width 414 height 399
click at [103, 340] on div at bounding box center [104, 340] width 16 height 16
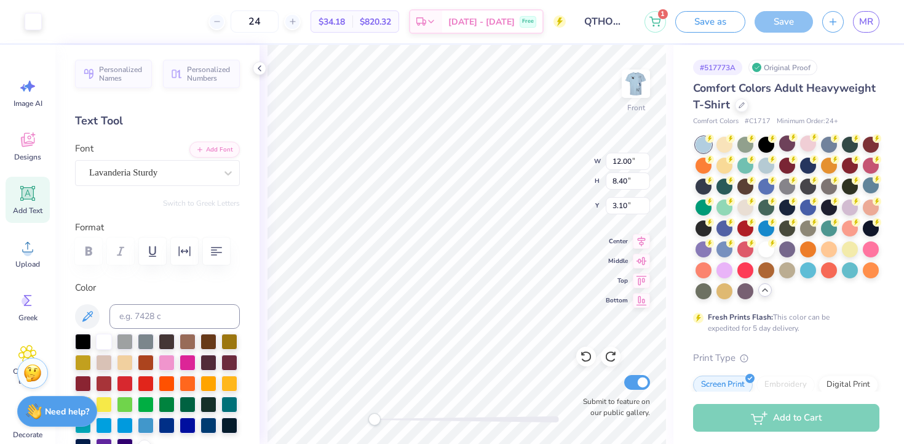
type input "3.00"
type input "3.45"
click at [641, 88] on img at bounding box center [636, 83] width 49 height 49
click at [634, 93] on img at bounding box center [636, 83] width 25 height 25
click at [634, 97] on img at bounding box center [636, 83] width 49 height 49
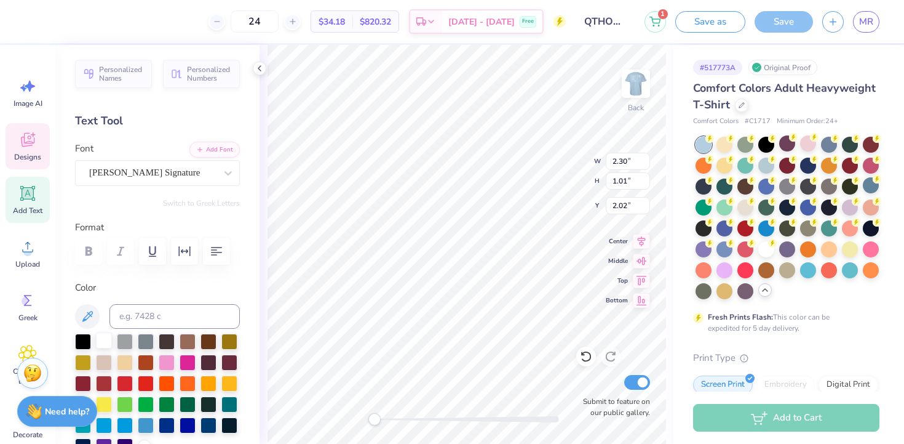
click at [103, 341] on div at bounding box center [104, 340] width 16 height 16
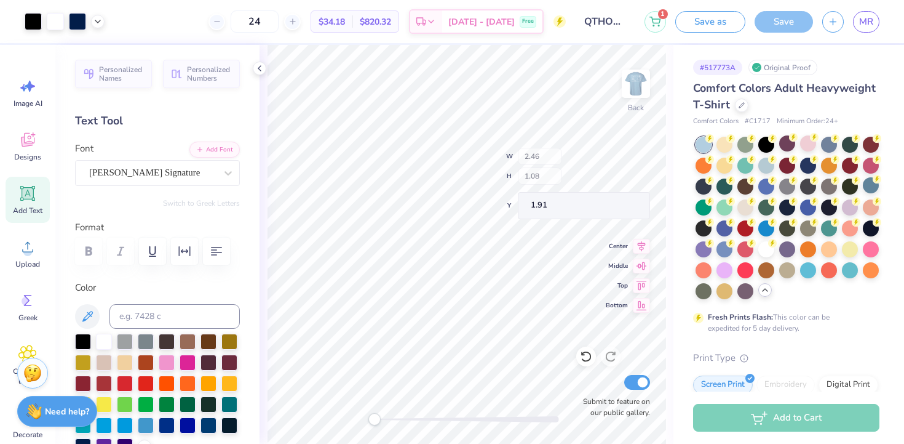
type input "2.46"
type input "1.08"
type input "1.91"
click at [98, 341] on div at bounding box center [104, 340] width 16 height 16
click at [108, 339] on div at bounding box center [104, 340] width 16 height 16
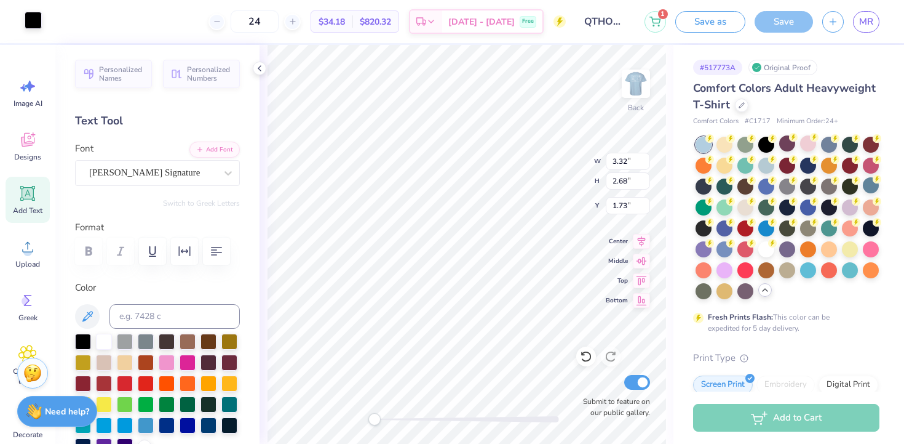
click at [34, 18] on div at bounding box center [33, 20] width 17 height 17
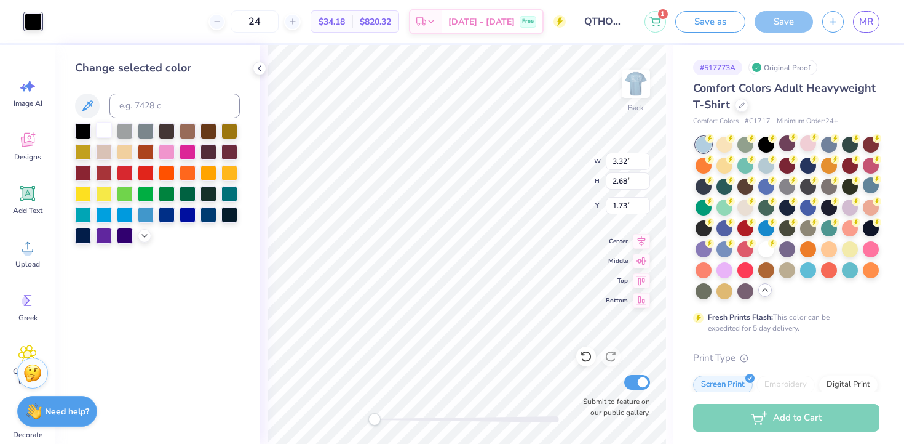
click at [105, 132] on div at bounding box center [104, 130] width 16 height 16
type input "1.73"
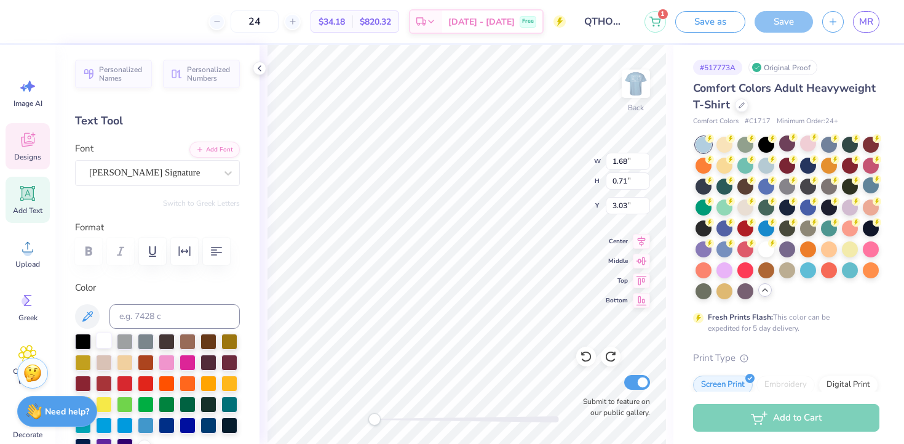
click at [98, 341] on div at bounding box center [104, 340] width 16 height 16
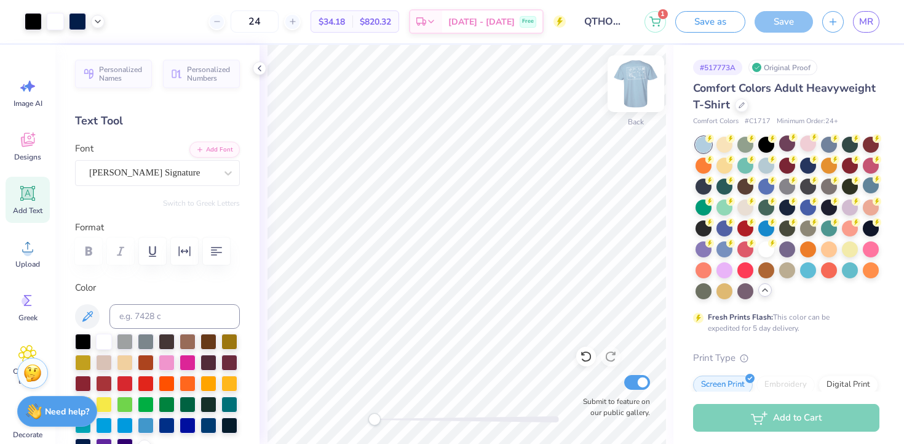
click at [633, 89] on img at bounding box center [636, 83] width 49 height 49
click at [640, 94] on img at bounding box center [636, 83] width 49 height 49
click at [839, 18] on button "button" at bounding box center [834, 20] width 22 height 22
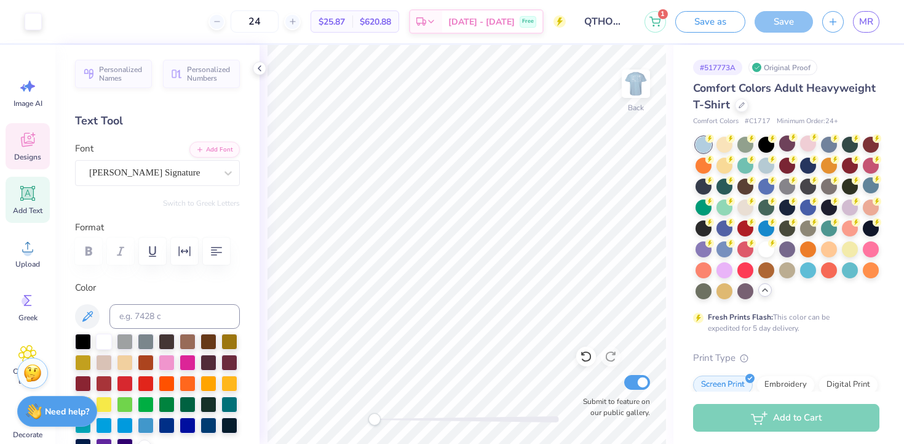
click at [35, 135] on icon at bounding box center [27, 139] width 18 height 18
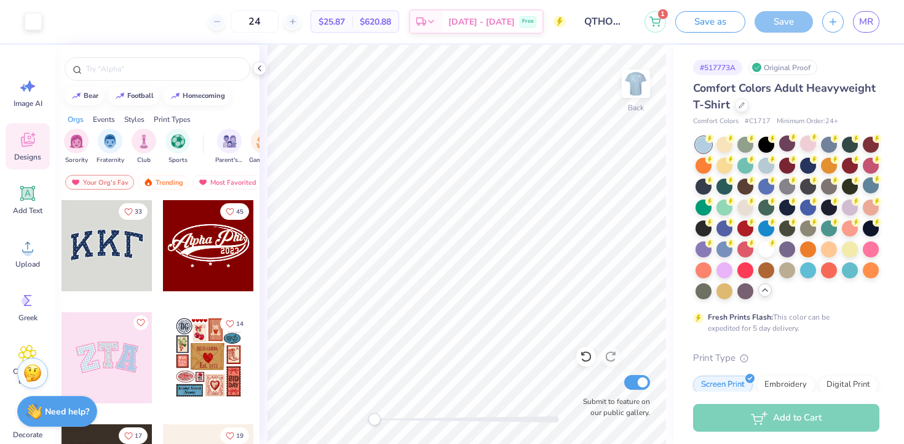
click at [148, 54] on div at bounding box center [157, 66] width 204 height 42
click at [150, 62] on div at bounding box center [158, 68] width 186 height 23
click at [150, 63] on input "text" at bounding box center [163, 69] width 157 height 12
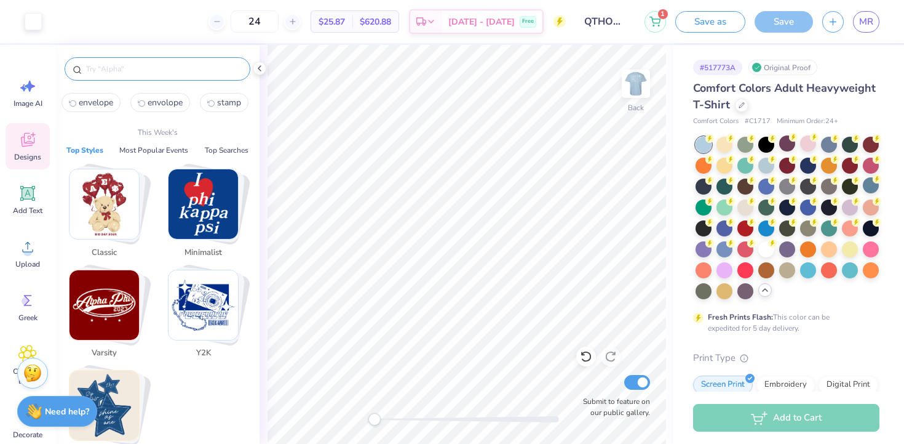
click at [150, 63] on input "text" at bounding box center [163, 69] width 157 height 12
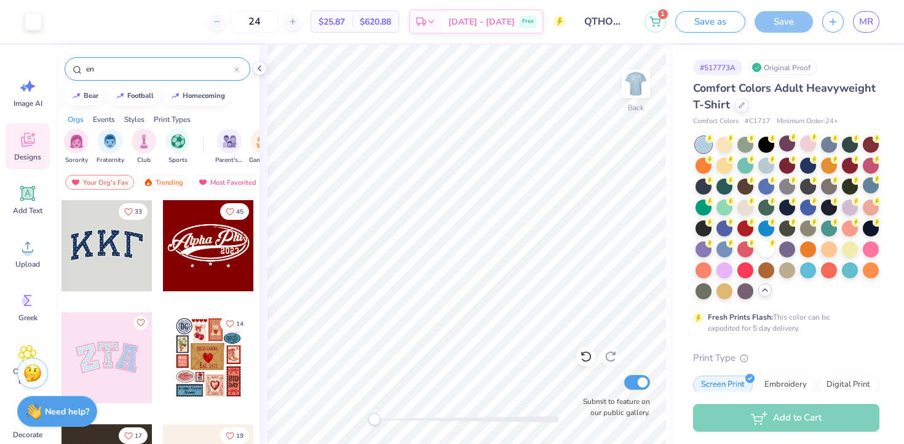
type input "e"
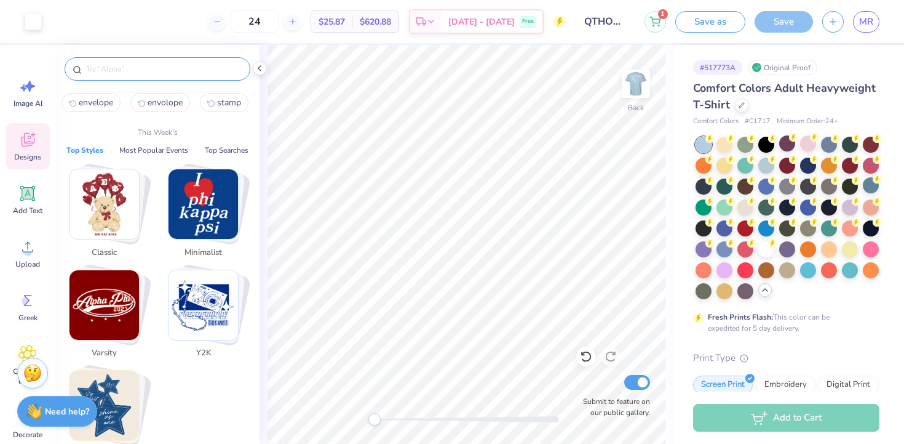
click at [96, 103] on span "envelope" at bounding box center [96, 103] width 34 height 12
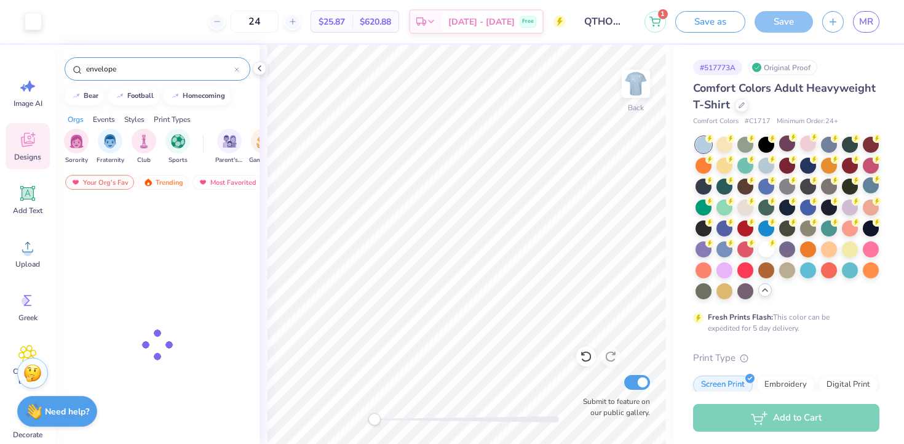
click at [124, 78] on div "envelope" at bounding box center [158, 68] width 186 height 23
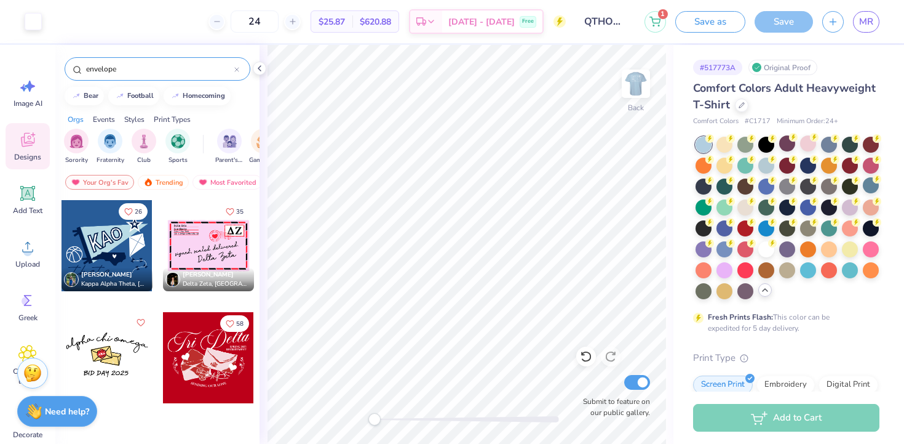
click at [192, 65] on input "envelope" at bounding box center [160, 69] width 150 height 12
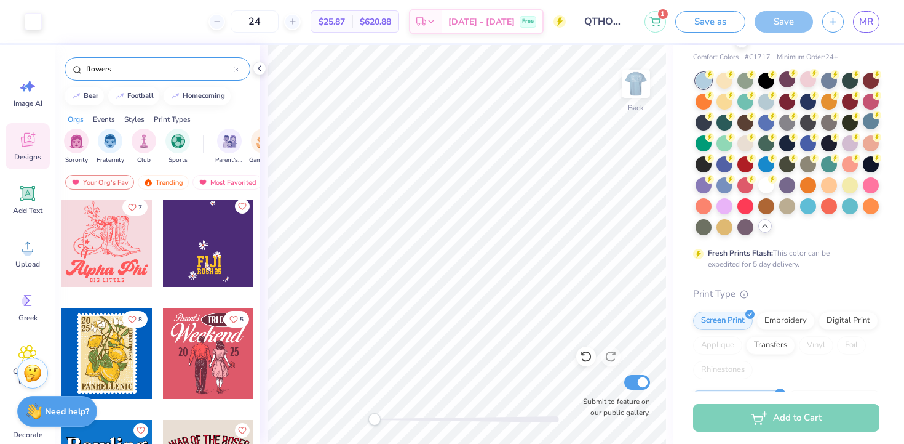
scroll to position [81, 0]
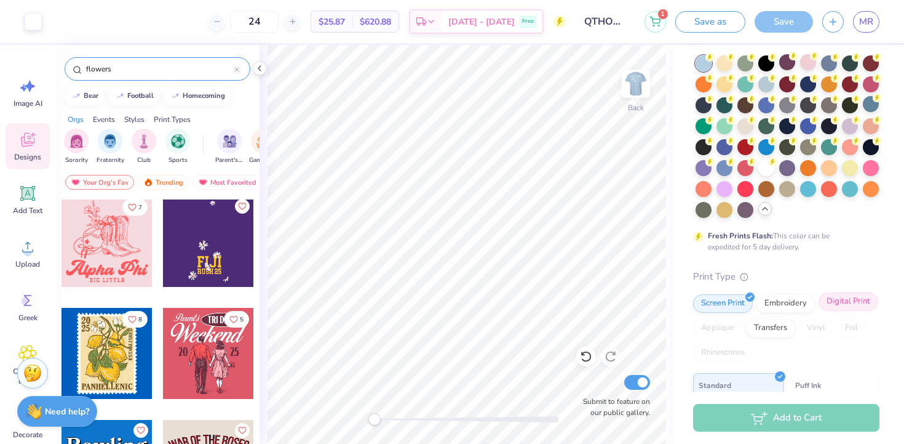
click at [874, 305] on div "Digital Print" at bounding box center [849, 301] width 60 height 18
click at [182, 63] on input "flowers" at bounding box center [160, 69] width 150 height 12
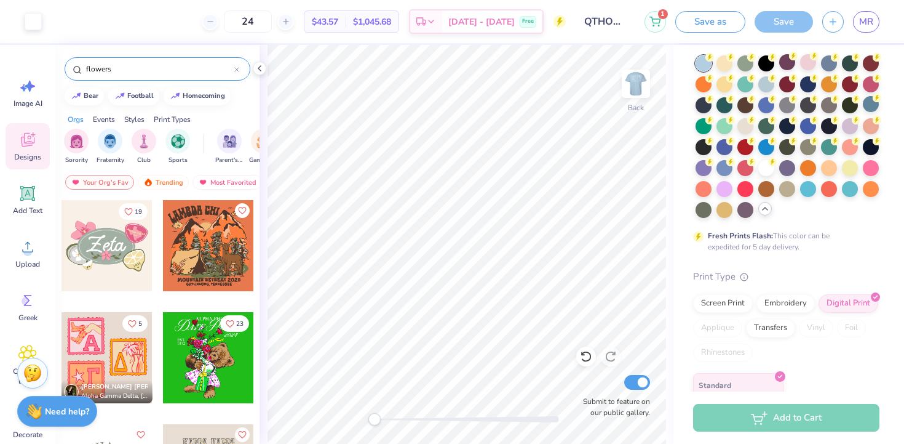
type input "flowers"
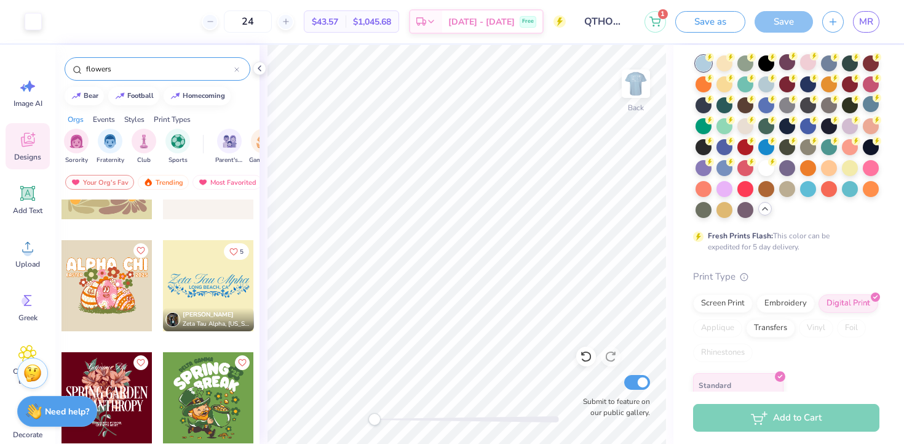
scroll to position [5138, 0]
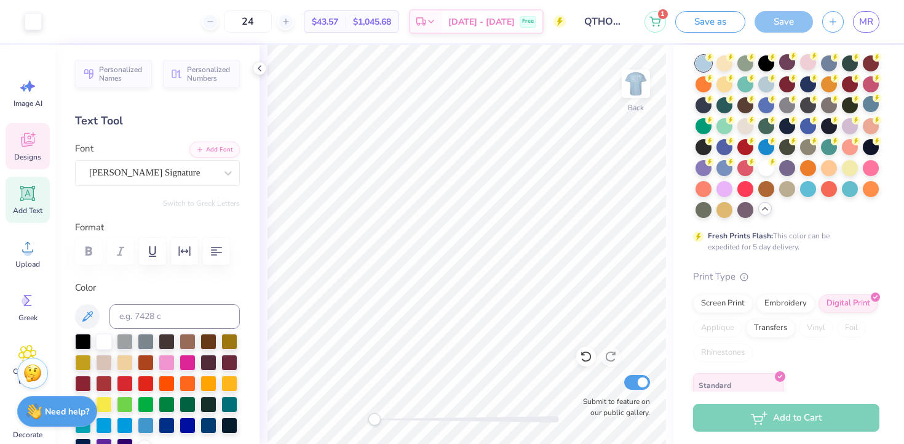
click at [36, 130] on icon at bounding box center [27, 139] width 18 height 18
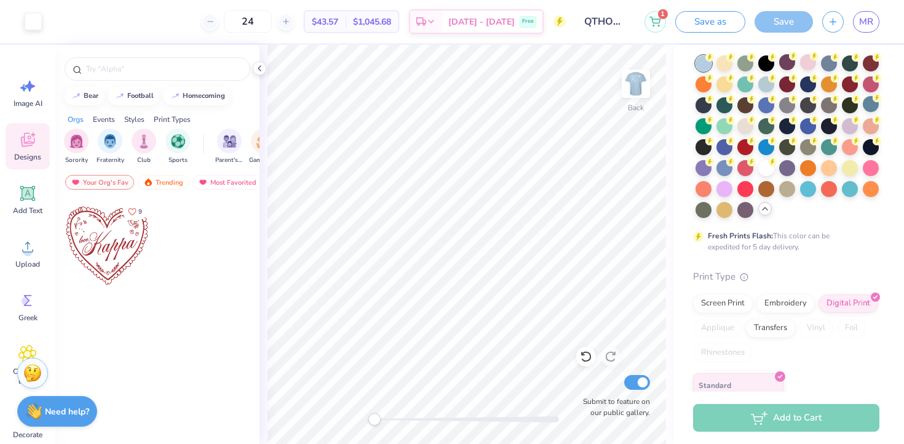
click at [121, 234] on div at bounding box center [107, 245] width 91 height 91
type input "5.52"
type input "3.07"
type input "5.37"
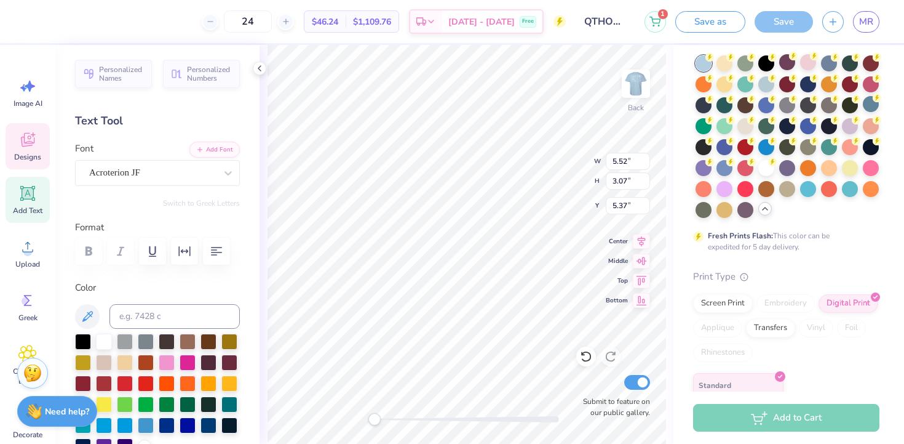
scroll to position [0, 0]
type textarea "QTHON"
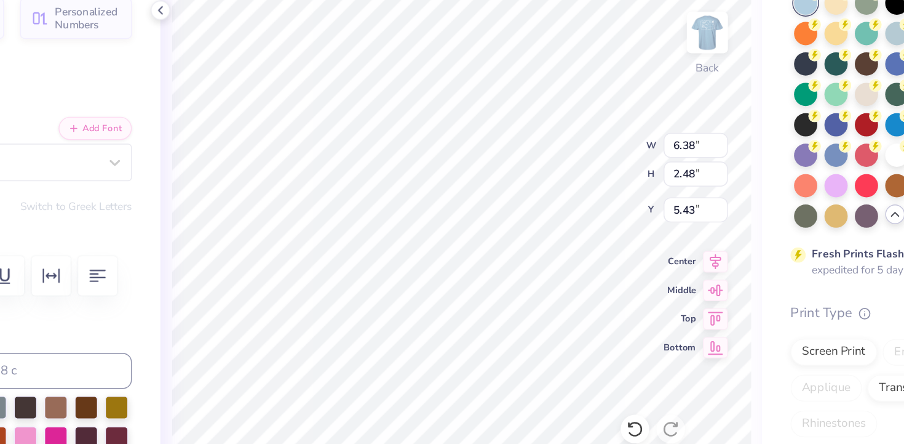
type input "6.38"
type input "2.48"
type input "5.43"
type input "5.68"
type input "2.21"
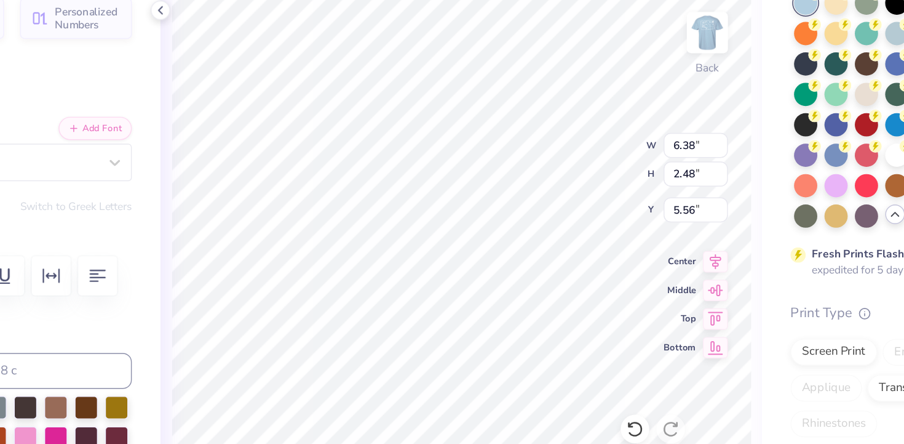
type input "5.66"
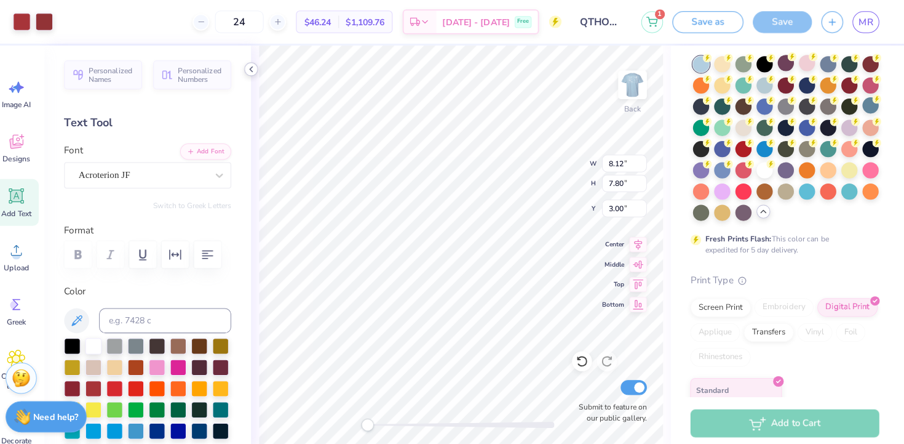
scroll to position [0, 0]
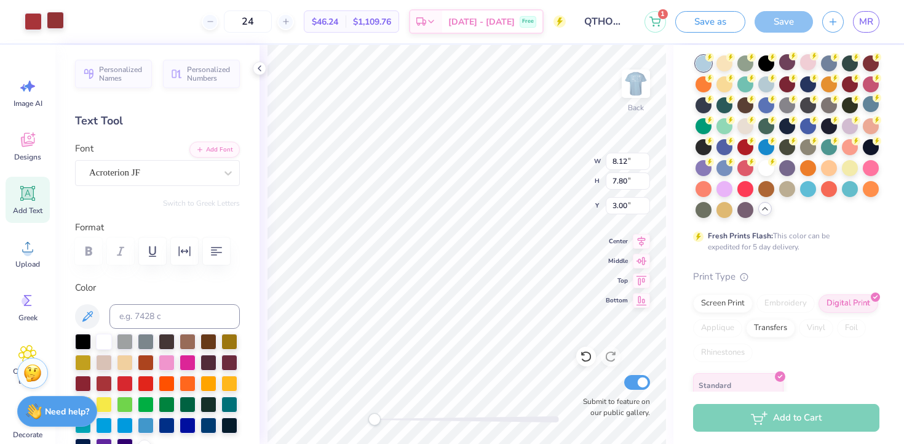
click at [55, 20] on div at bounding box center [55, 20] width 17 height 17
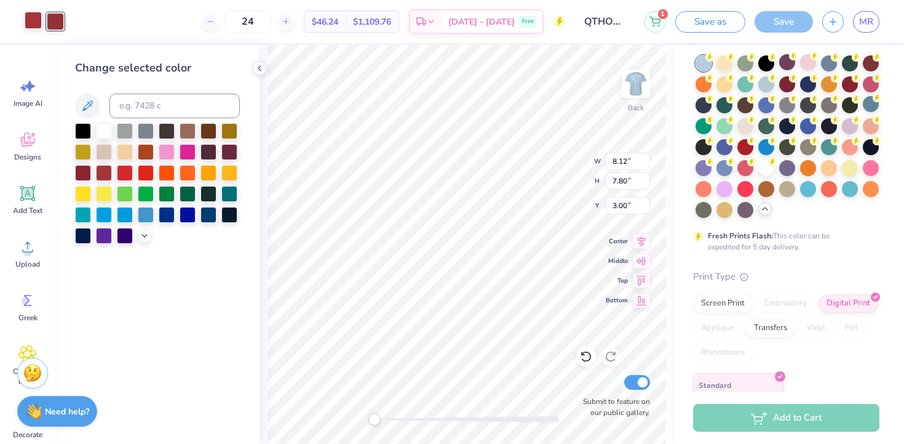
click at [42, 28] on div at bounding box center [33, 20] width 17 height 17
click at [49, 8] on div "Art colors" at bounding box center [32, 21] width 64 height 43
click at [25, 1] on div "Art colors" at bounding box center [32, 21] width 64 height 43
click at [100, 126] on div at bounding box center [104, 130] width 16 height 16
click at [66, 25] on div "Art colors 24 $46.24 Per Item $1,109.76 Total Est. Delivery Sep 25 - 28 Free De…" at bounding box center [452, 21] width 904 height 43
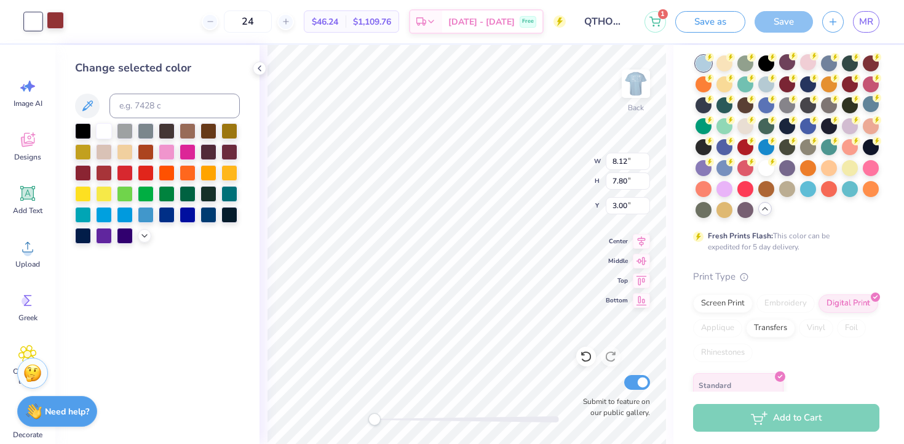
click at [59, 22] on div at bounding box center [55, 20] width 17 height 17
click at [109, 131] on div at bounding box center [104, 130] width 16 height 16
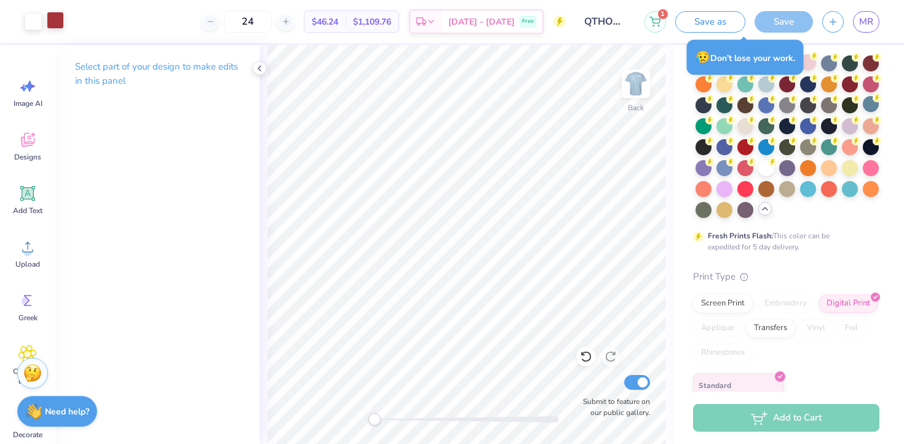
click at [64, 23] on div at bounding box center [55, 20] width 17 height 17
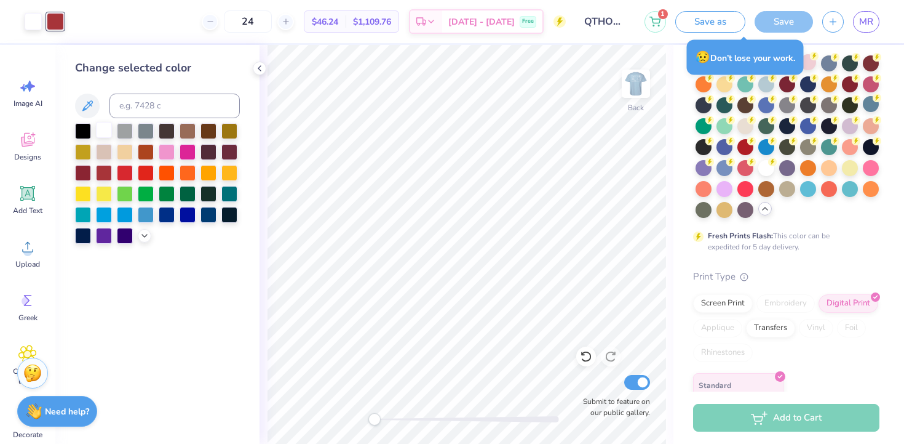
click at [108, 130] on div at bounding box center [104, 130] width 16 height 16
click at [108, 132] on div at bounding box center [104, 130] width 16 height 16
click at [255, 69] on icon at bounding box center [260, 68] width 10 height 10
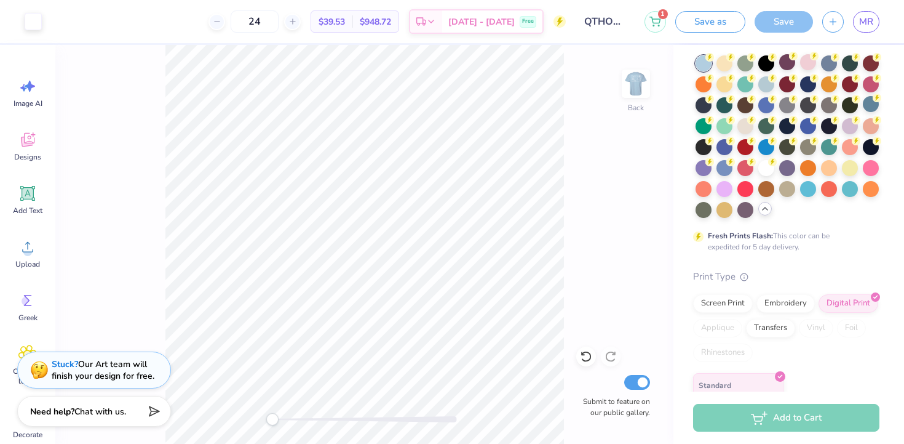
click at [618, 89] on div "Back Submit to feature on our public gallery." at bounding box center [364, 244] width 618 height 399
click at [631, 90] on img at bounding box center [636, 83] width 49 height 49
click at [568, 92] on div "Back Submit to feature on our public gallery." at bounding box center [364, 244] width 618 height 399
click at [741, 308] on div "Screen Print" at bounding box center [723, 301] width 60 height 18
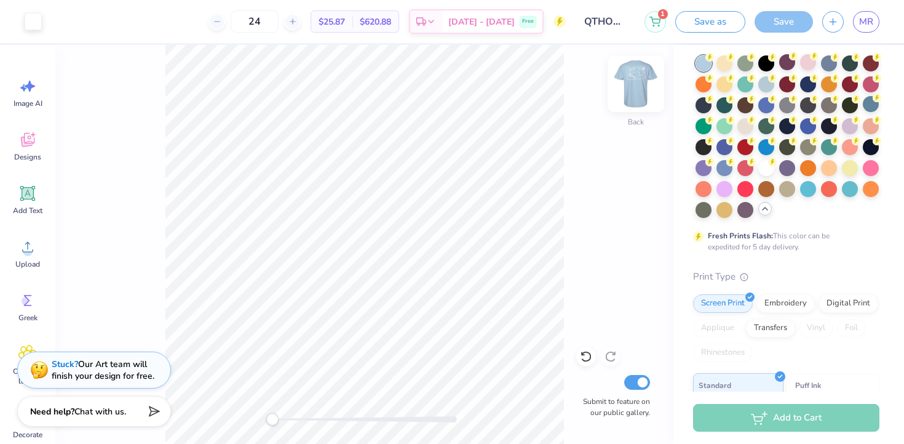
click at [639, 84] on img at bounding box center [636, 83] width 49 height 49
click at [221, 22] on icon at bounding box center [217, 21] width 9 height 9
click at [297, 20] on icon at bounding box center [293, 21] width 9 height 9
click at [311, 20] on div "23" at bounding box center [295, 21] width 92 height 22
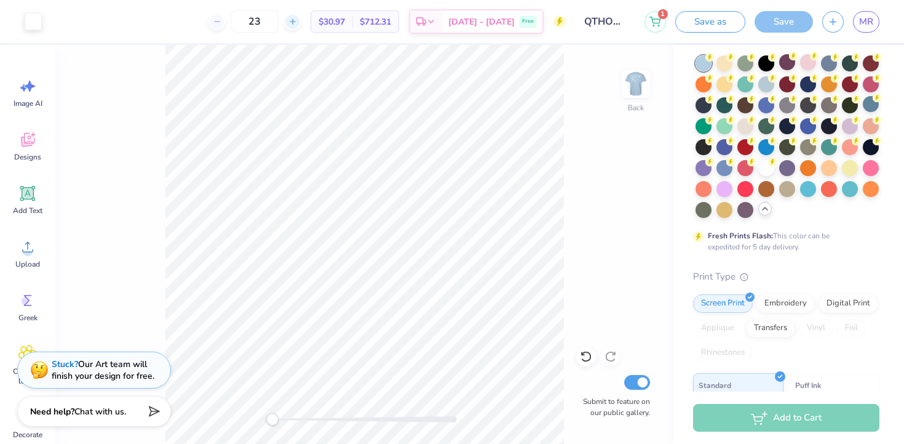
click at [297, 20] on icon at bounding box center [293, 21] width 9 height 9
type input "24"
click at [622, 99] on div "Back" at bounding box center [636, 92] width 28 height 44
click at [645, 80] on img at bounding box center [636, 83] width 49 height 49
type input "3.37"
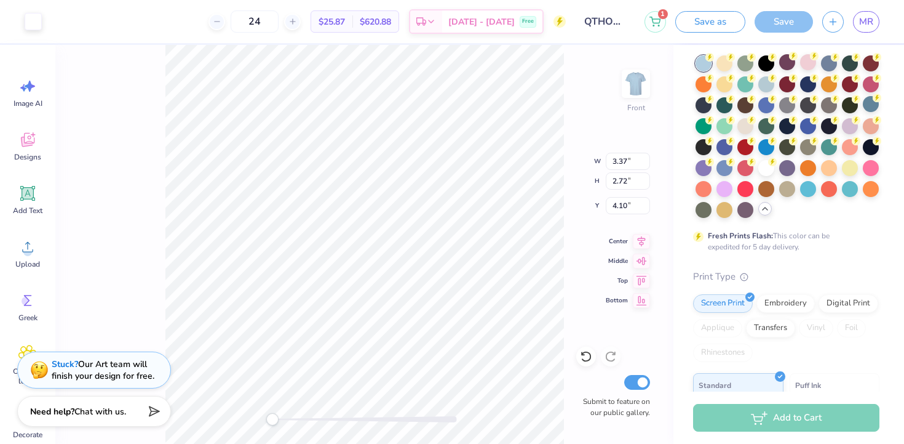
type input "2.72"
type input "4.10"
click at [646, 84] on img at bounding box center [636, 83] width 49 height 49
click at [639, 89] on img at bounding box center [636, 83] width 49 height 49
click at [632, 89] on img at bounding box center [636, 83] width 49 height 49
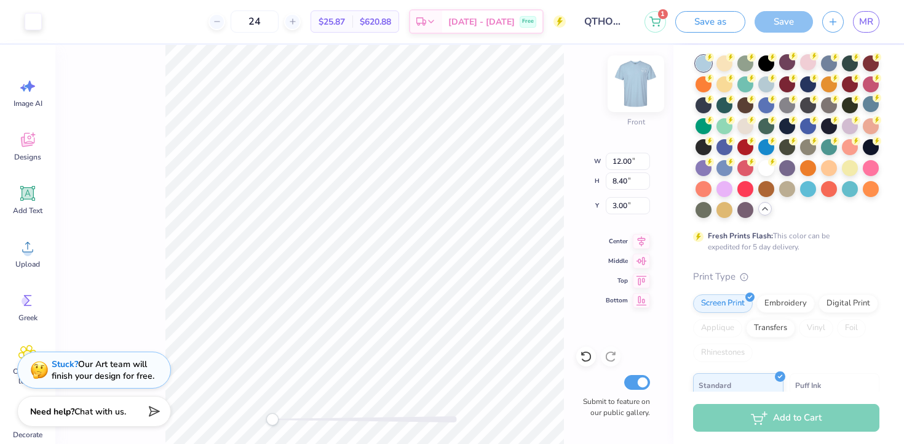
click at [534, 153] on div "Front W 12.00 12.00 " H 8.40 8.40 " Y 3.00 3.00 " Center Middle Top Bottom Subm…" at bounding box center [364, 244] width 618 height 399
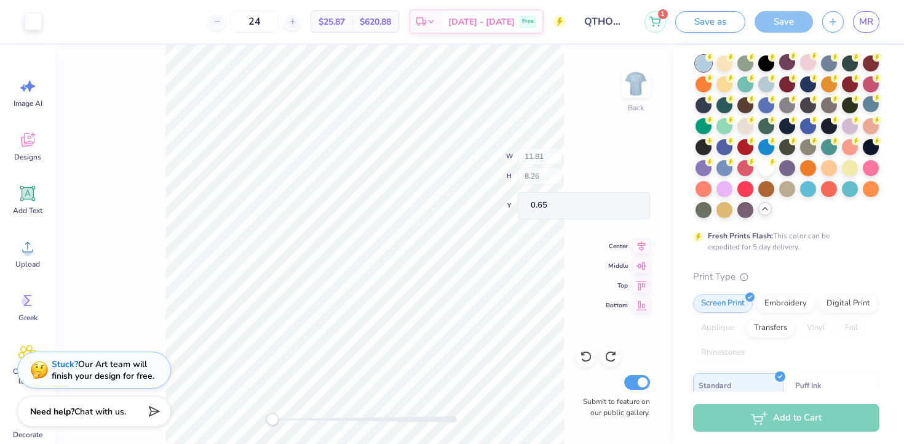
type input "11.81"
type input "8.26"
type input "0.65"
click at [580, 121] on div "Back Submit to feature on our public gallery." at bounding box center [364, 244] width 618 height 399
type input "3.74"
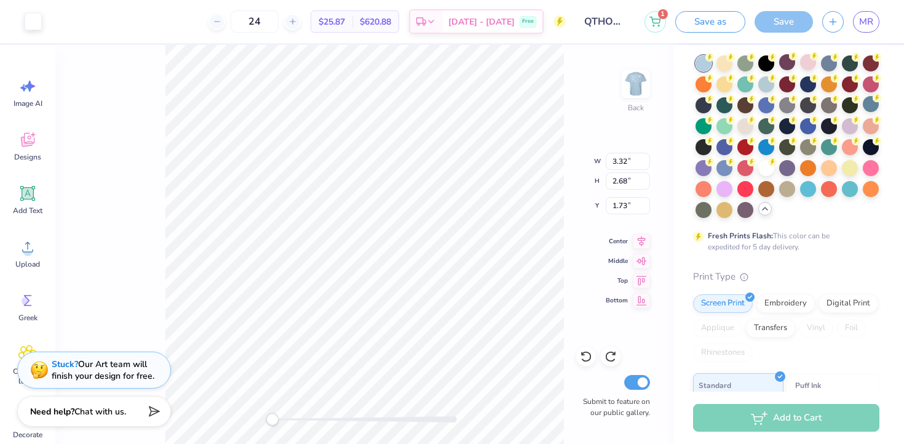
type input "3.01"
type input "3.00"
type input "6.62"
type input "5.34"
type input "2.71"
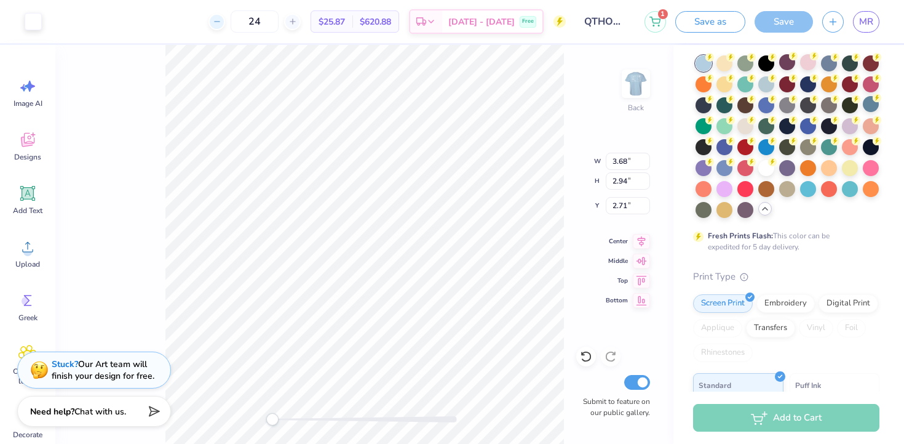
type input "3.00"
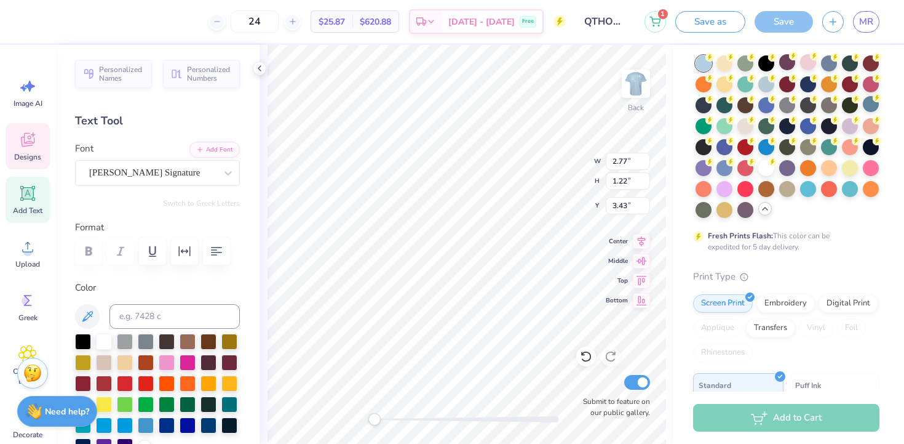
click at [242, 234] on div "Personalized Names Personalized Numbers Text Tool Add Font Font Daniels Signatu…" at bounding box center [157, 244] width 204 height 399
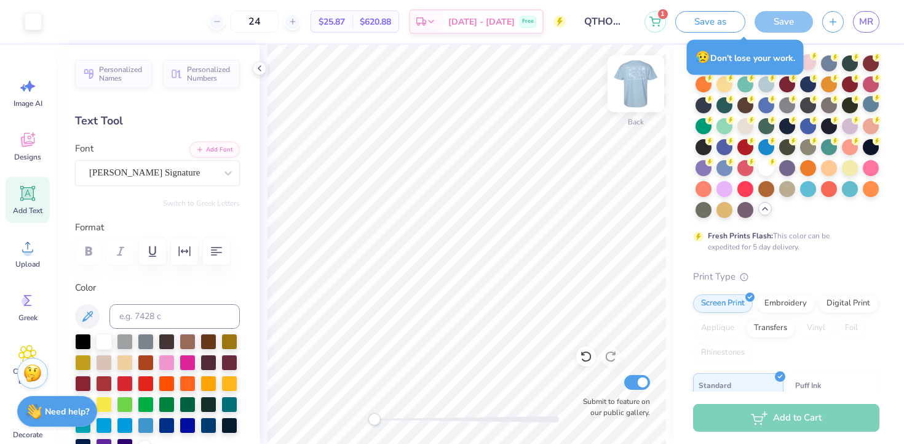
click at [641, 81] on img at bounding box center [636, 83] width 49 height 49
click at [644, 82] on img at bounding box center [636, 83] width 25 height 25
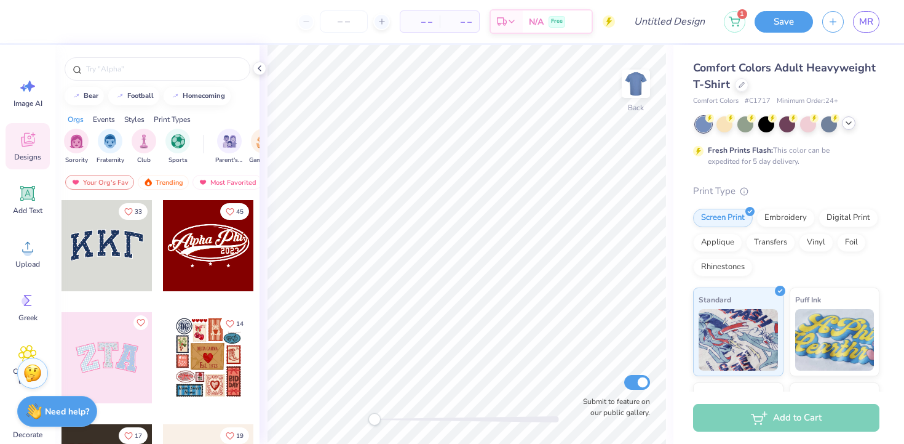
click at [848, 120] on icon at bounding box center [849, 123] width 10 height 10
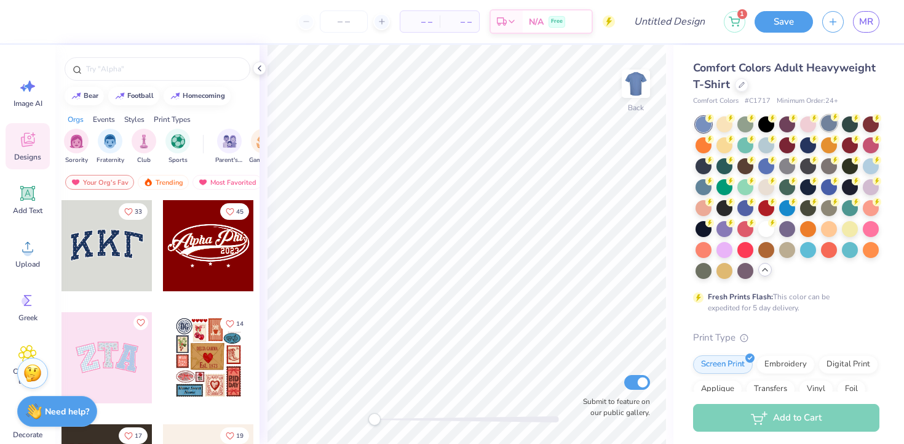
click at [831, 121] on div at bounding box center [829, 123] width 16 height 16
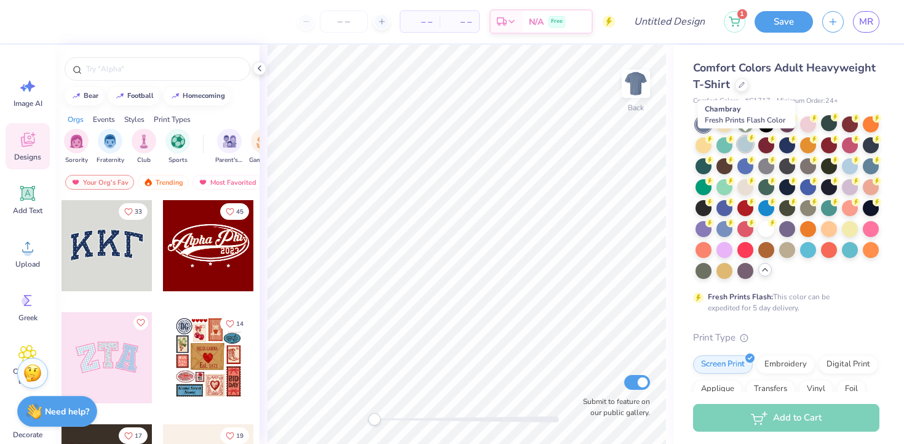
click at [747, 140] on div at bounding box center [746, 144] width 16 height 16
click at [850, 191] on div at bounding box center [850, 186] width 16 height 16
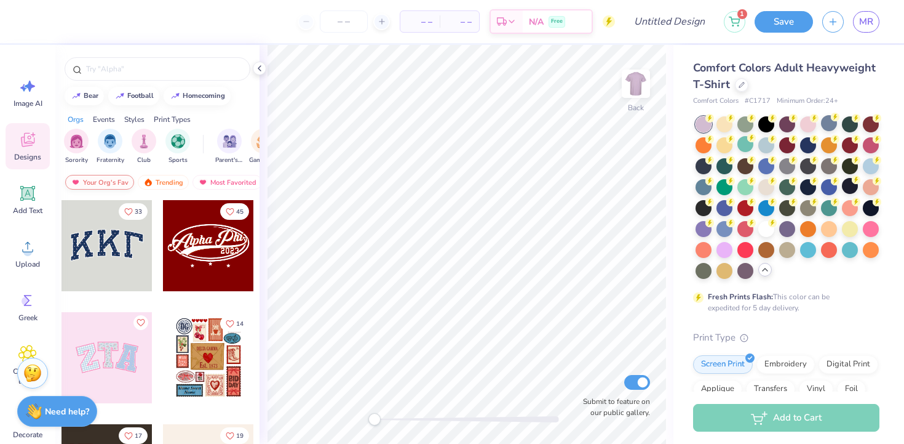
click at [117, 189] on div "Your Org's Fav" at bounding box center [99, 182] width 69 height 15
click at [127, 171] on div "Your Org's Fav Trending Most Favorited Newest" at bounding box center [157, 185] width 204 height 28
click at [150, 182] on img at bounding box center [148, 182] width 10 height 9
click at [213, 179] on div "Most Favorited" at bounding box center [228, 182] width 70 height 15
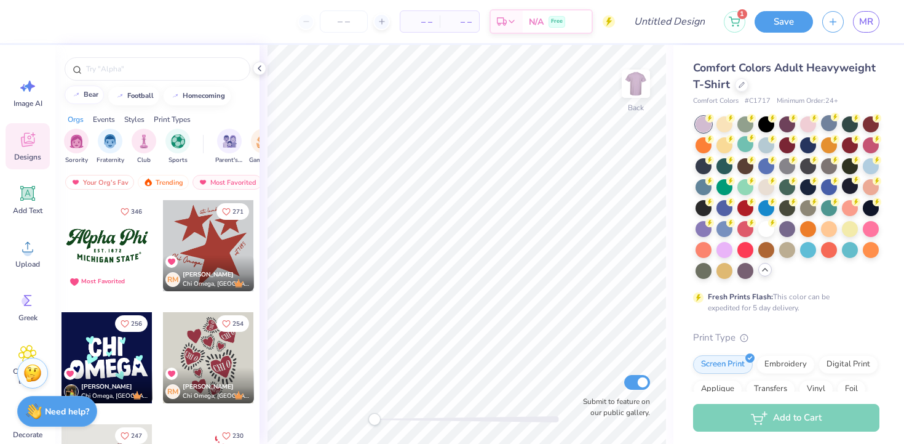
click at [84, 93] on div "bear" at bounding box center [91, 94] width 15 height 7
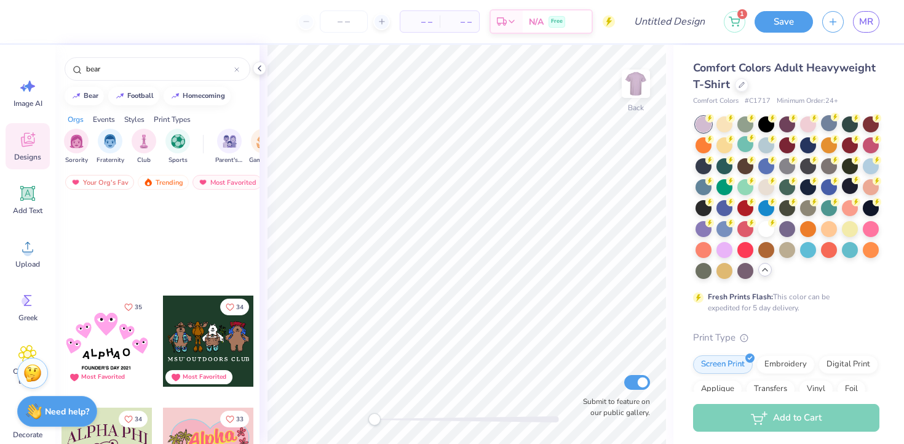
scroll to position [3032, 0]
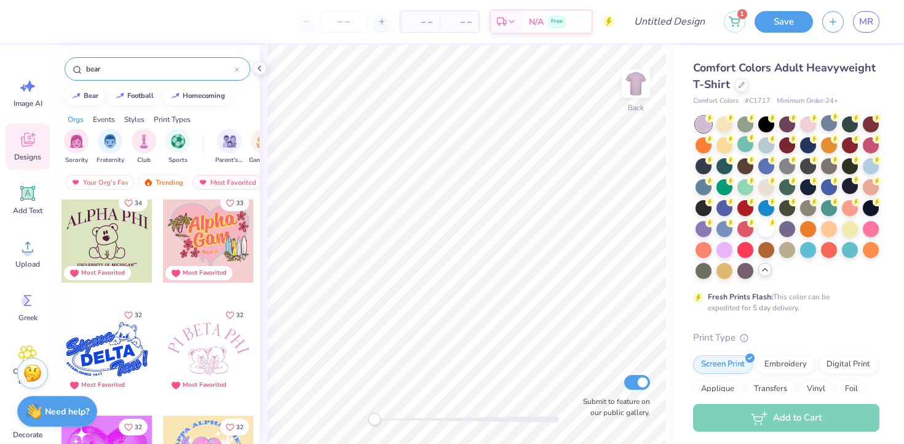
click at [157, 66] on input "bear" at bounding box center [160, 69] width 150 height 12
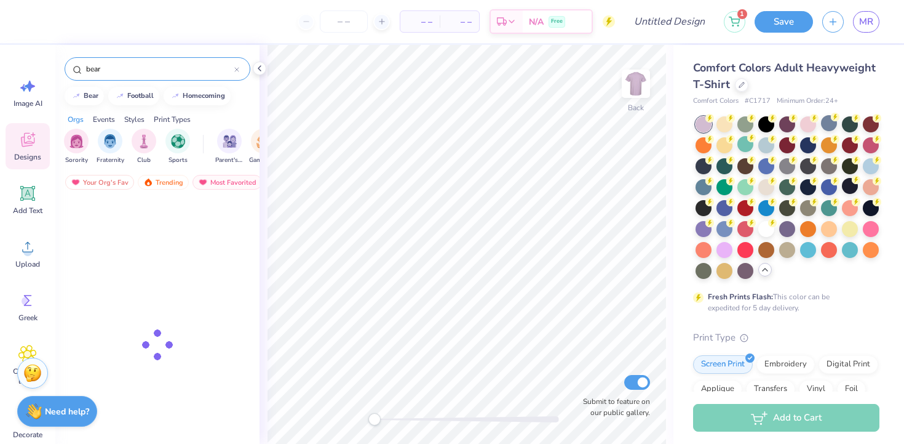
click at [157, 66] on input "bear" at bounding box center [160, 69] width 150 height 12
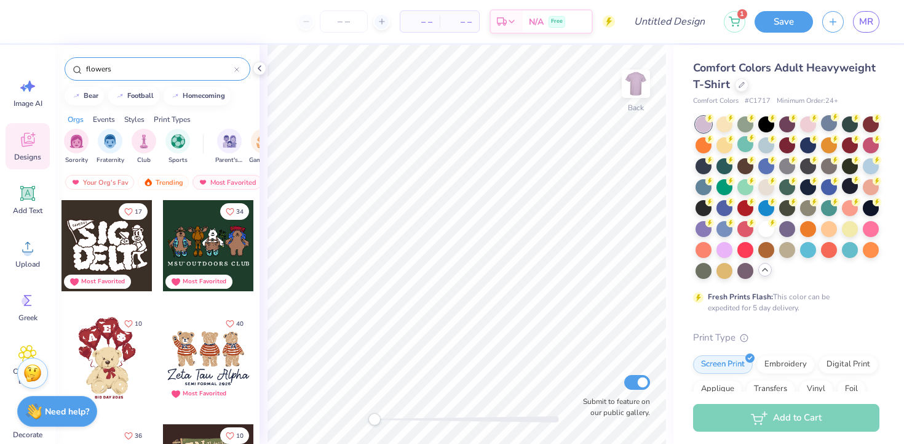
type input "flowers"
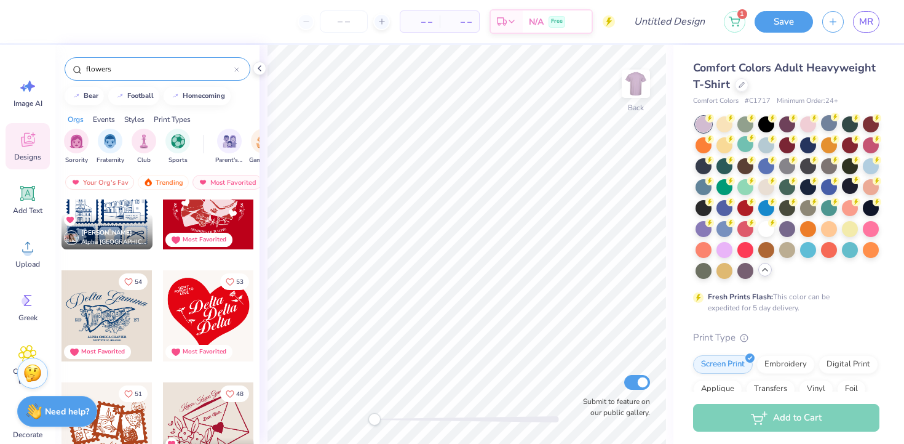
scroll to position [156, 0]
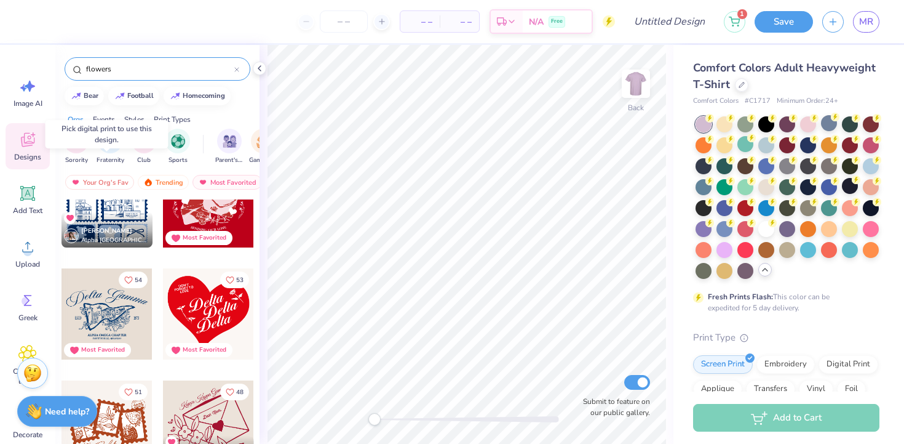
click at [121, 224] on div "Haley Gagne Alpha Xi Delta, Georgia Institute of Technology" at bounding box center [107, 230] width 91 height 36
click at [127, 206] on div at bounding box center [107, 201] width 91 height 91
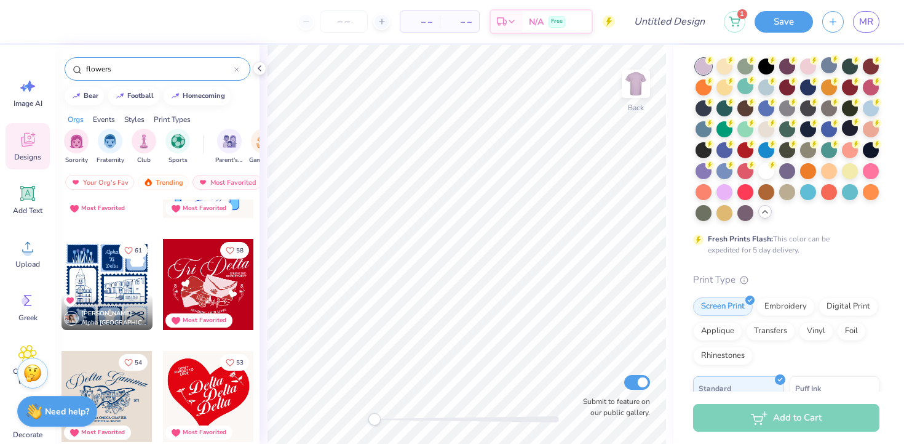
scroll to position [58, 0]
click at [845, 312] on div "Digital Print" at bounding box center [849, 304] width 60 height 18
click at [108, 287] on div at bounding box center [107, 284] width 91 height 91
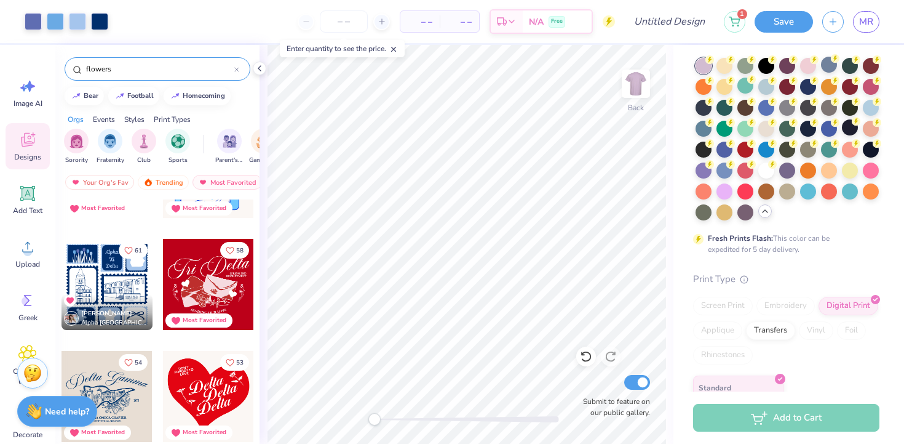
click at [458, 17] on span "– –" at bounding box center [459, 21] width 25 height 13
click at [423, 20] on span "– –" at bounding box center [420, 21] width 25 height 13
click at [350, 20] on input "number" at bounding box center [344, 21] width 48 height 22
click at [382, 20] on icon at bounding box center [382, 21] width 9 height 9
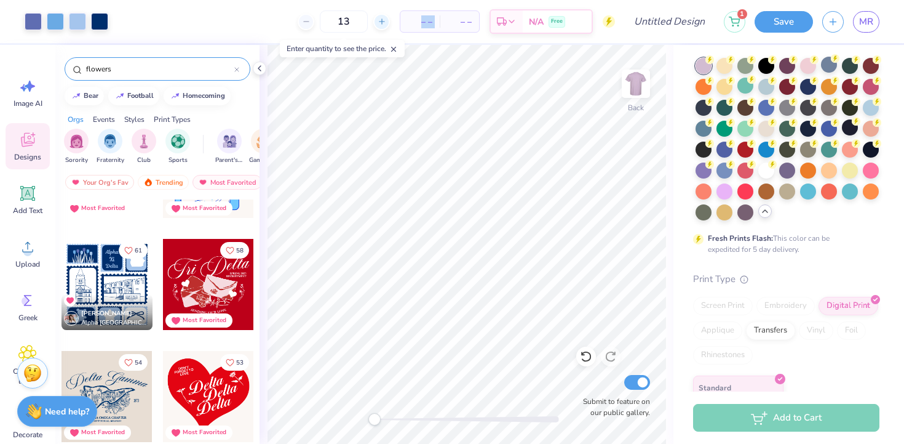
click at [382, 20] on icon at bounding box center [382, 21] width 9 height 9
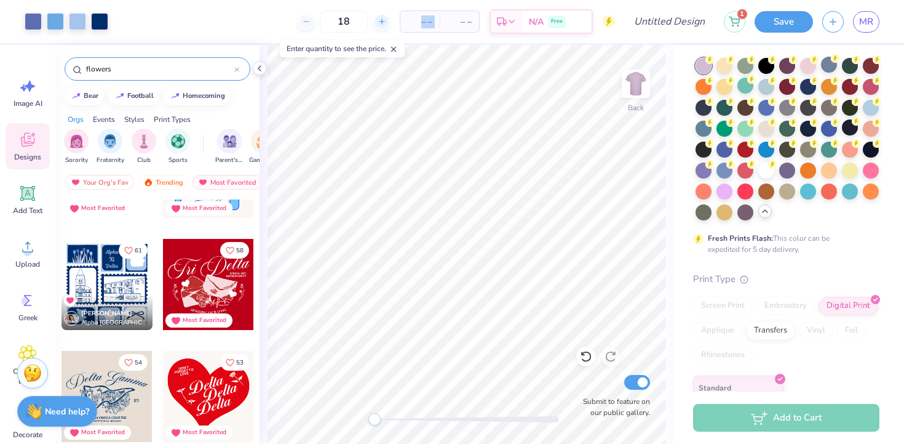
click at [382, 20] on icon at bounding box center [382, 21] width 9 height 9
type input "22"
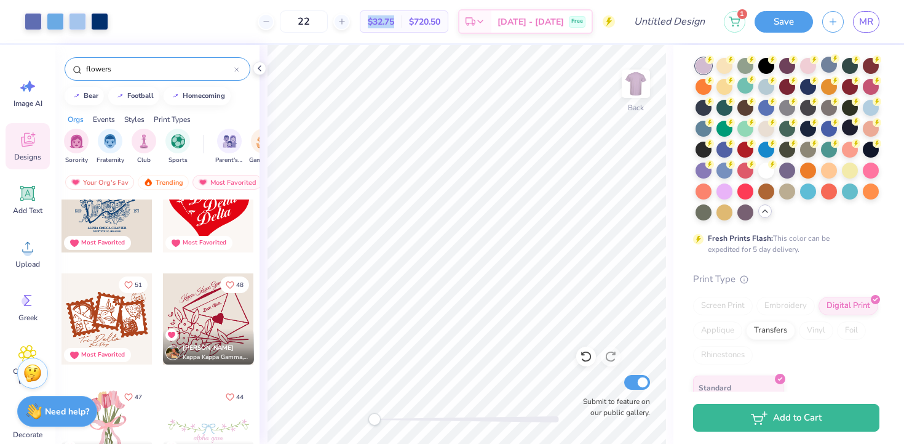
scroll to position [265, 0]
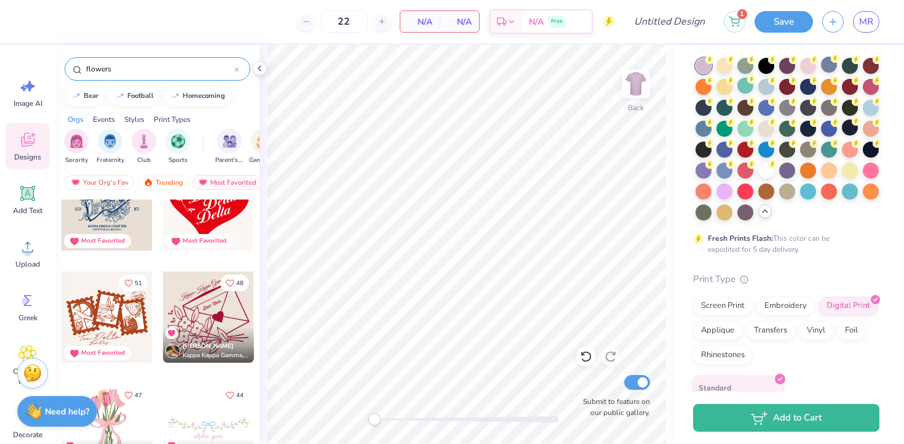
click at [217, 333] on div "Lauren Fink Kappa Kappa Gamma, Miami University" at bounding box center [208, 345] width 91 height 36
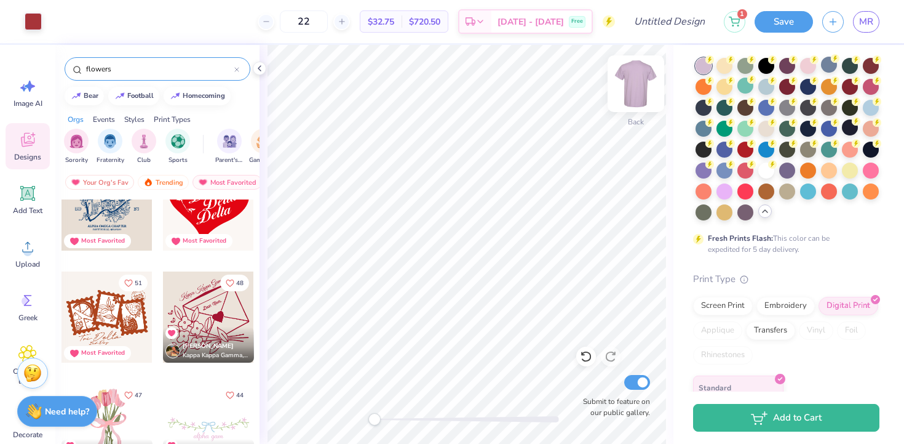
click at [631, 97] on img at bounding box center [636, 83] width 49 height 49
click at [633, 90] on img at bounding box center [636, 83] width 49 height 49
click at [649, 87] on img at bounding box center [636, 83] width 49 height 49
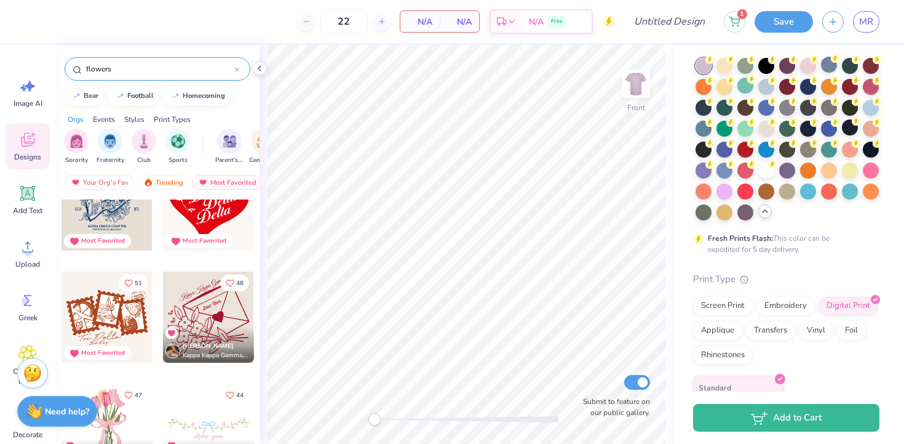
click at [210, 316] on div at bounding box center [208, 316] width 91 height 91
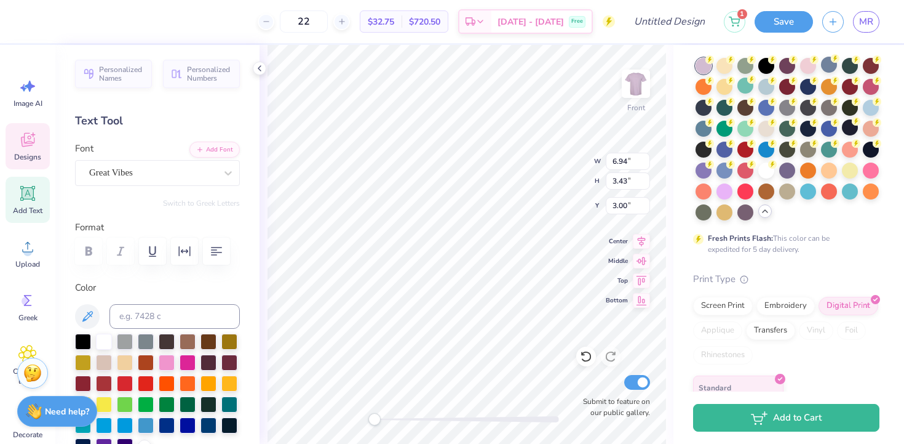
scroll to position [0, 0]
type textarea "QTHON CAReS"
type textarea "QTHON CARES"
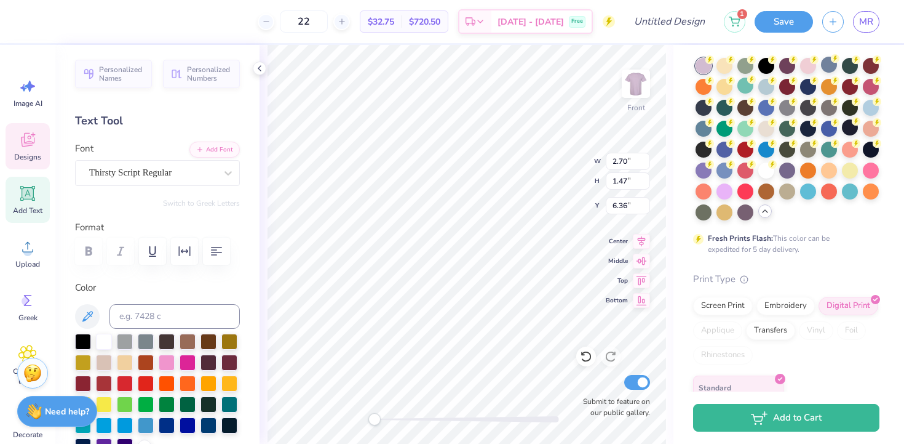
scroll to position [0, 0]
type textarea "2025"
click at [39, 17] on div at bounding box center [33, 20] width 17 height 17
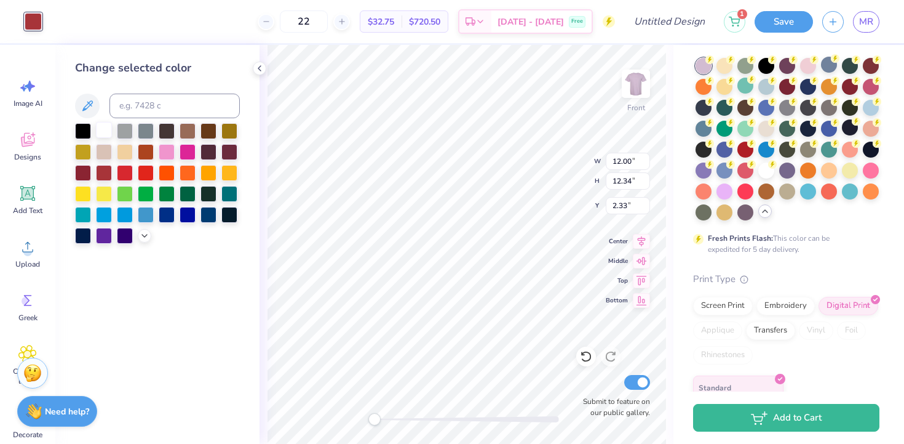
click at [103, 127] on div at bounding box center [104, 130] width 16 height 16
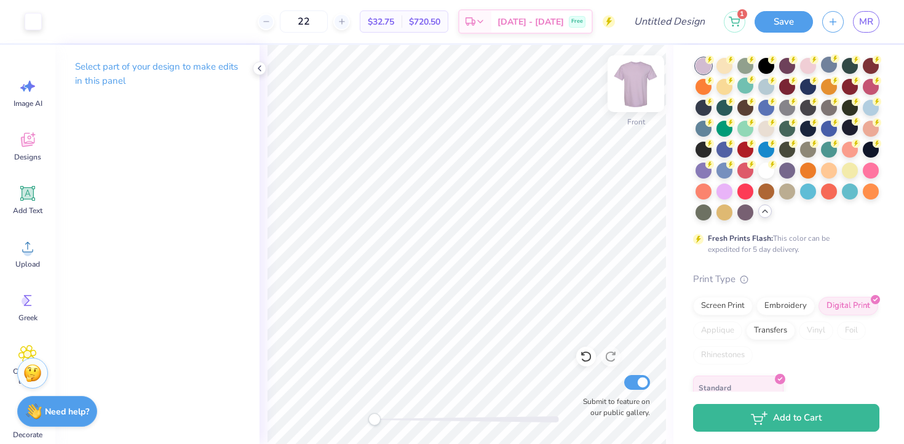
click at [631, 92] on img at bounding box center [636, 83] width 49 height 49
click at [631, 92] on img at bounding box center [636, 83] width 25 height 25
click at [262, 63] on icon at bounding box center [260, 68] width 10 height 10
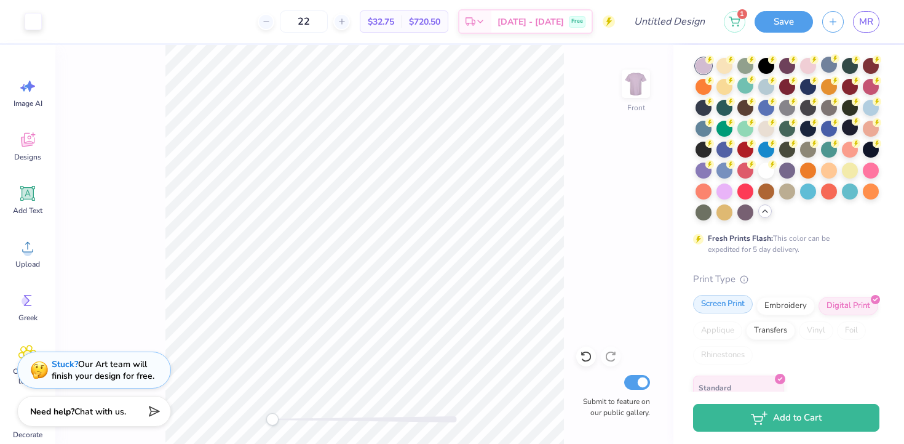
click at [712, 301] on div "Screen Print" at bounding box center [723, 304] width 60 height 18
click at [26, 129] on div "Designs" at bounding box center [28, 146] width 44 height 46
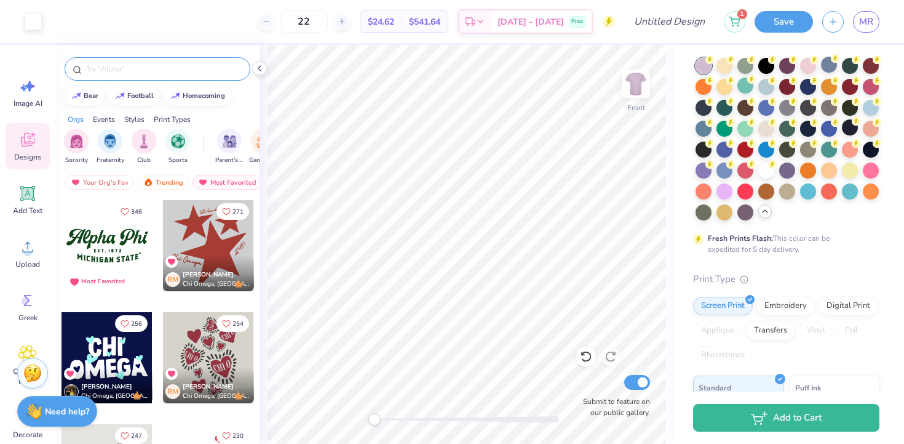
click at [159, 58] on div at bounding box center [158, 68] width 186 height 23
click at [162, 64] on input "text" at bounding box center [163, 69] width 157 height 12
type input "flowers"
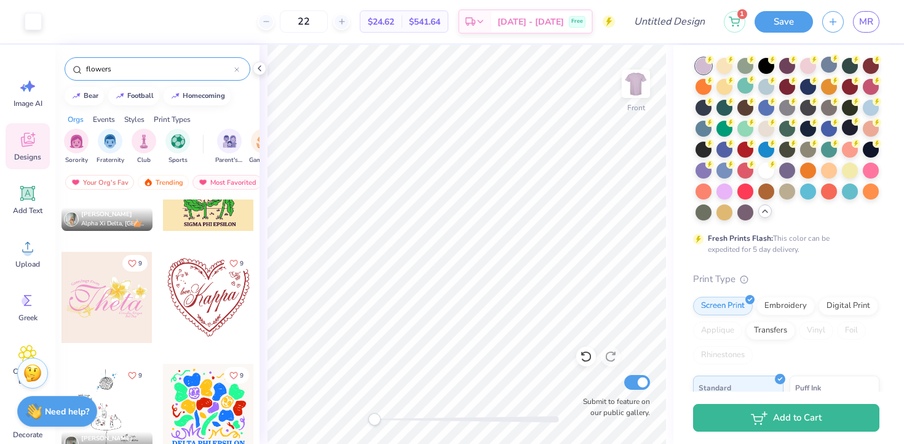
scroll to position [3829, 0]
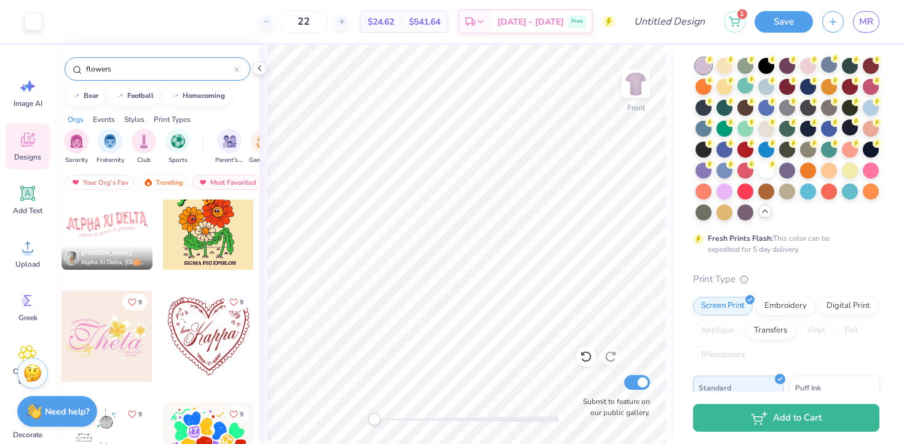
click at [221, 326] on div at bounding box center [208, 335] width 91 height 91
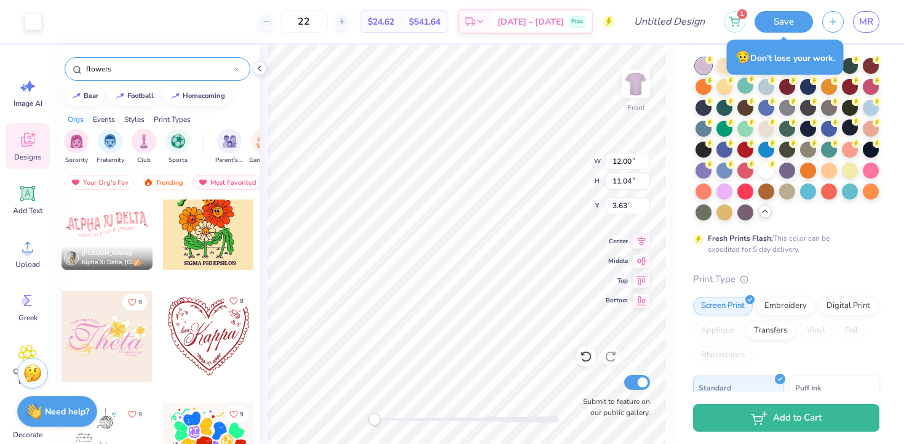
click at [237, 303] on icon "Like" at bounding box center [233, 301] width 9 height 9
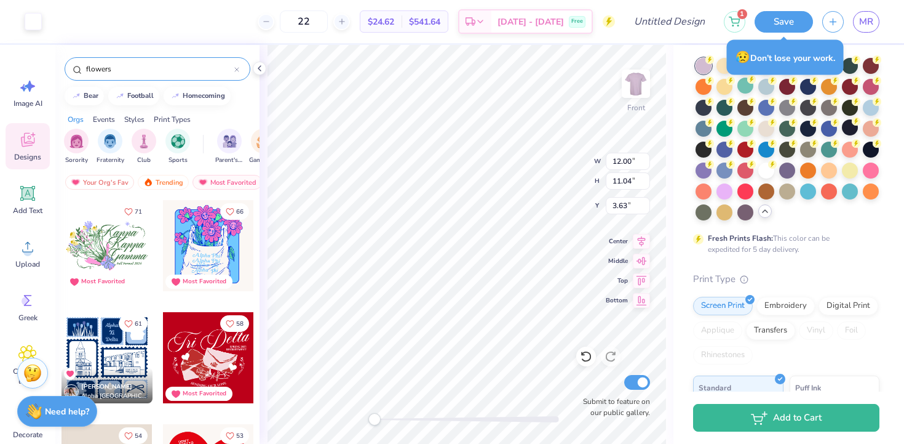
click at [184, 81] on div "flowers" at bounding box center [157, 66] width 204 height 42
click at [184, 68] on input "flowers" at bounding box center [160, 69] width 150 height 12
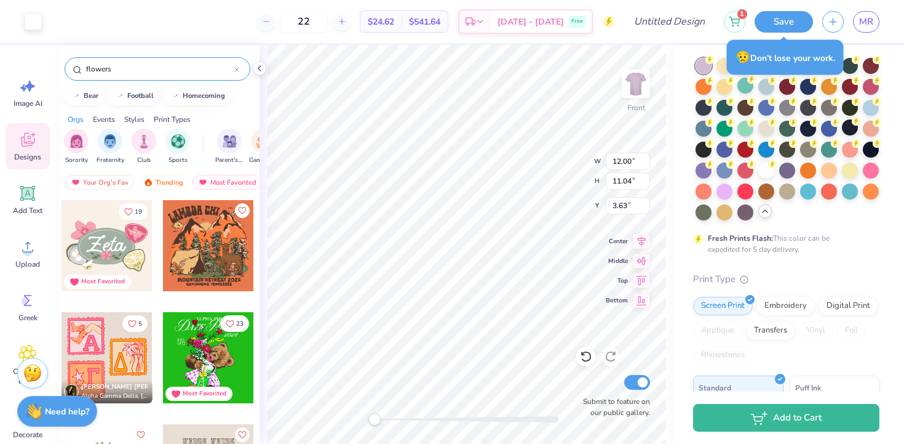
click at [184, 68] on input "flowers" at bounding box center [160, 69] width 150 height 12
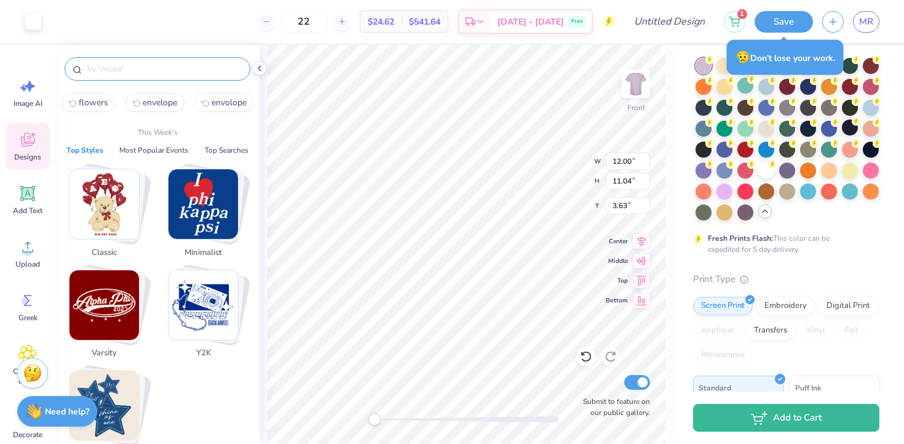
click at [159, 104] on span "envelope" at bounding box center [160, 103] width 34 height 12
type input "envelope"
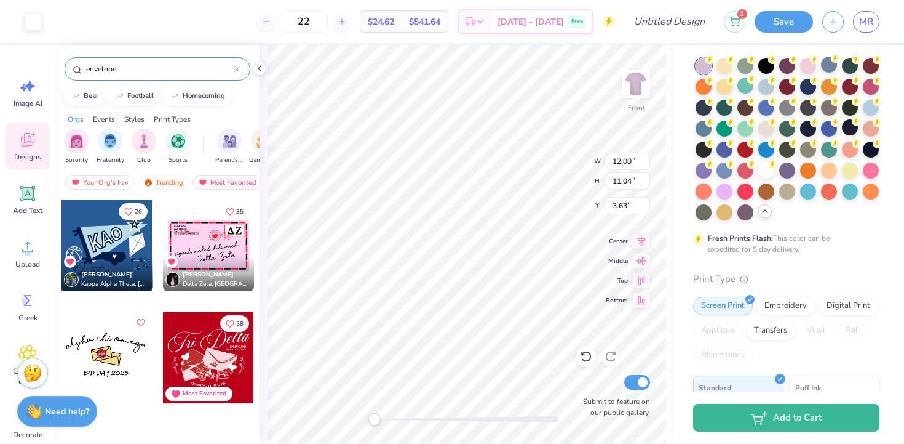
click at [237, 73] on div at bounding box center [236, 68] width 5 height 11
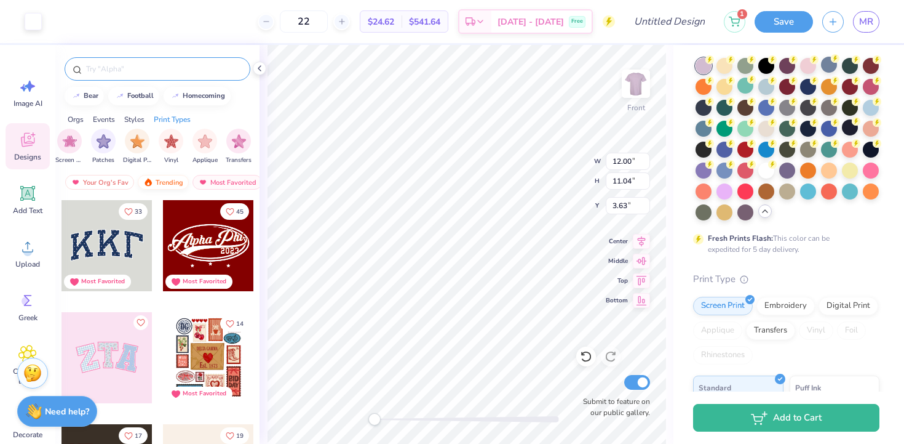
scroll to position [0, 71]
click at [209, 184] on div "Newest" at bounding box center [217, 182] width 47 height 15
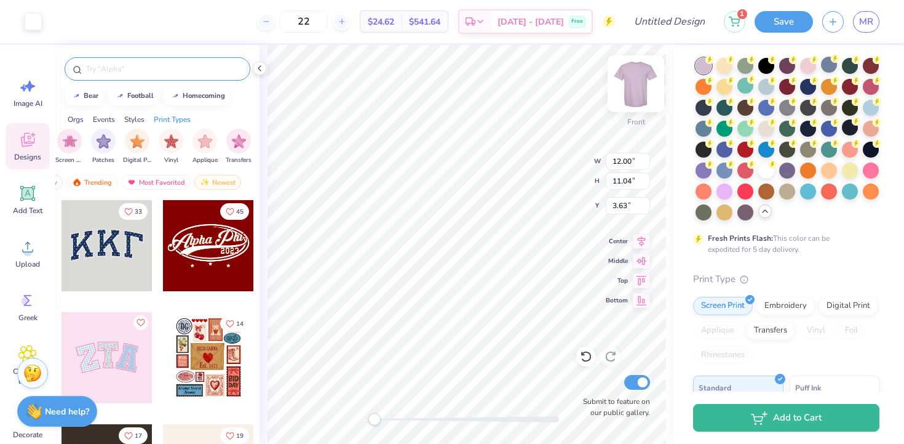
click at [623, 82] on div at bounding box center [636, 83] width 57 height 57
type input "11.80"
type input "10.86"
type input "1.27"
click at [623, 83] on img at bounding box center [636, 83] width 49 height 49
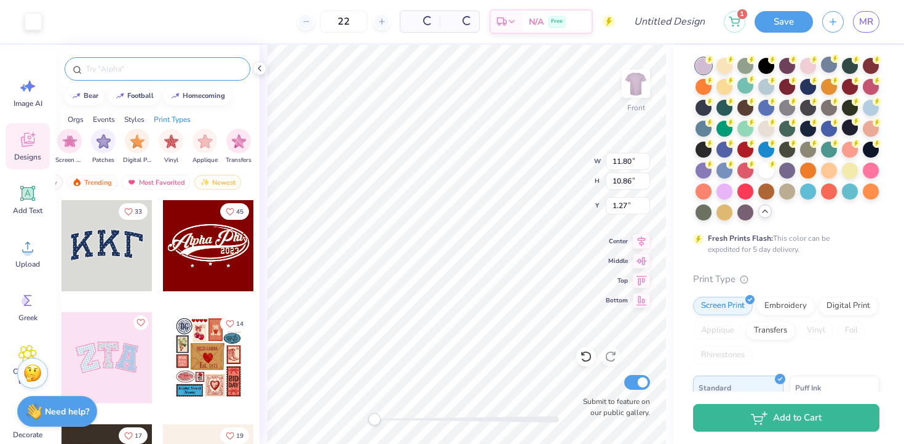
type input "12.00"
type input "11.04"
type input "3.63"
click at [210, 78] on div at bounding box center [158, 68] width 186 height 23
click at [233, 63] on input "text" at bounding box center [163, 69] width 157 height 12
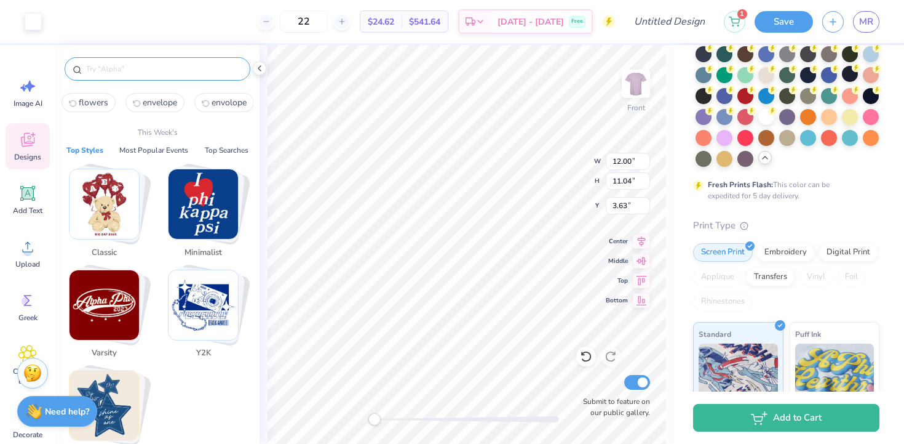
scroll to position [0, 0]
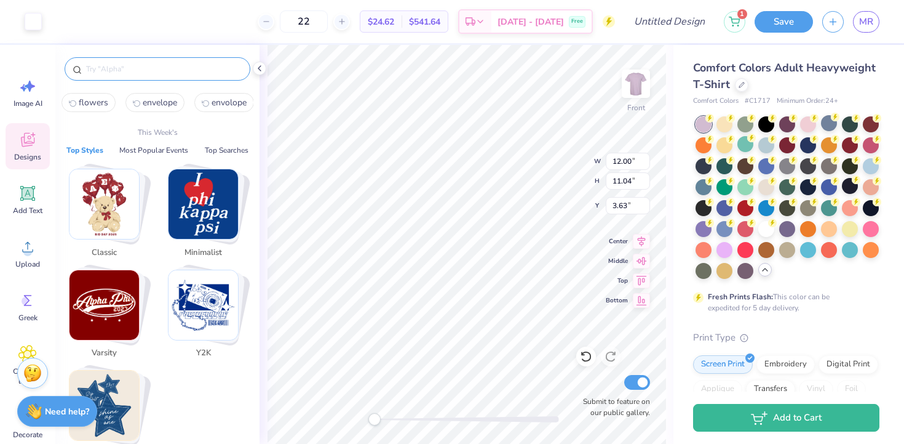
click at [202, 63] on input "text" at bounding box center [163, 69] width 157 height 12
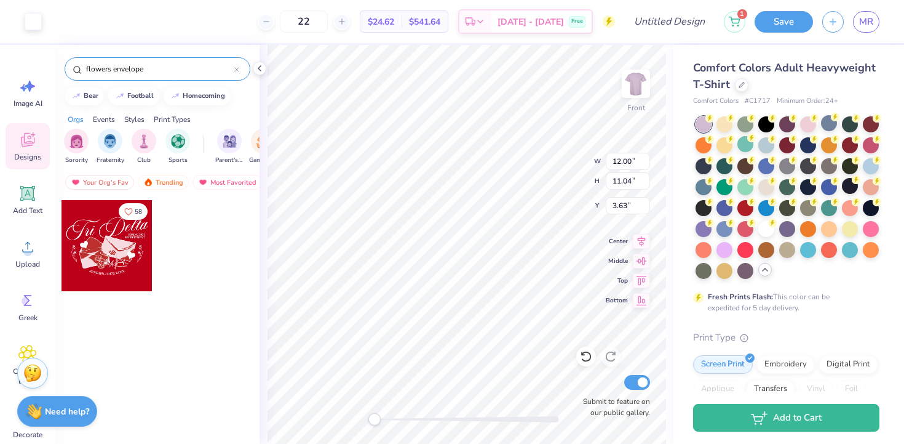
click at [135, 74] on input "flowers envelope" at bounding box center [160, 69] width 150 height 12
click at [196, 71] on input "flowers envelope" at bounding box center [160, 69] width 150 height 12
drag, startPoint x: 191, startPoint y: 71, endPoint x: 116, endPoint y: 70, distance: 75.1
click at [116, 70] on input "flowers envelope" at bounding box center [160, 69] width 150 height 12
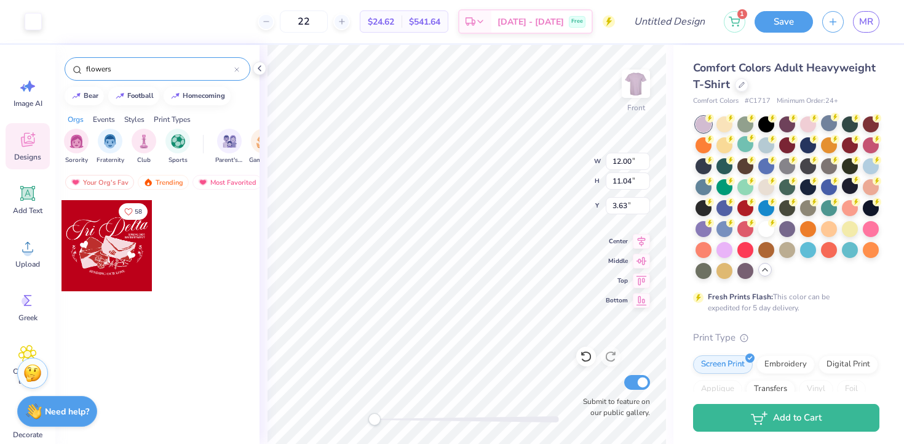
type input "flowers"
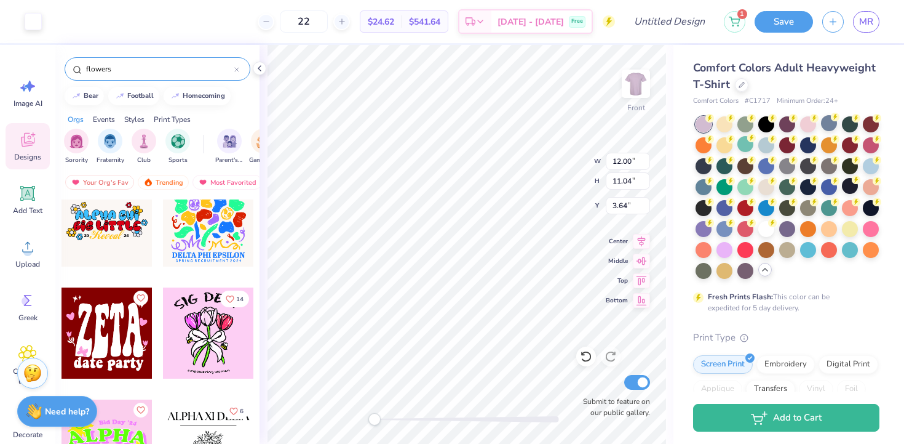
scroll to position [13624, 0]
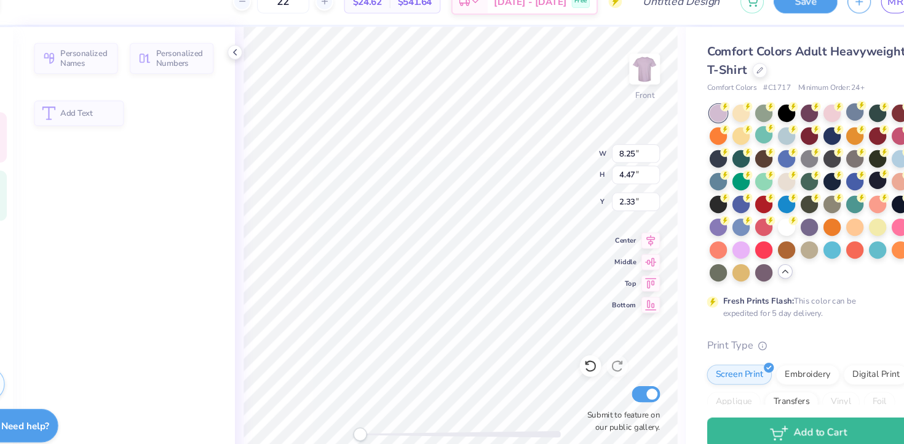
type input "8.25"
type input "4.47"
type input "2.33"
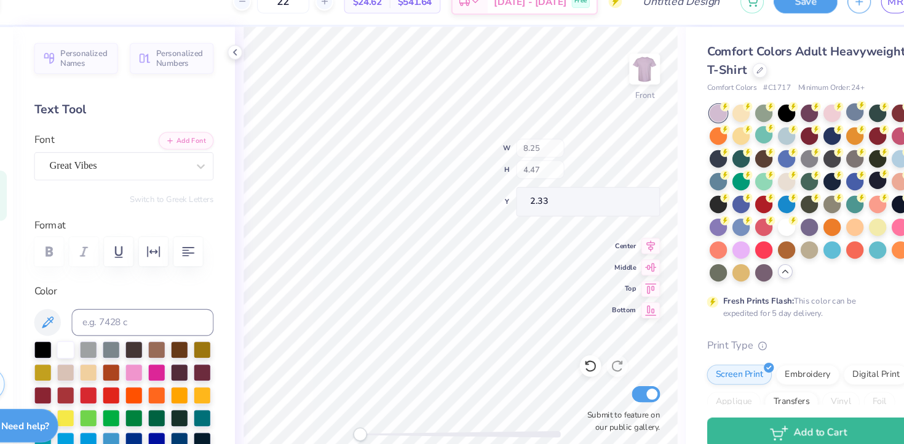
type input "12.00"
type input "11.04"
type input "3.64"
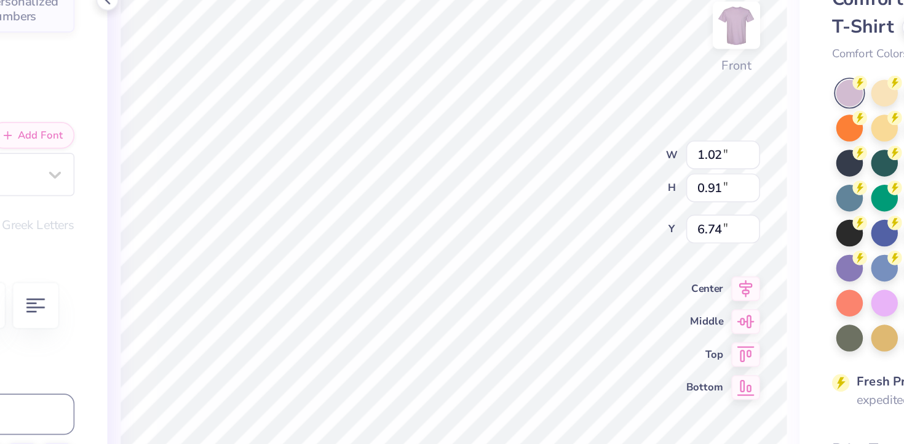
scroll to position [0, 0]
type textarea "QTHON"
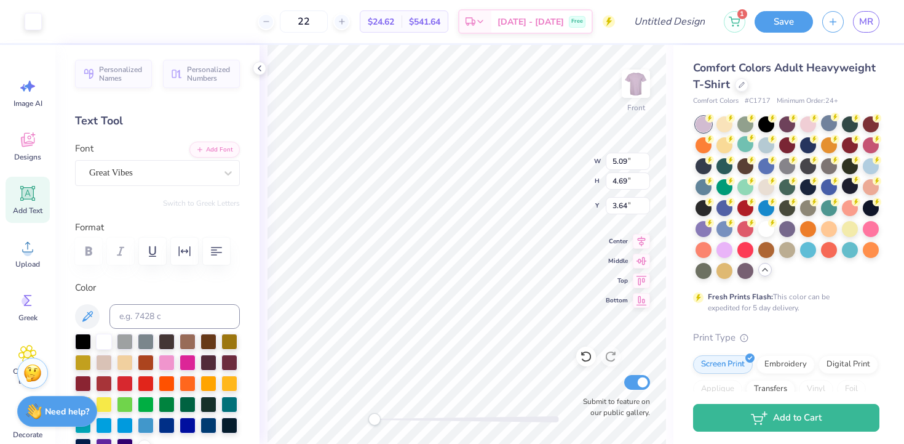
type input "5.09"
type input "4.69"
type input "3.69"
click at [644, 78] on img at bounding box center [636, 83] width 49 height 49
type input "5.01"
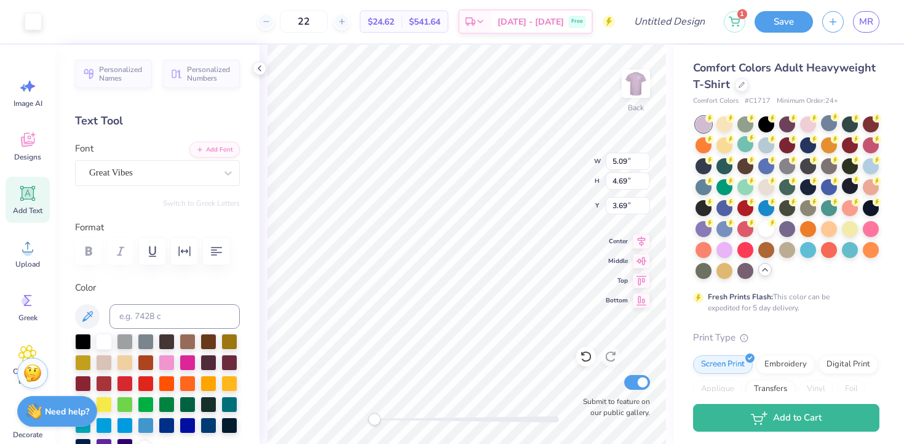
type input "4.61"
type input "1.33"
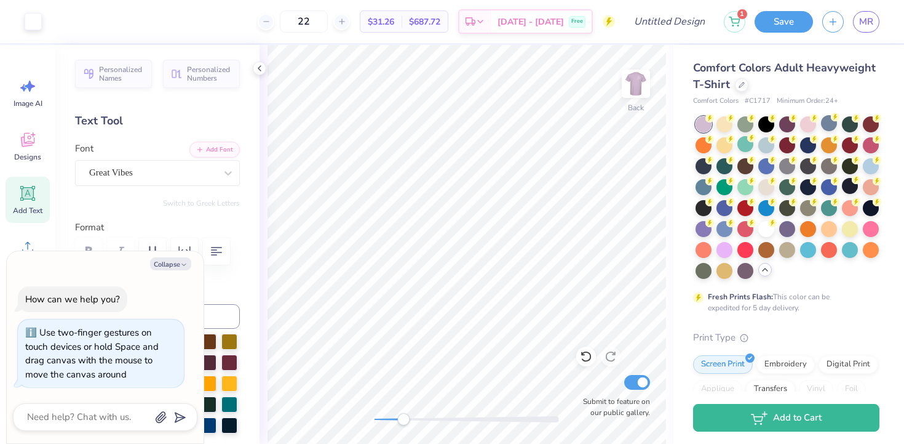
drag, startPoint x: 381, startPoint y: 417, endPoint x: 402, endPoint y: 417, distance: 20.9
click at [403, 417] on div at bounding box center [467, 419] width 185 height 6
type textarea "x"
type input "0.90"
type input "0.60"
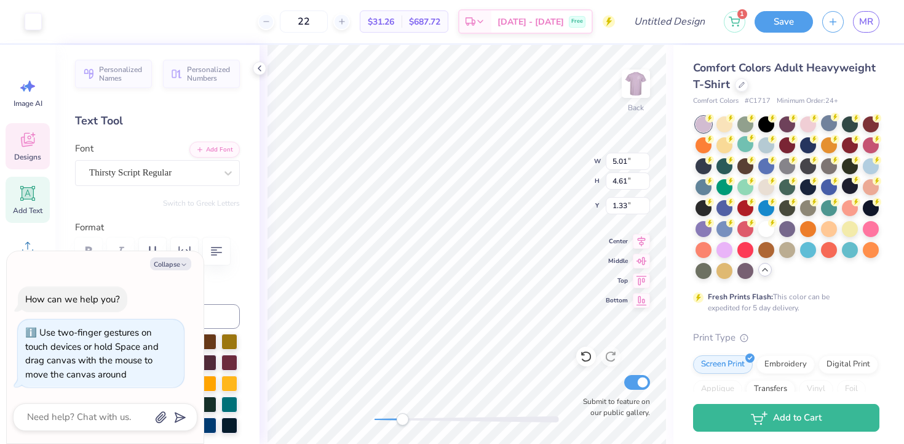
type input "2.49"
type textarea "x"
type input "1.10"
type input "0.74"
type input "2.50"
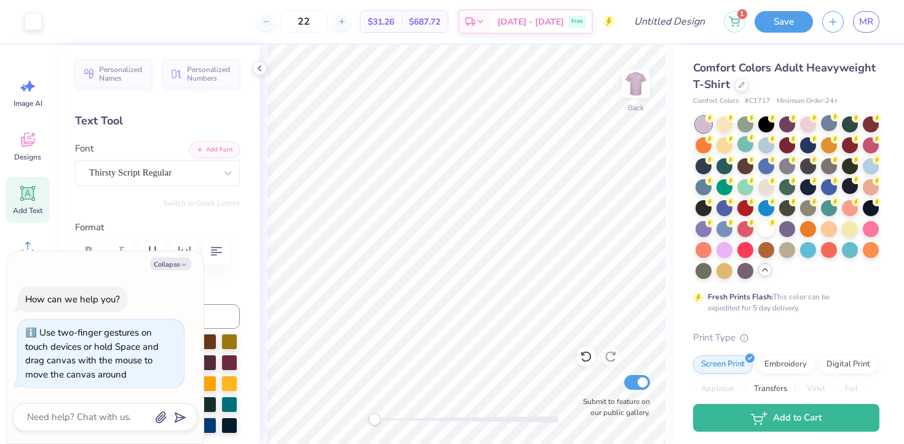
click at [362, 412] on div "Back Submit to feature on our public gallery." at bounding box center [467, 244] width 414 height 399
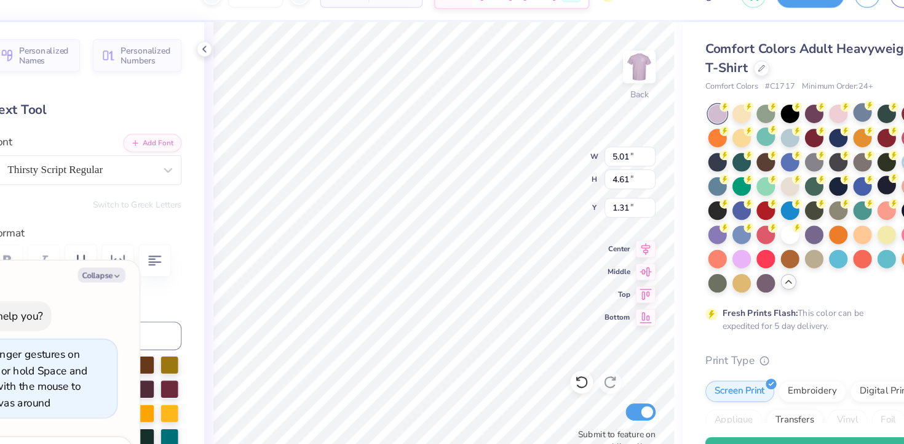
type textarea "x"
type input "3.54"
type input "3.25"
type input "2.67"
type textarea "x"
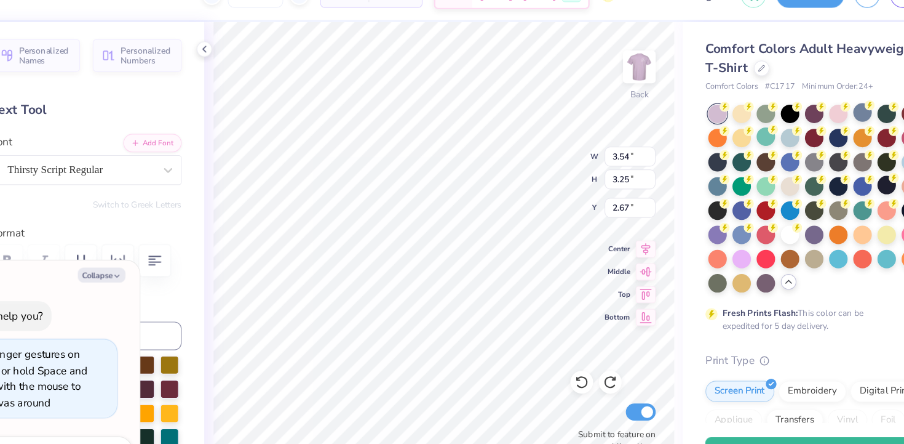
type input "5.01"
type input "4.61"
type input "1.31"
type textarea "x"
type input "3.41"
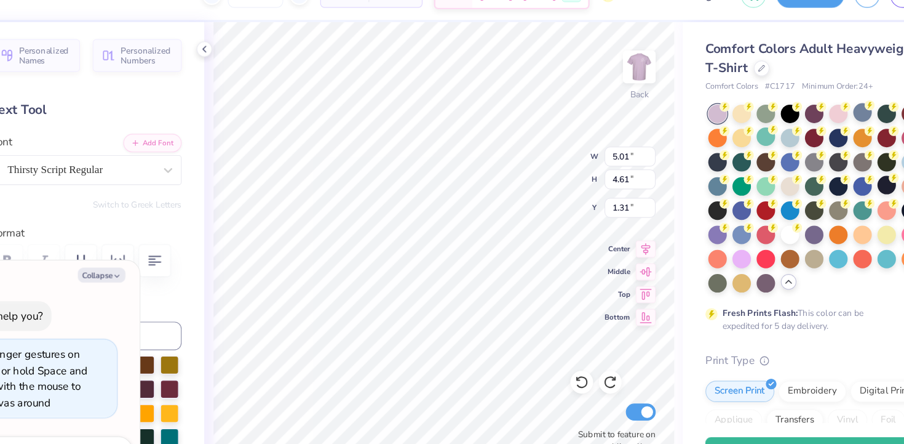
type input "3.13"
type input "2.79"
type textarea "x"
type input "3.83"
type textarea "x"
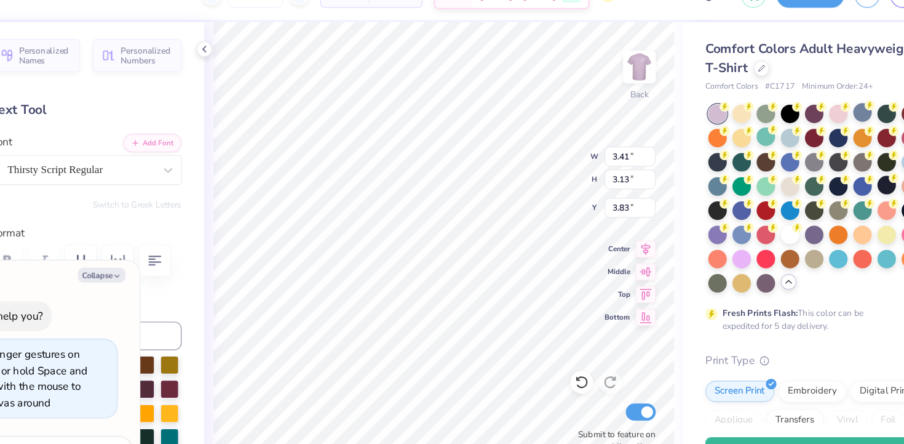
type input "3.00"
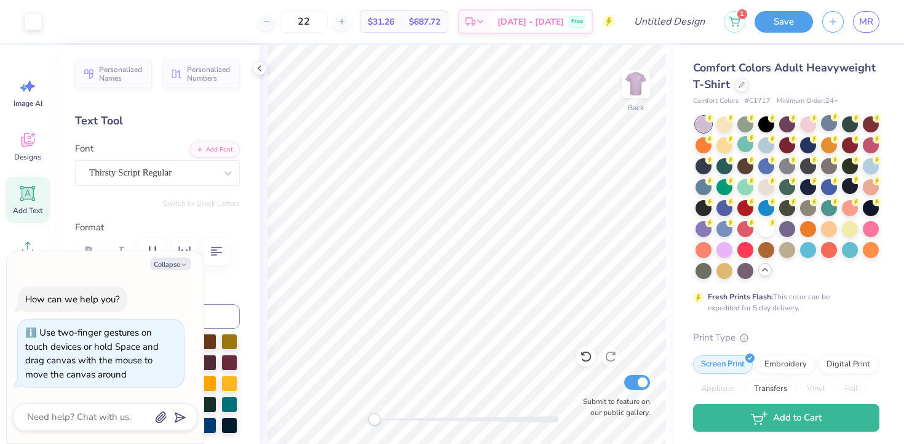
click at [404, 421] on div at bounding box center [467, 419] width 185 height 6
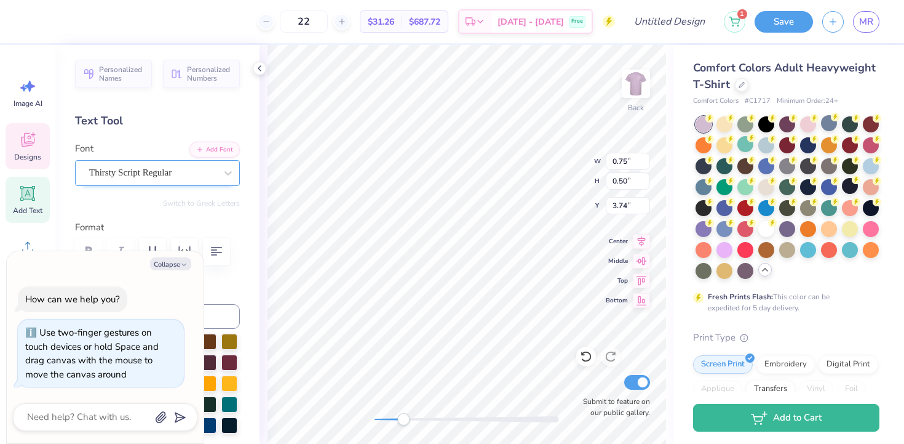
click at [178, 172] on div "Thirsty Script Regular" at bounding box center [152, 172] width 129 height 19
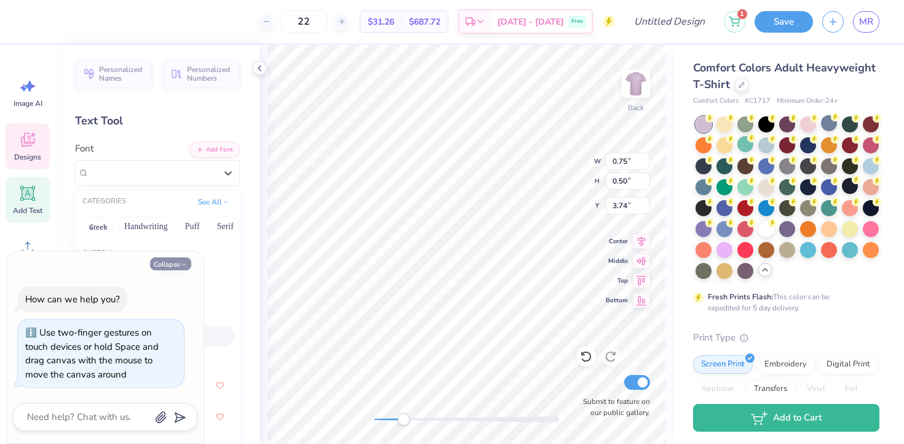
click at [172, 263] on button "Collapse" at bounding box center [170, 263] width 41 height 13
type textarea "x"
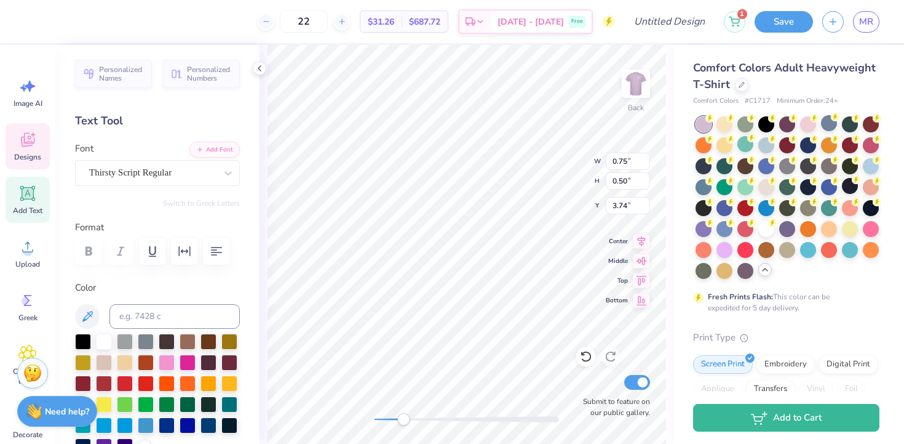
click at [85, 253] on div at bounding box center [157, 250] width 165 height 27
click at [126, 191] on div "Personalized Names Personalized Numbers Text Tool Add Font Font Thirsty Script …" at bounding box center [157, 244] width 204 height 399
click at [127, 170] on div "Thirsty Script Regular" at bounding box center [152, 172] width 129 height 19
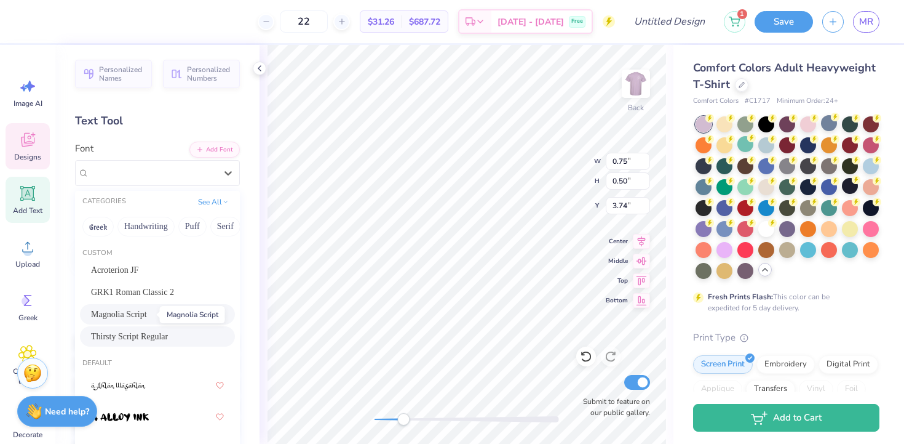
click at [147, 316] on span "Magnolia Script" at bounding box center [119, 314] width 56 height 13
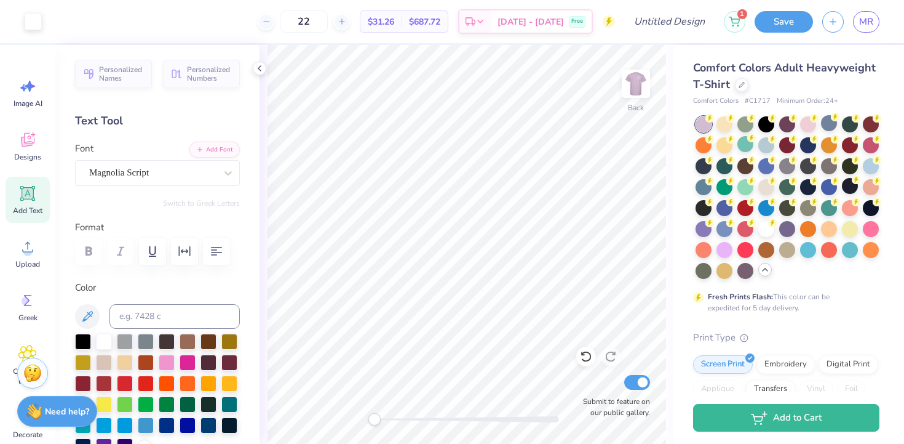
click at [372, 409] on div "Back Submit to feature on our public gallery." at bounding box center [467, 244] width 414 height 399
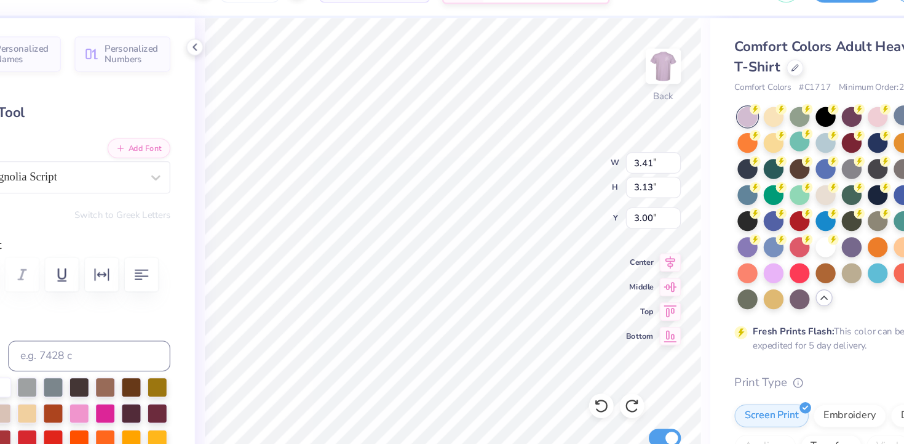
type input "2.47"
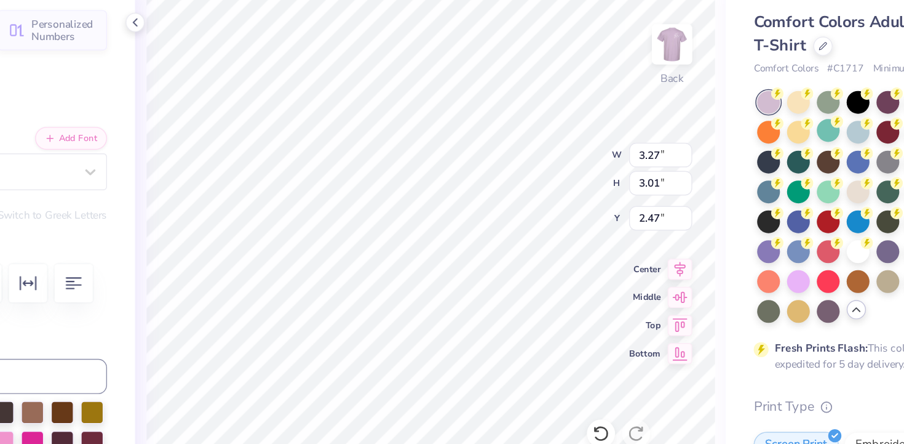
type input "3.27"
type input "3.01"
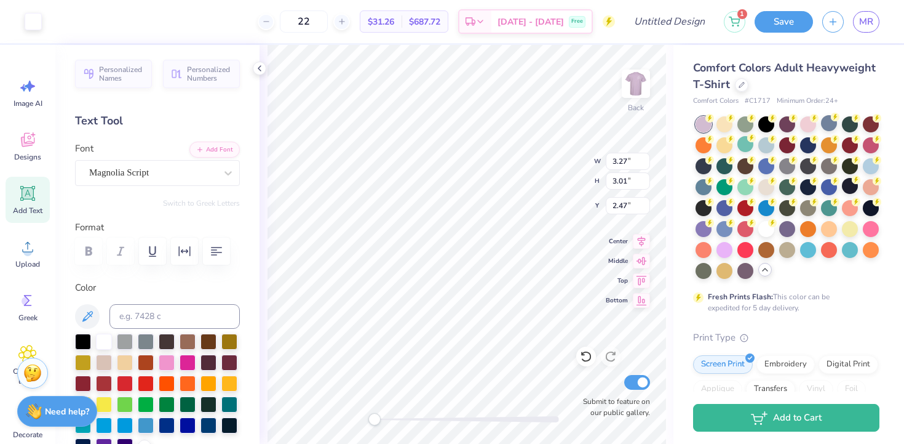
type input "3.00"
click at [641, 82] on img at bounding box center [636, 83] width 49 height 49
click at [631, 86] on img at bounding box center [636, 83] width 49 height 49
click at [631, 87] on img at bounding box center [636, 83] width 49 height 49
click at [636, 86] on img at bounding box center [636, 83] width 49 height 49
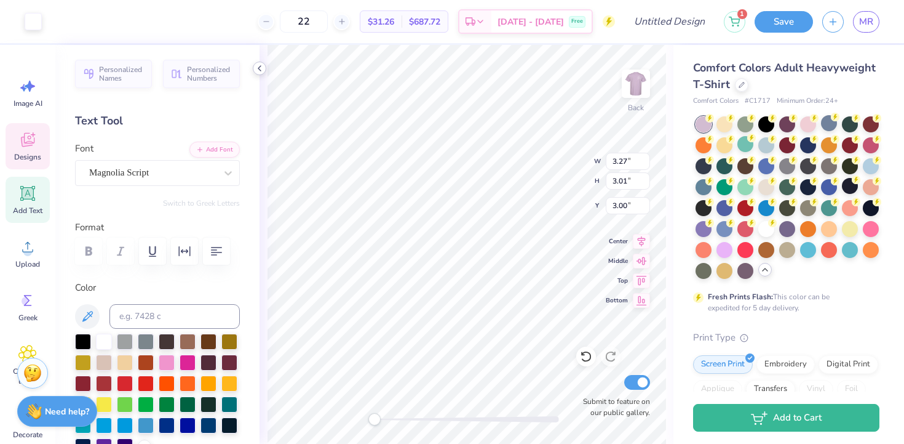
click at [257, 74] on div "Art colors 22 $31.26 Per Item $687.72 Total Est. Delivery Sep 25 - 28 Free Desi…" at bounding box center [452, 222] width 904 height 444
click at [257, 70] on icon at bounding box center [260, 68] width 10 height 10
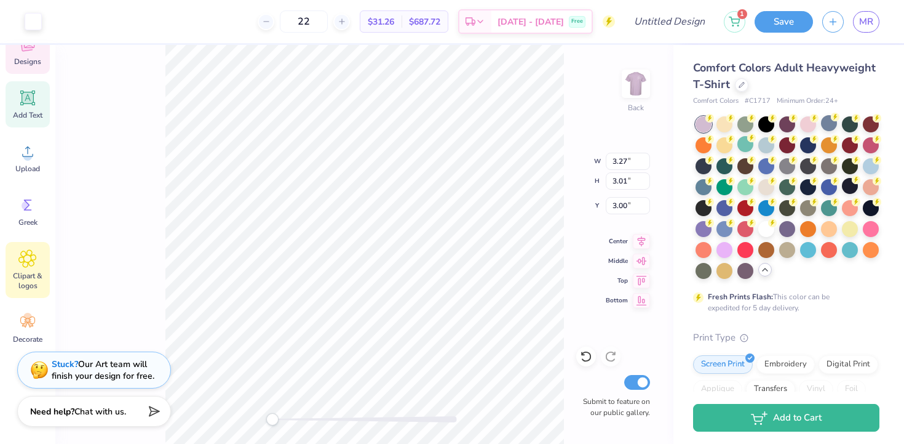
scroll to position [0, 0]
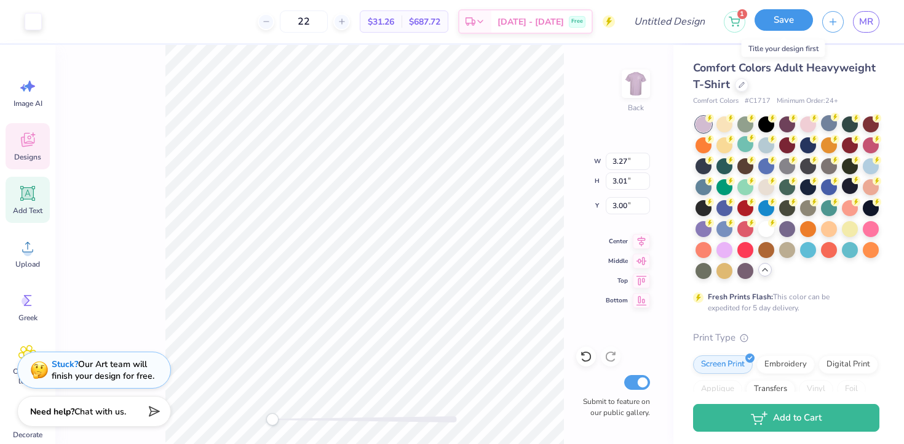
click at [789, 22] on button "Save" at bounding box center [784, 20] width 58 height 22
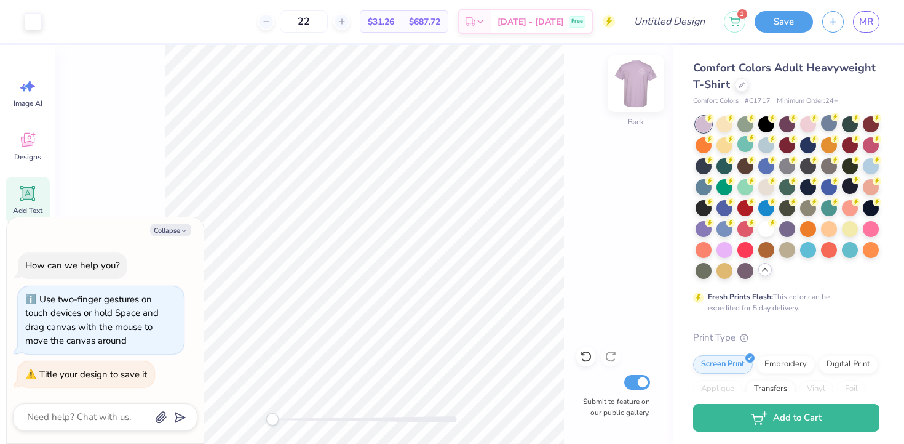
click at [640, 67] on img at bounding box center [636, 83] width 49 height 49
click at [640, 71] on img at bounding box center [636, 83] width 49 height 49
click at [641, 71] on img at bounding box center [636, 83] width 49 height 49
click at [641, 74] on img at bounding box center [636, 83] width 49 height 49
click at [640, 87] on img at bounding box center [636, 83] width 49 height 49
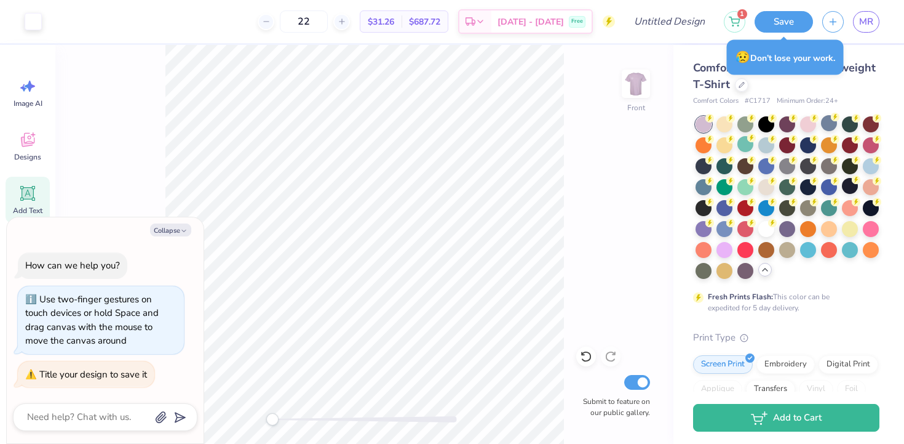
type textarea "x"
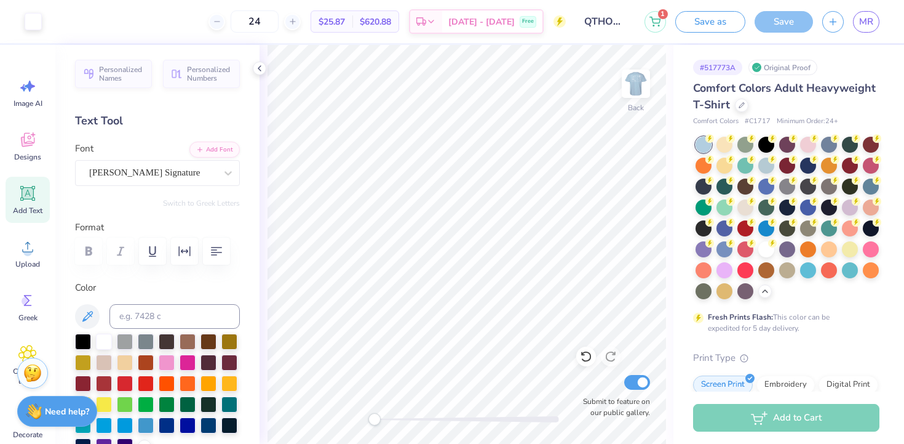
scroll to position [81, 0]
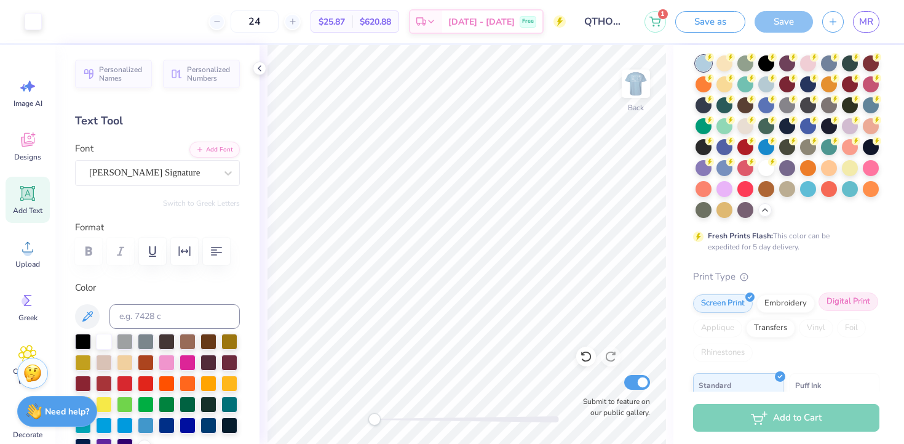
click at [834, 303] on div "Digital Print" at bounding box center [849, 301] width 60 height 18
click at [733, 306] on div "Screen Print" at bounding box center [723, 301] width 60 height 18
click at [45, 86] on div "Image AI" at bounding box center [28, 93] width 44 height 46
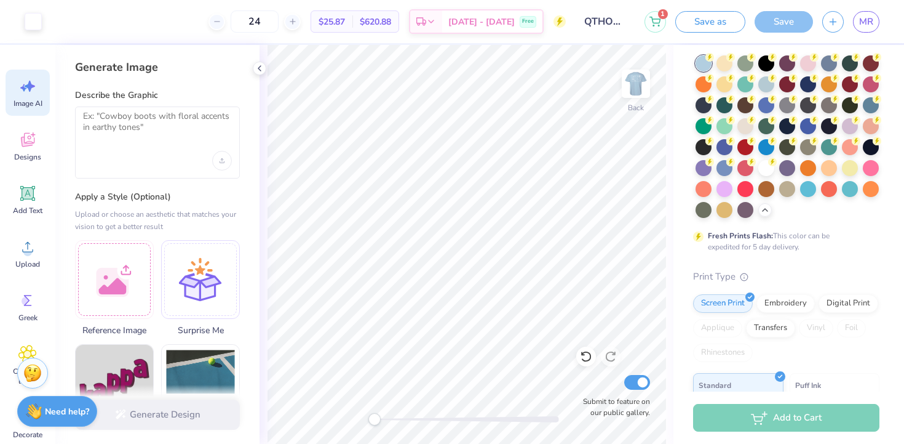
click at [36, 121] on div "Image AI Designs Add Text Upload Greek Clipart & logos Decorate" at bounding box center [28, 258] width 44 height 377
click at [29, 133] on icon at bounding box center [28, 140] width 14 height 14
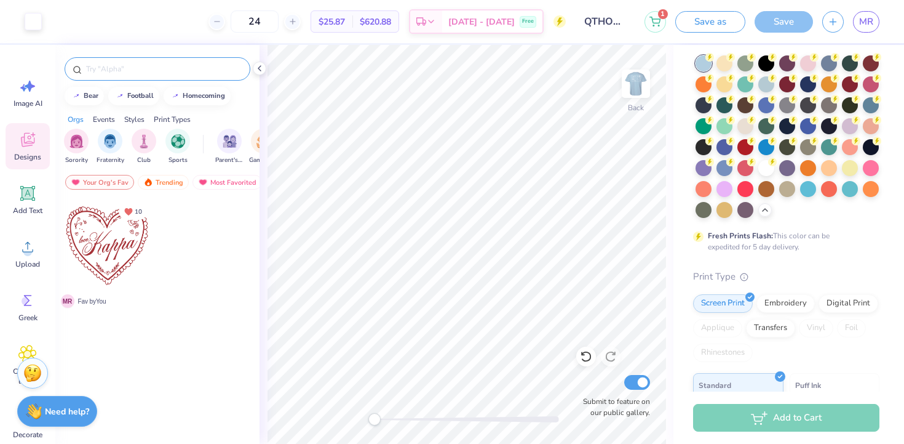
click at [100, 69] on input "text" at bounding box center [163, 69] width 157 height 12
click at [103, 70] on input "flower" at bounding box center [160, 69] width 150 height 12
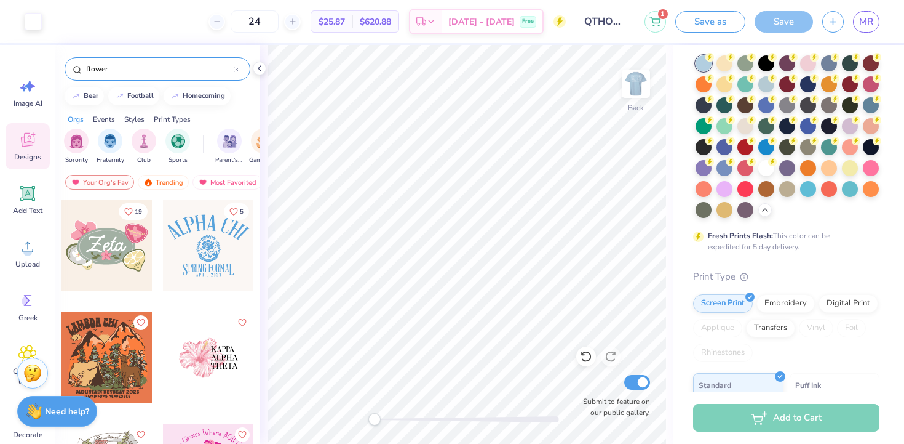
click at [103, 70] on input "flower" at bounding box center [160, 69] width 150 height 12
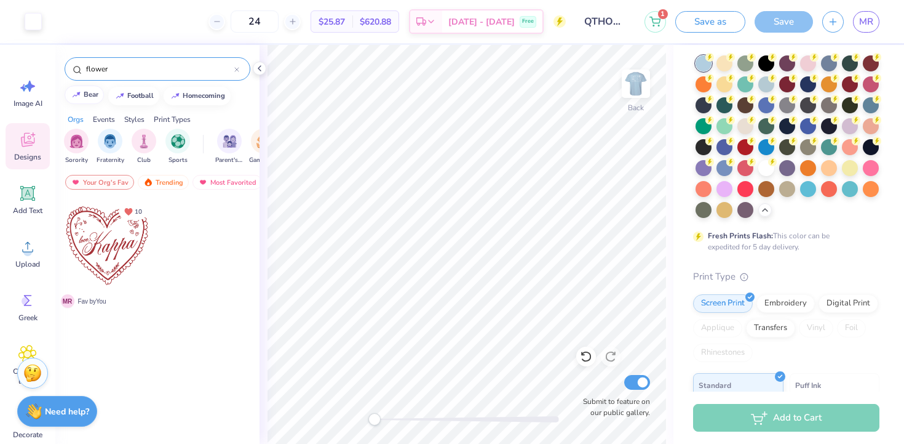
click at [81, 104] on button "bear" at bounding box center [84, 95] width 39 height 18
click at [118, 64] on input "bear" at bounding box center [160, 69] width 150 height 12
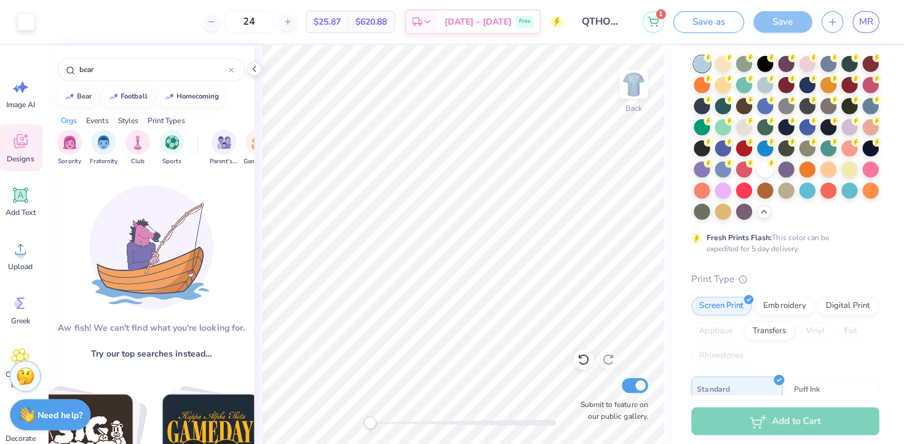
scroll to position [0, 0]
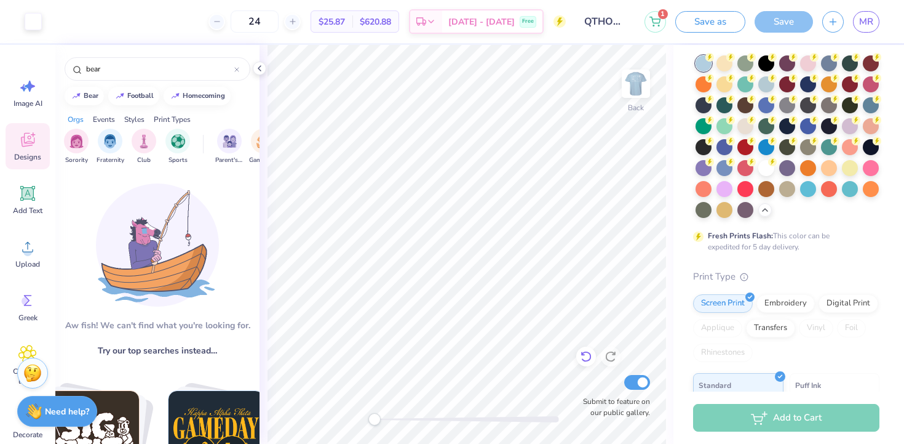
click at [583, 358] on icon at bounding box center [586, 356] width 12 height 12
click at [584, 358] on icon at bounding box center [586, 356] width 12 height 12
click at [592, 353] on div at bounding box center [586, 356] width 20 height 20
click at [641, 84] on img at bounding box center [636, 83] width 49 height 49
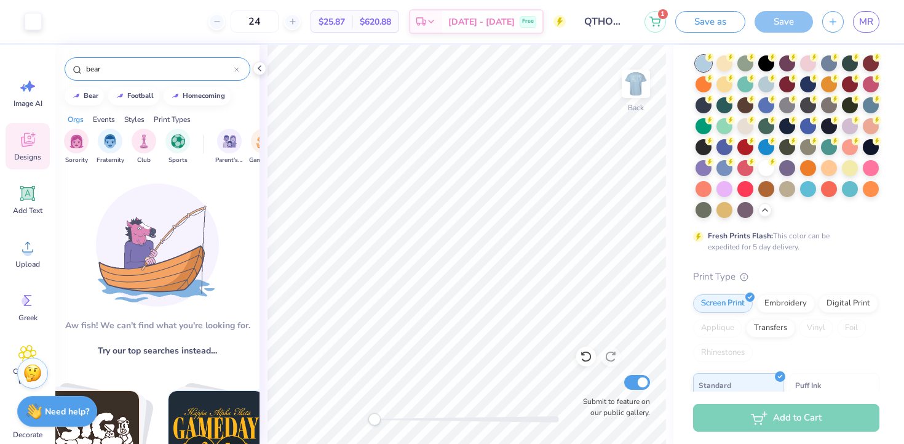
click at [181, 71] on input "bear" at bounding box center [160, 69] width 150 height 12
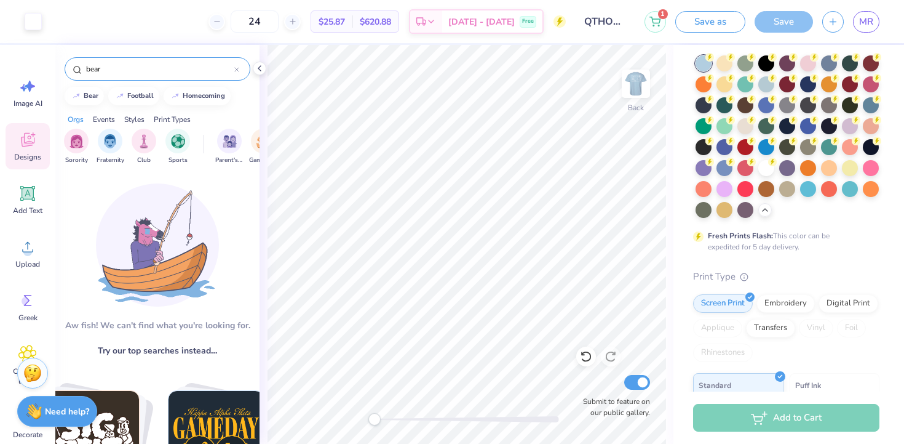
click at [181, 71] on input "bear" at bounding box center [160, 69] width 150 height 12
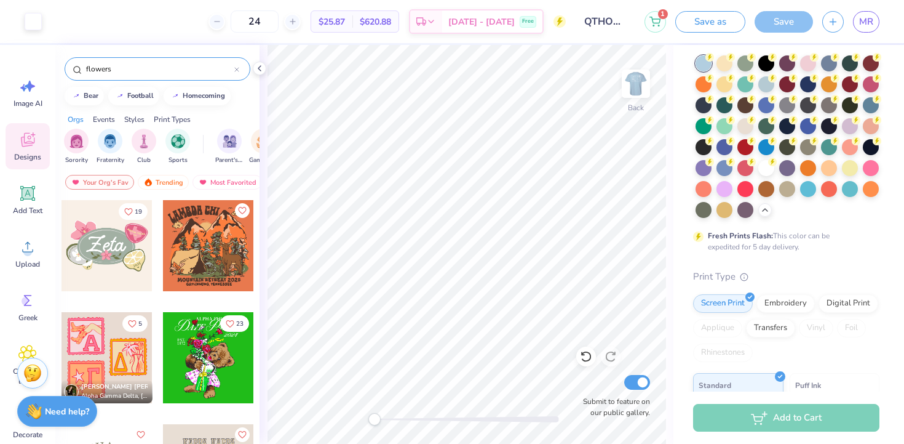
type input "flowers"
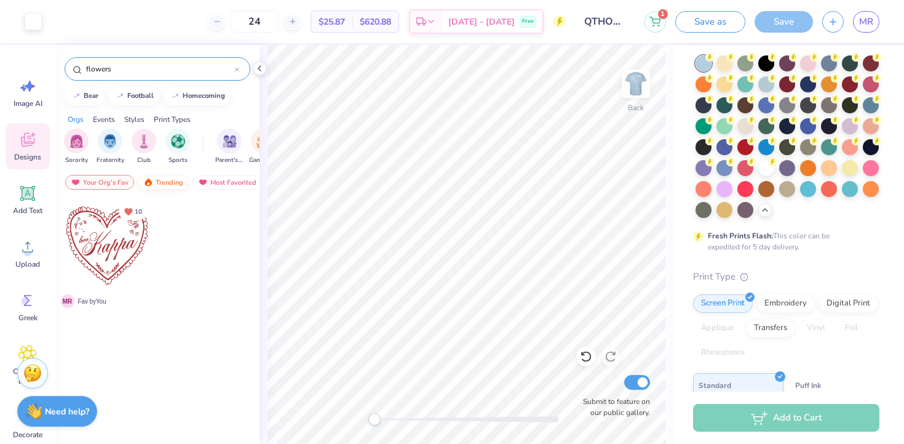
click at [161, 180] on div "Trending" at bounding box center [163, 182] width 51 height 15
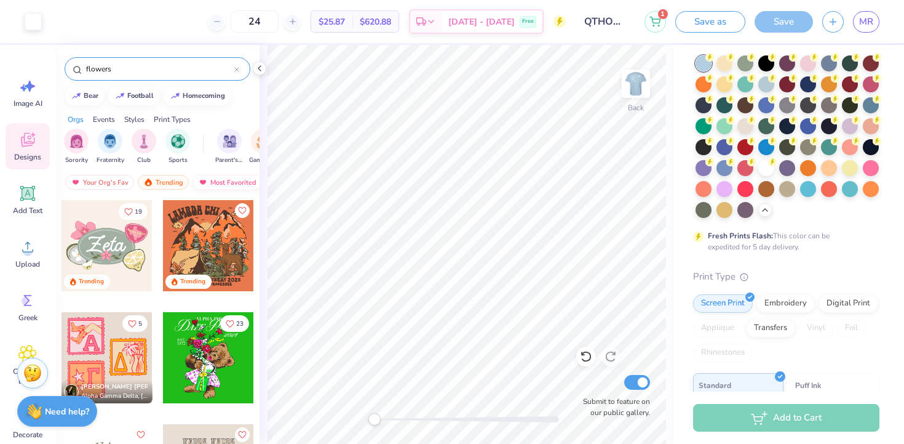
click at [196, 185] on div "Most Favorited" at bounding box center [228, 182] width 70 height 15
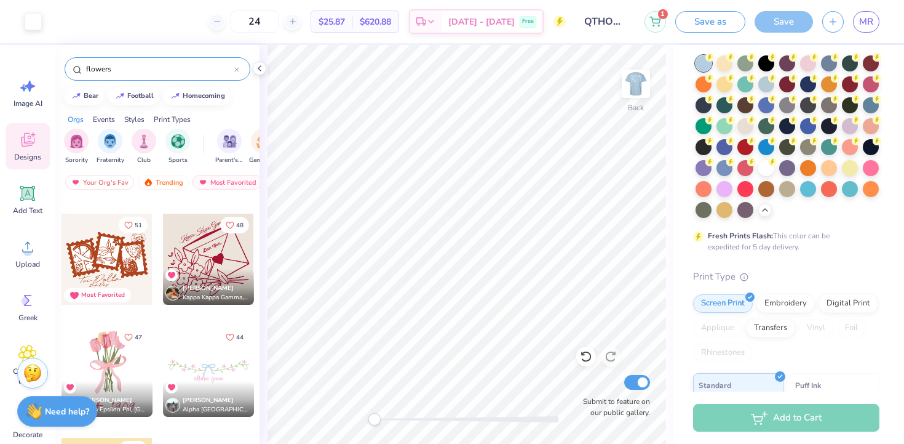
scroll to position [314, 0]
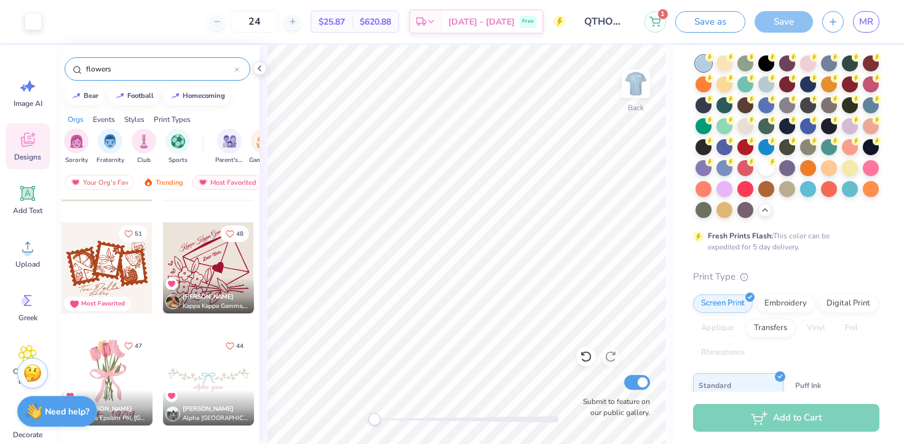
click at [207, 271] on div at bounding box center [208, 267] width 91 height 91
type input "8.67"
type input "8.43"
type input "2.84"
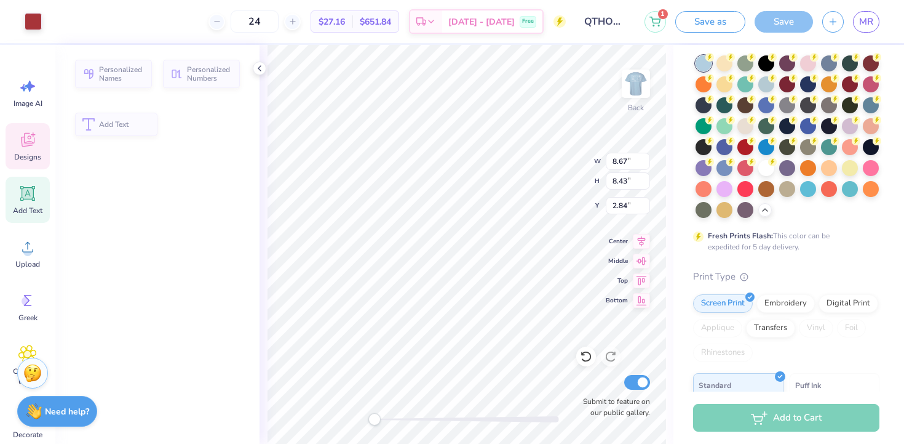
type input "5.01"
type input "2.48"
type input "8.28"
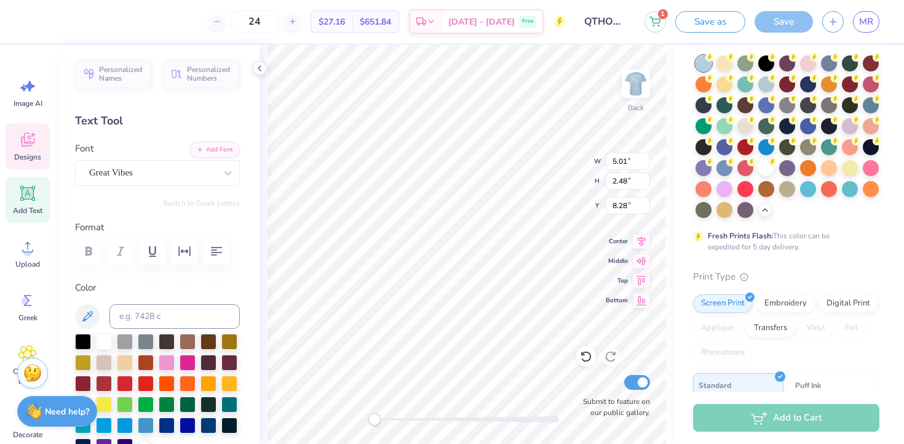
scroll to position [0, 0]
type textarea "QTHON Management"
type textarea "2026"
click at [203, 297] on div "Color" at bounding box center [157, 367] width 165 height 173
click at [110, 333] on div at bounding box center [104, 340] width 16 height 16
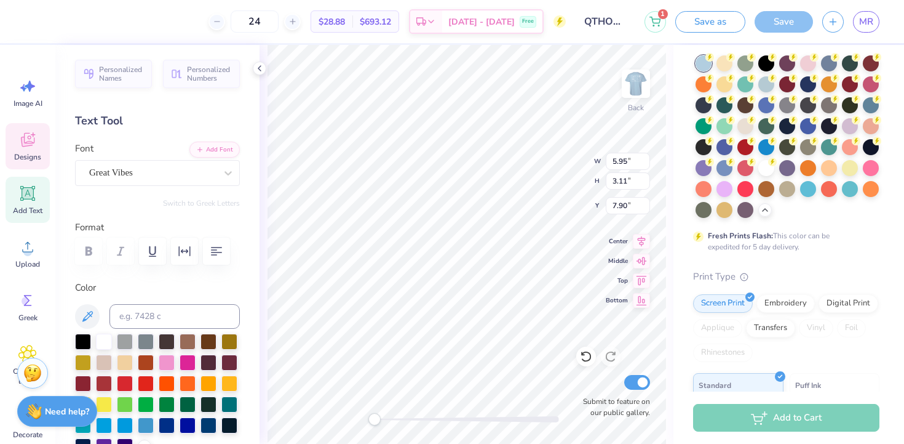
click at [267, 292] on div "Back W 5.95 5.95 " H 3.11 3.11 " Y 7.90 7.90 " Center Middle Top Bottom Submit …" at bounding box center [467, 244] width 414 height 399
click at [34, 20] on div at bounding box center [33, 20] width 17 height 17
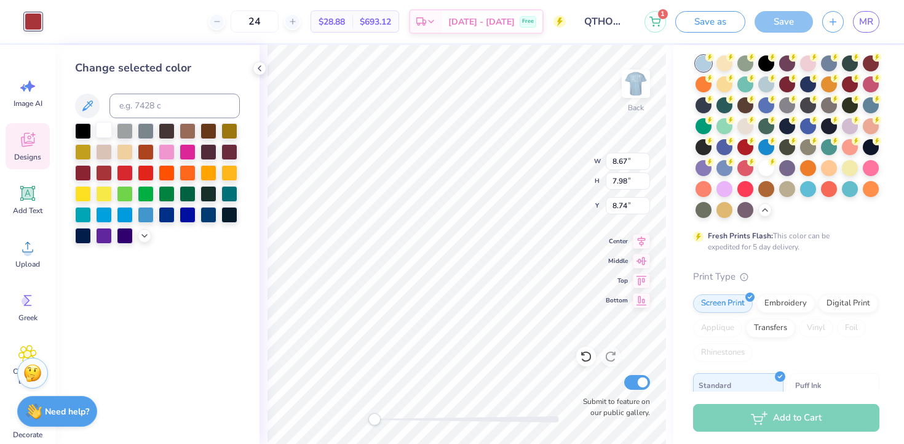
click at [110, 127] on div at bounding box center [104, 130] width 16 height 16
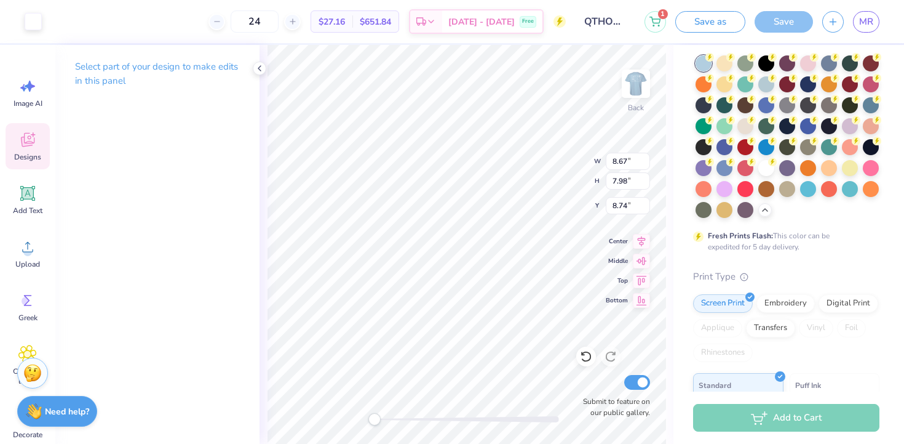
type input "0.74"
type input "0.64"
type input "10.96"
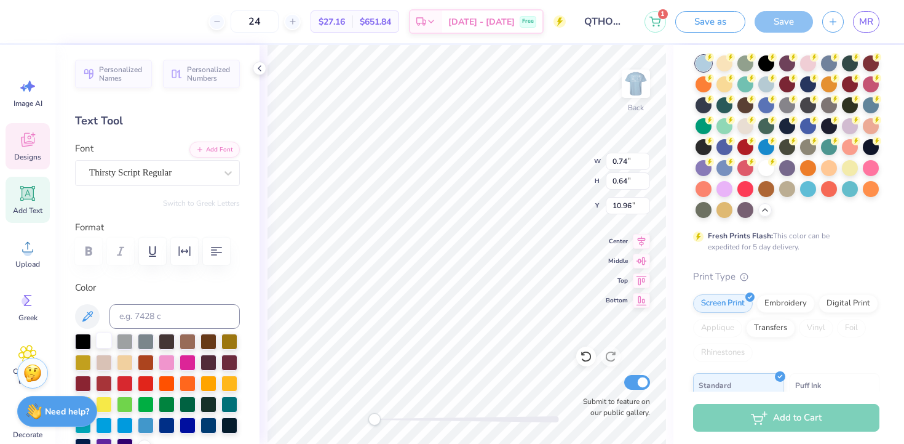
click at [103, 335] on div at bounding box center [104, 340] width 16 height 16
type input "3.61"
type input "3.67"
type input "7.75"
type input "3.00"
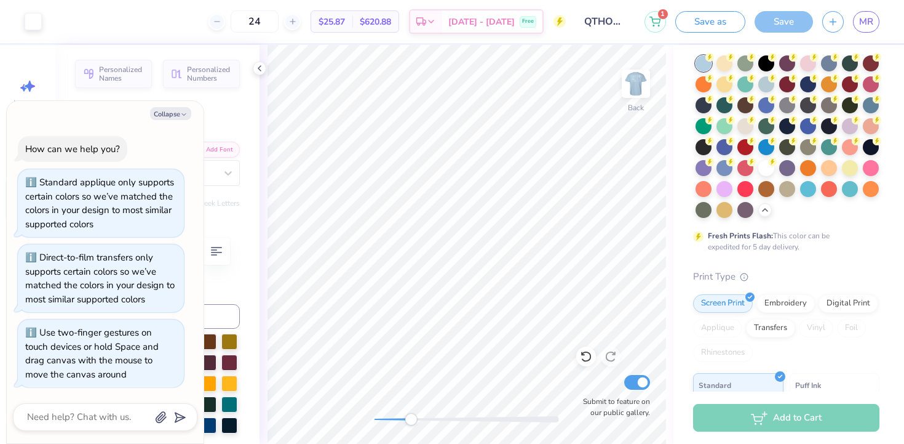
click at [395, 410] on div "Back Submit to feature on our public gallery." at bounding box center [467, 244] width 414 height 399
drag, startPoint x: 395, startPoint y: 417, endPoint x: 388, endPoint y: 417, distance: 6.8
click at [388, 417] on div "Accessibility label" at bounding box center [388, 419] width 12 height 12
type textarea "x"
type textarea "QTHON"
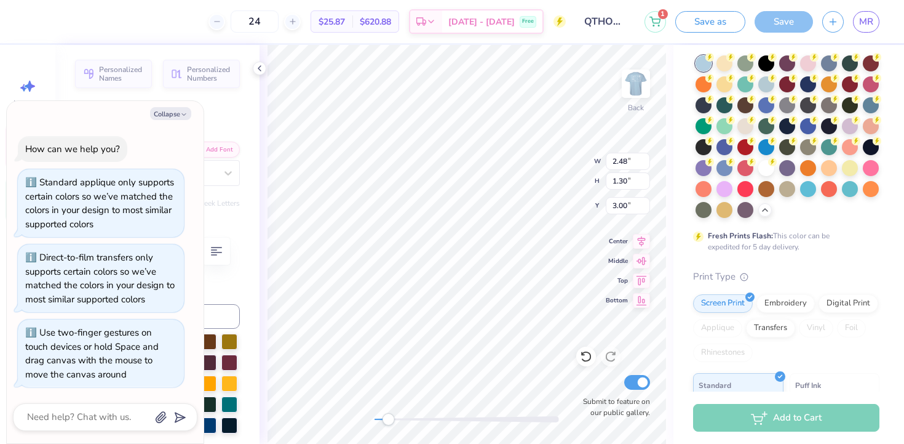
scroll to position [0, 1]
click at [175, 116] on button "Collapse" at bounding box center [170, 113] width 41 height 13
type textarea "x"
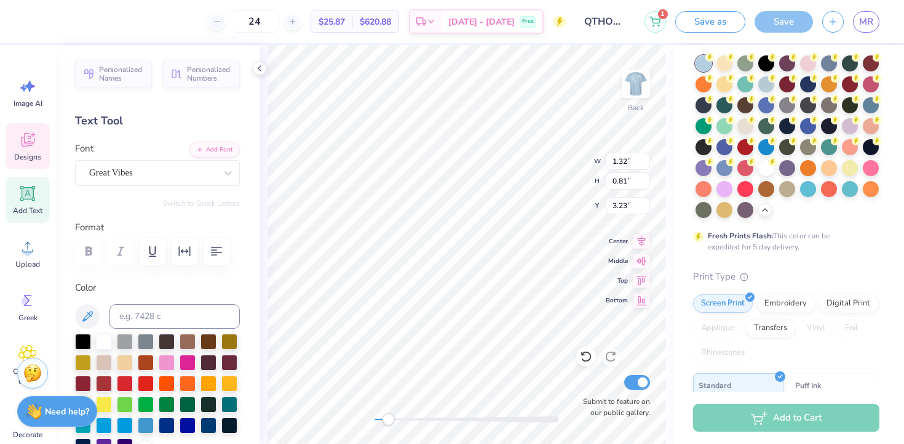
type input "1.32"
type input "0.81"
type input "3.23"
click at [175, 164] on div at bounding box center [152, 172] width 127 height 17
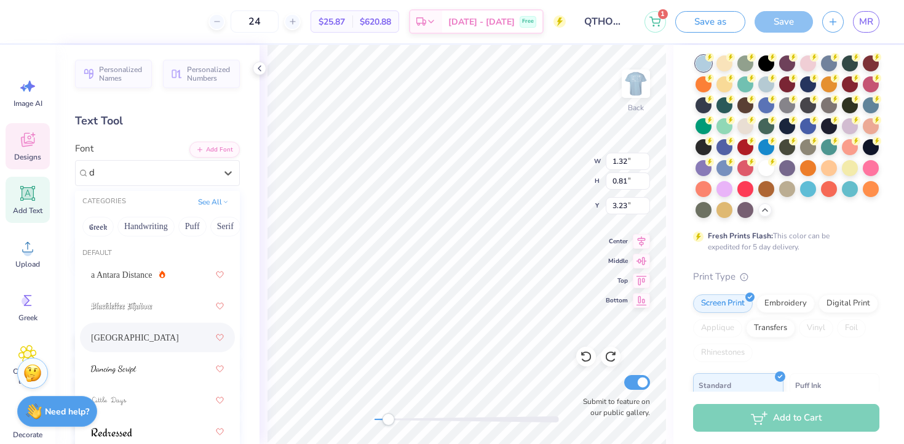
scroll to position [65, 0]
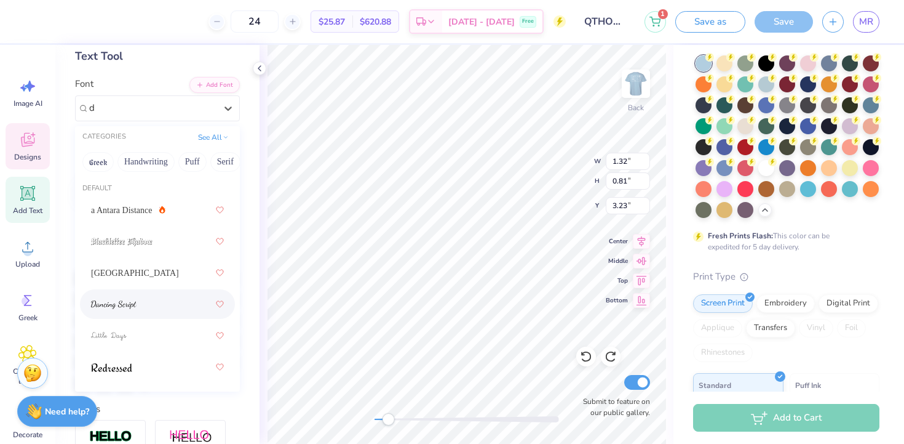
type input "d"
type input "2.77"
type input "1.22"
type input "3.43"
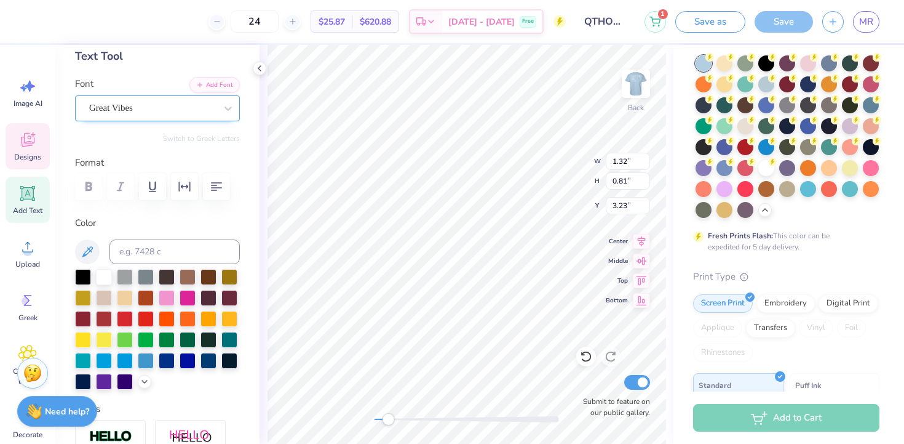
click at [205, 111] on div "Great Vibes" at bounding box center [152, 107] width 129 height 19
type input "[PERSON_NAME]"
click at [223, 116] on div at bounding box center [228, 108] width 22 height 22
click at [181, 116] on div at bounding box center [152, 108] width 127 height 17
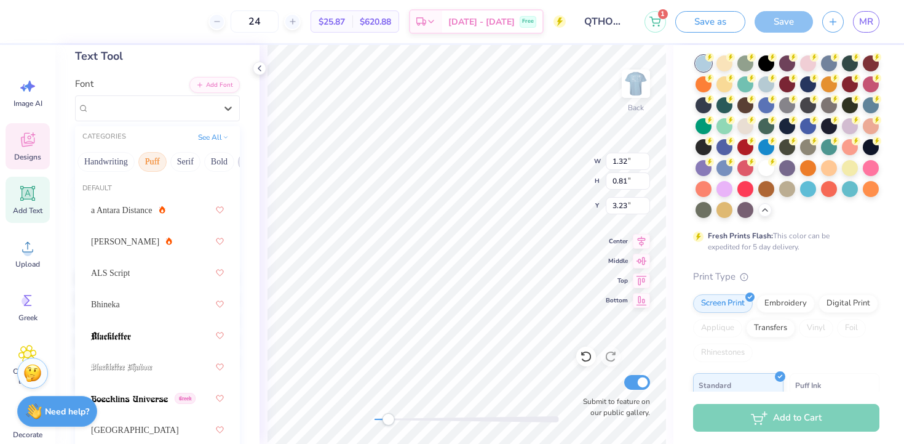
scroll to position [0, 152]
click at [155, 160] on button "Calligraphy" at bounding box center [153, 162] width 54 height 20
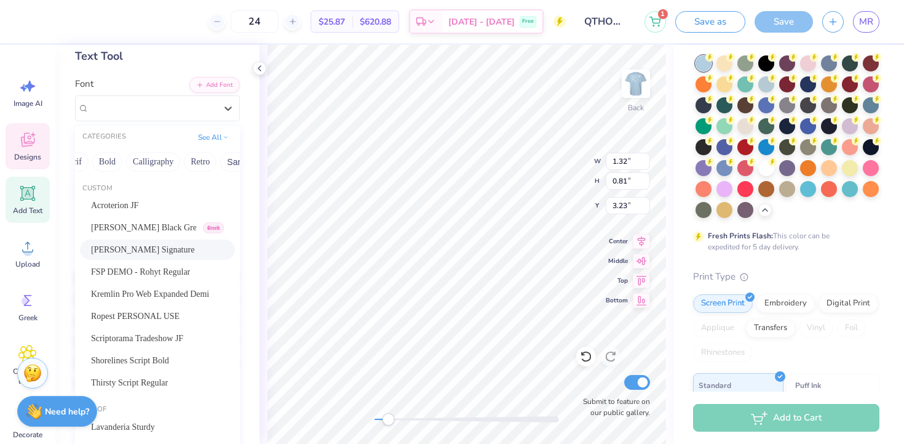
click at [166, 247] on span "[PERSON_NAME] Signature" at bounding box center [142, 249] width 103 height 13
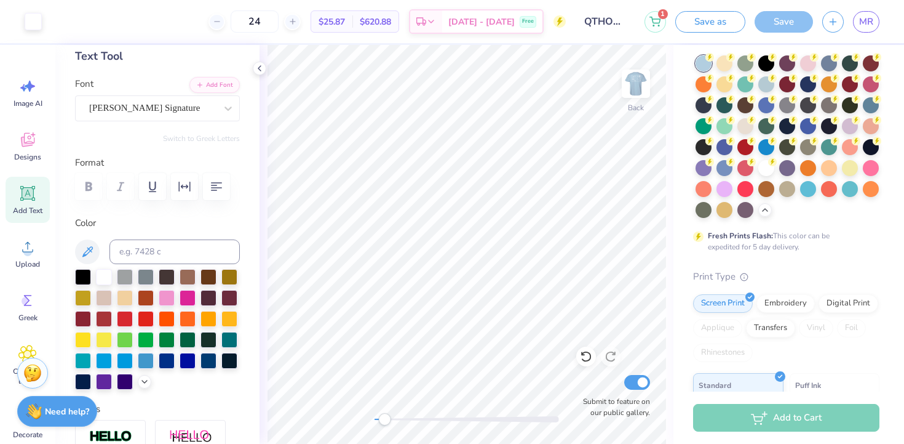
drag, startPoint x: 378, startPoint y: 420, endPoint x: 385, endPoint y: 423, distance: 6.9
click at [385, 422] on div at bounding box center [467, 419] width 185 height 6
click at [634, 81] on img at bounding box center [636, 83] width 49 height 49
click at [365, 417] on div "Back Submit to feature on our public gallery." at bounding box center [467, 244] width 414 height 399
click at [633, 86] on img at bounding box center [636, 83] width 49 height 49
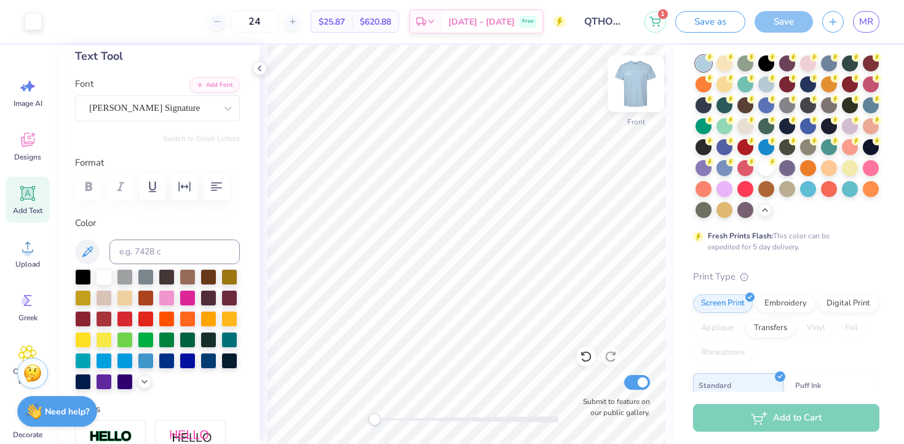
click at [634, 92] on img at bounding box center [636, 83] width 49 height 49
click at [398, 418] on div at bounding box center [467, 419] width 185 height 6
drag, startPoint x: 402, startPoint y: 413, endPoint x: 456, endPoint y: 423, distance: 55.0
click at [456, 423] on div at bounding box center [467, 419] width 185 height 12
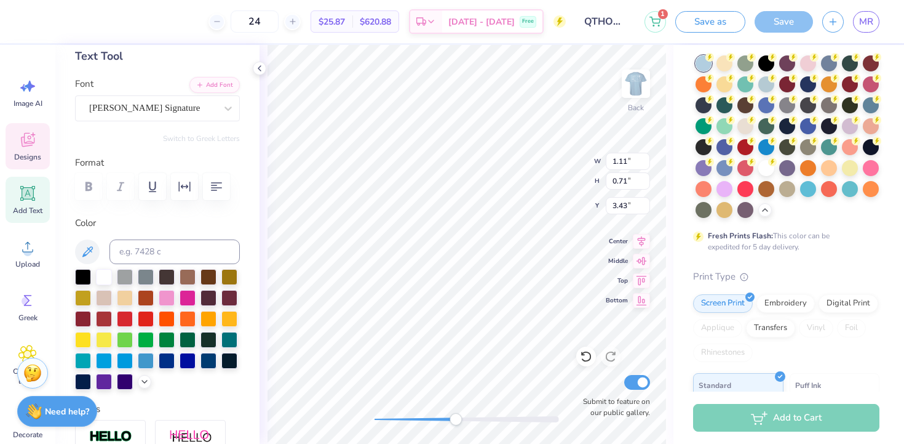
scroll to position [0, 1]
type textarea "QTHON Cares"
click at [426, 419] on div at bounding box center [467, 419] width 185 height 6
click at [416, 420] on div at bounding box center [467, 419] width 185 height 6
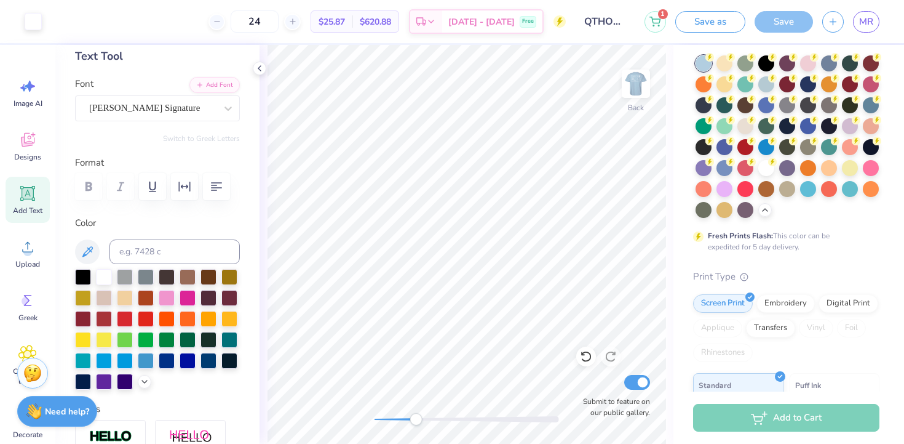
click at [409, 418] on div at bounding box center [467, 419] width 185 height 6
drag, startPoint x: 404, startPoint y: 423, endPoint x: 381, endPoint y: 421, distance: 22.2
click at [381, 420] on div "Accessibility label" at bounding box center [383, 419] width 12 height 12
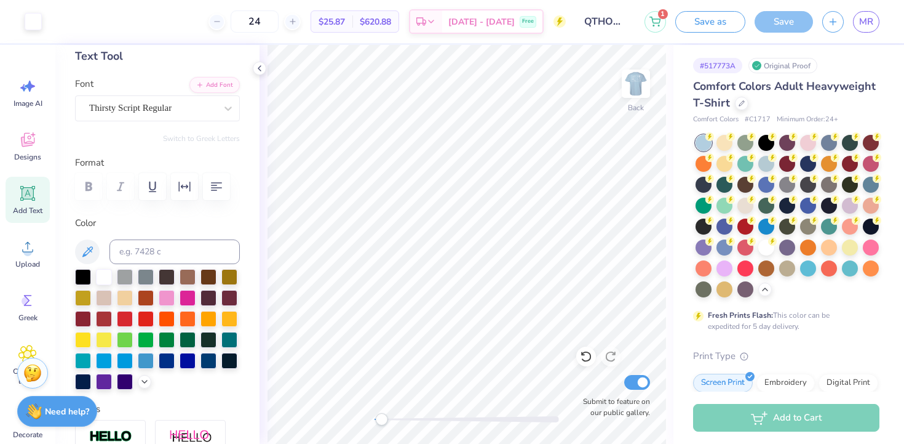
scroll to position [0, 0]
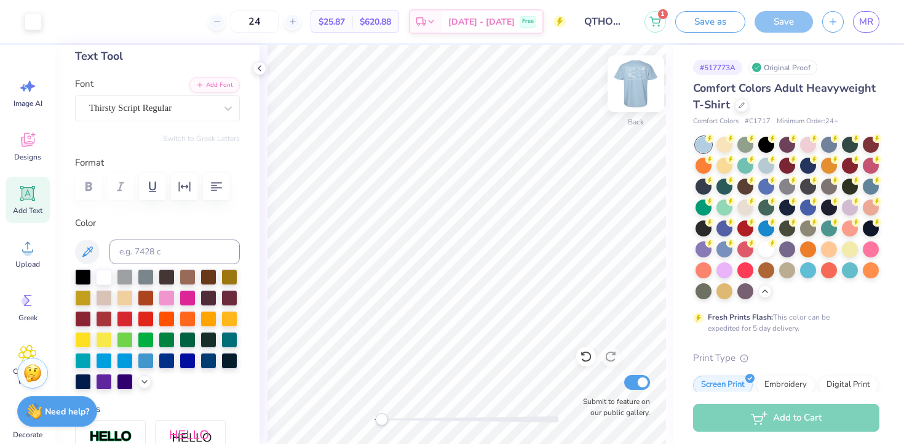
click at [628, 79] on img at bounding box center [636, 83] width 49 height 49
click at [644, 70] on img at bounding box center [636, 83] width 49 height 49
click at [630, 70] on img at bounding box center [636, 83] width 49 height 49
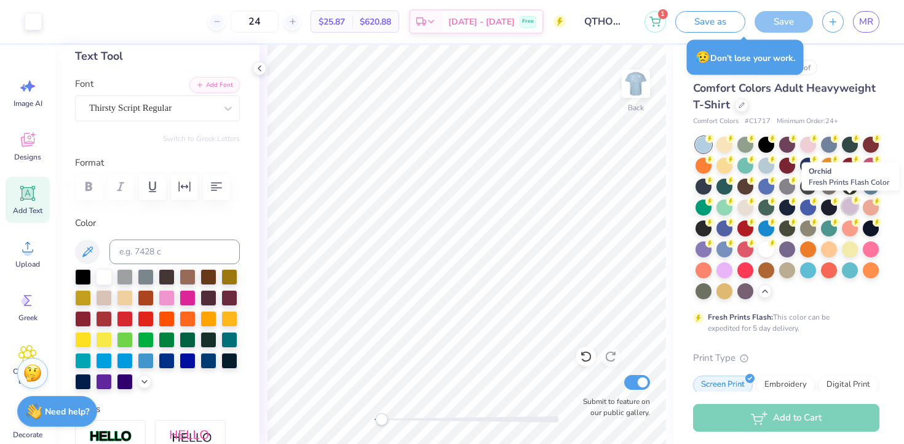
click at [848, 210] on div at bounding box center [850, 206] width 16 height 16
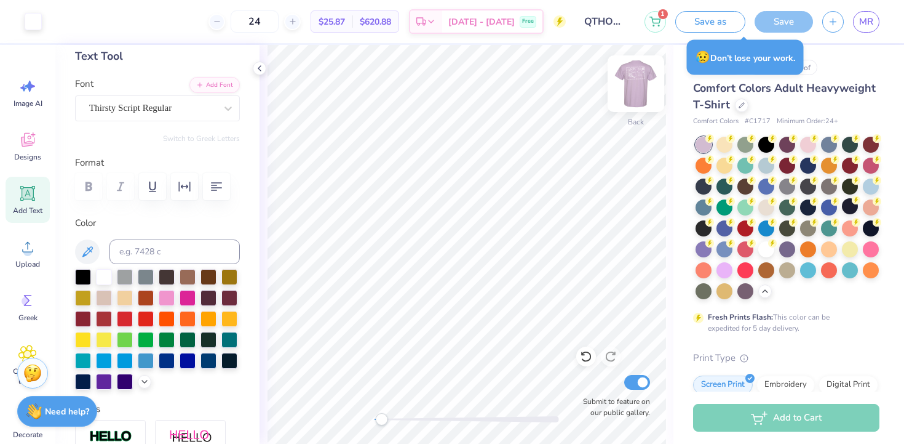
click at [638, 84] on img at bounding box center [636, 83] width 49 height 49
click at [637, 85] on img at bounding box center [636, 83] width 49 height 49
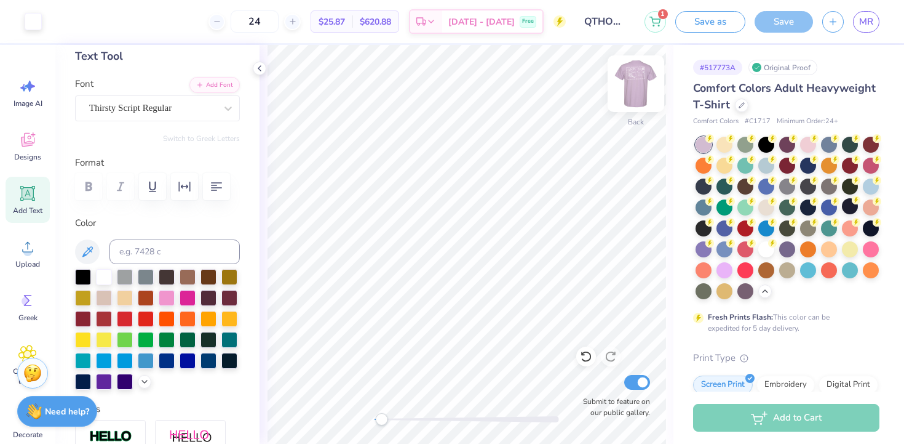
click at [636, 92] on img at bounding box center [636, 83] width 49 height 49
